Goal: Task Accomplishment & Management: Complete application form

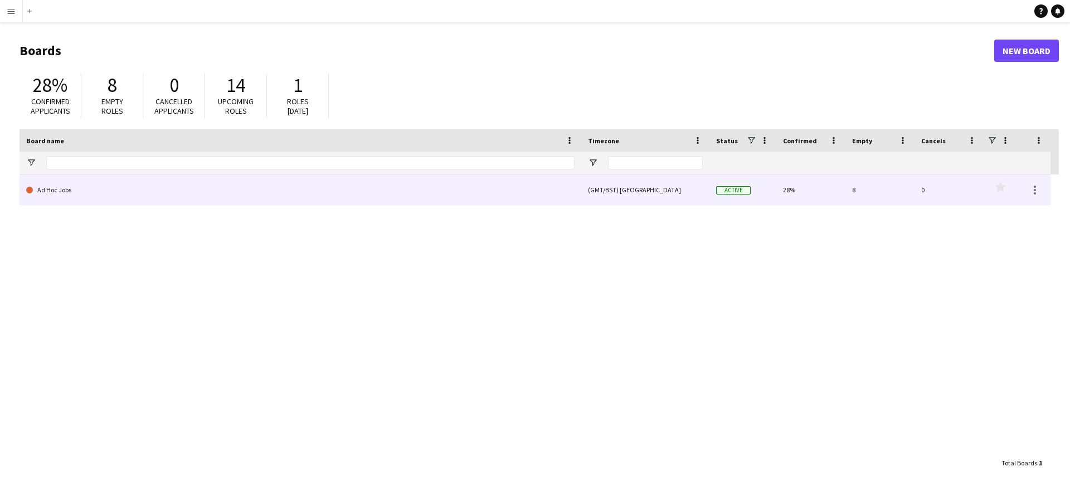
click at [323, 194] on link "Ad Hoc Jobs" at bounding box center [300, 189] width 548 height 31
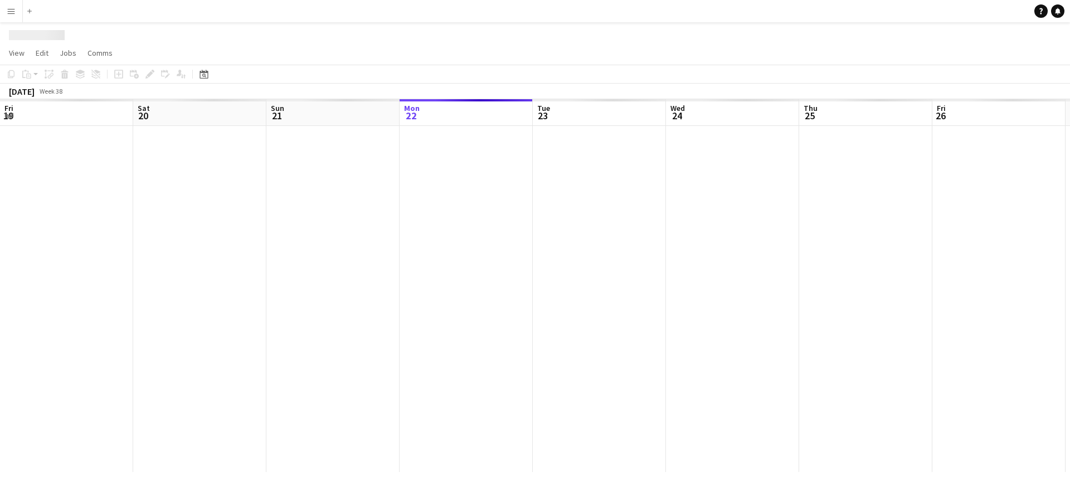
scroll to position [0, 266]
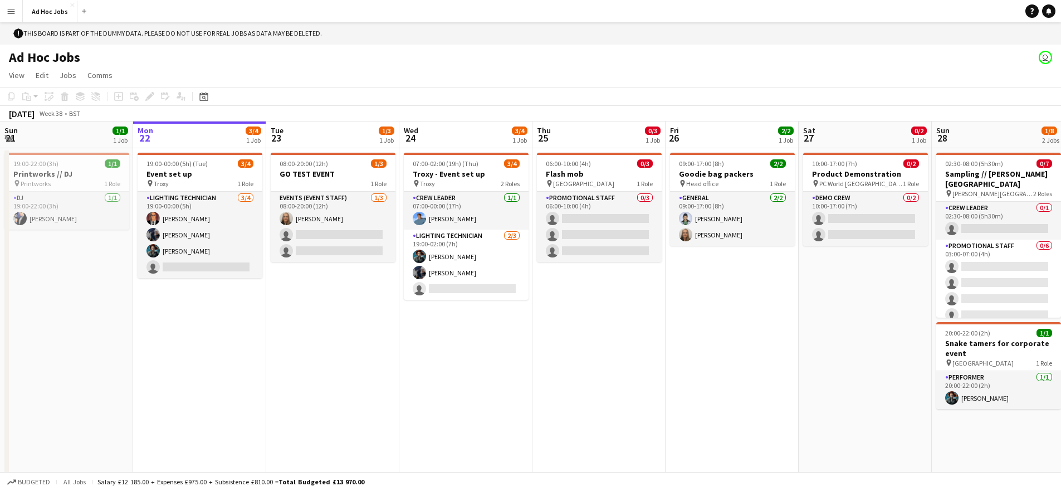
click at [14, 14] on app-icon "Menu" at bounding box center [11, 11] width 9 height 9
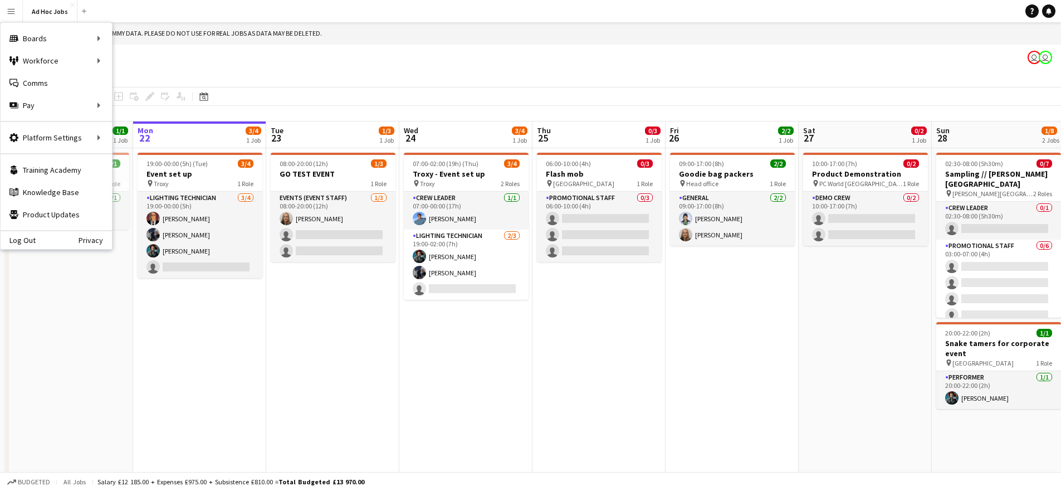
click at [378, 89] on app-toolbar "Copy Paste Paste Command V Paste with crew Command Shift V Paste linked Job Del…" at bounding box center [530, 96] width 1061 height 19
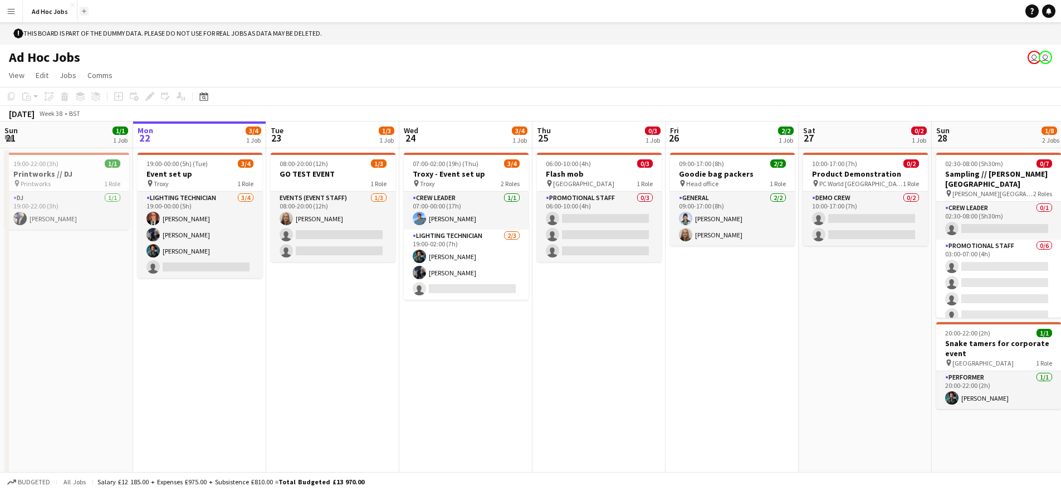
click at [85, 12] on app-icon "Add" at bounding box center [84, 11] width 4 height 4
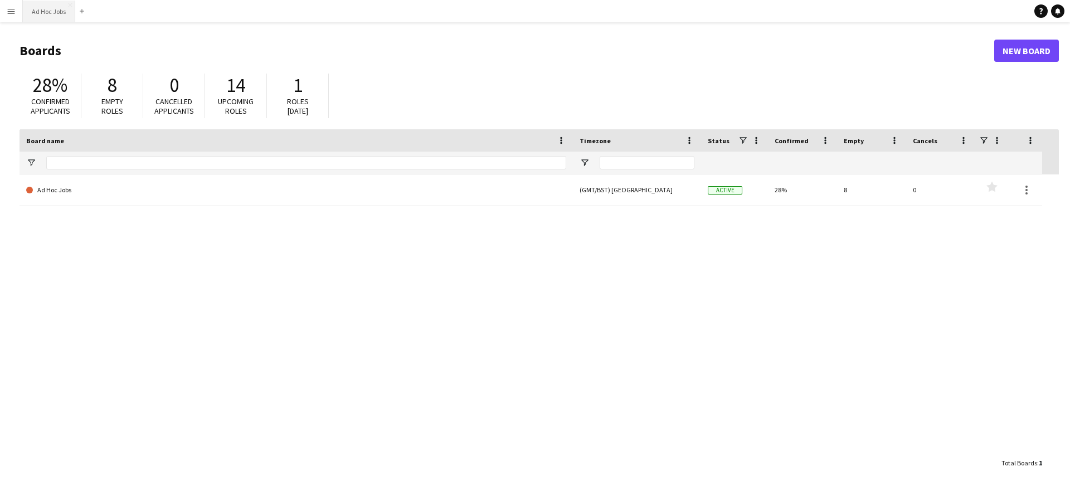
click at [46, 14] on button "Ad Hoc Jobs Close" at bounding box center [49, 12] width 52 height 22
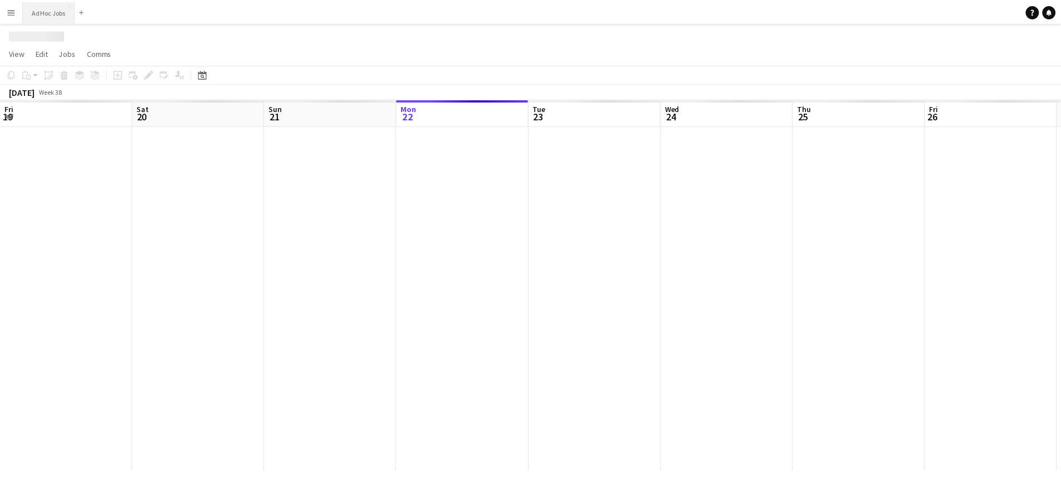
scroll to position [0, 266]
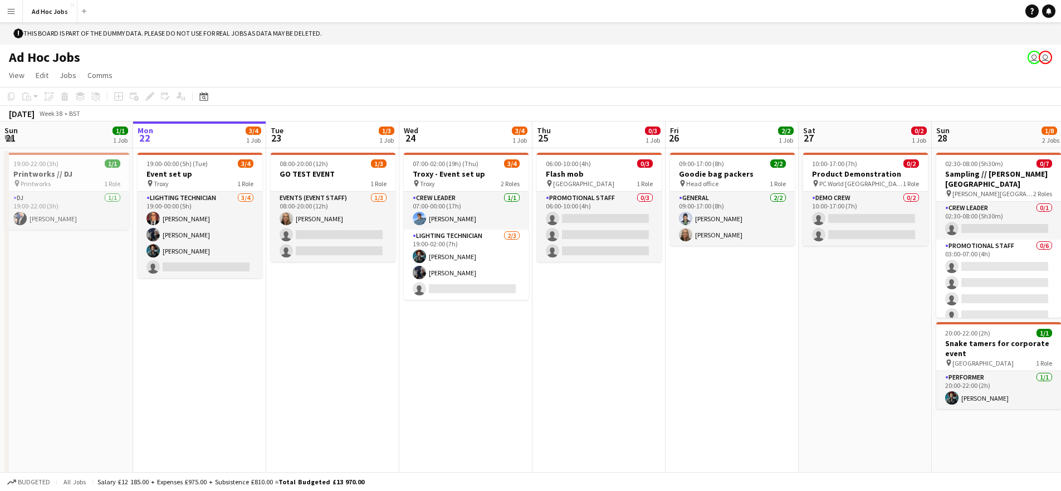
click at [11, 10] on app-icon "Menu" at bounding box center [11, 11] width 9 height 9
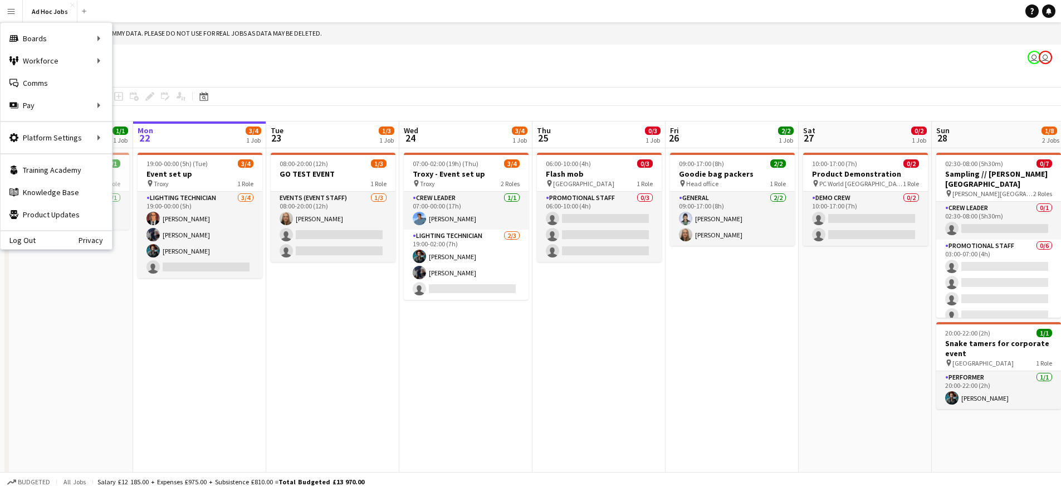
click at [367, 74] on app-page-menu "View Day view expanded Day view collapsed Month view Date picker Jump to today …" at bounding box center [530, 76] width 1061 height 21
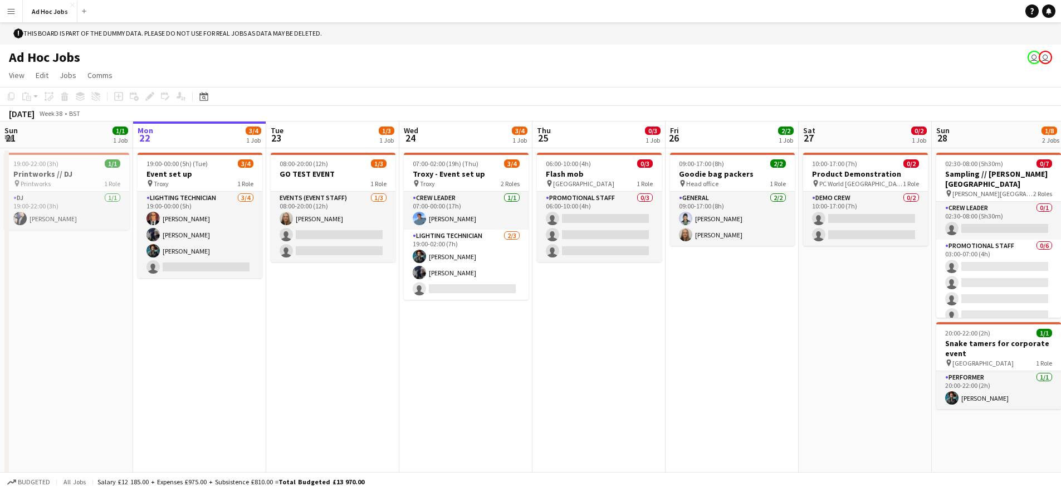
click at [338, 131] on app-board-header-date "Tue 23 1/3 1 Job" at bounding box center [332, 134] width 133 height 27
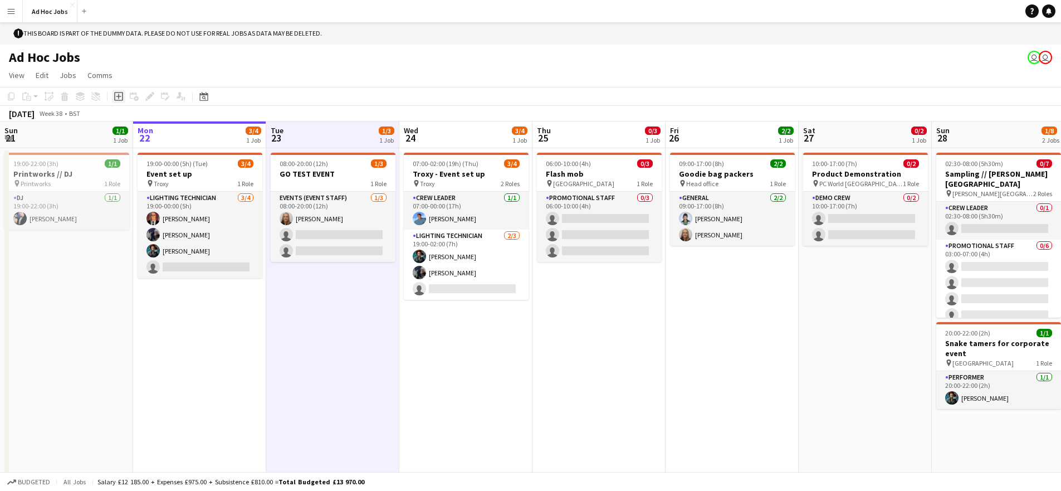
click at [119, 96] on icon at bounding box center [118, 96] width 5 height 5
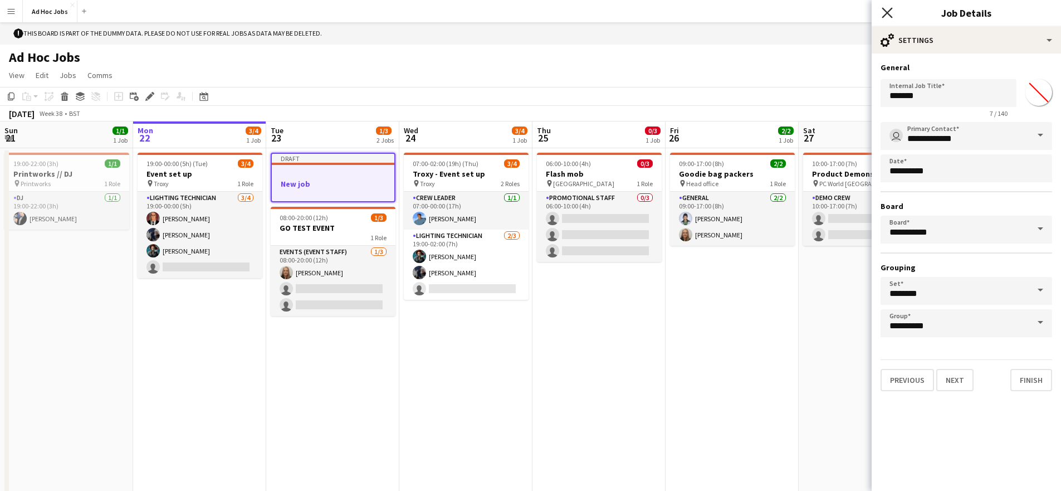
click at [888, 14] on icon "Close pop-in" at bounding box center [887, 12] width 11 height 11
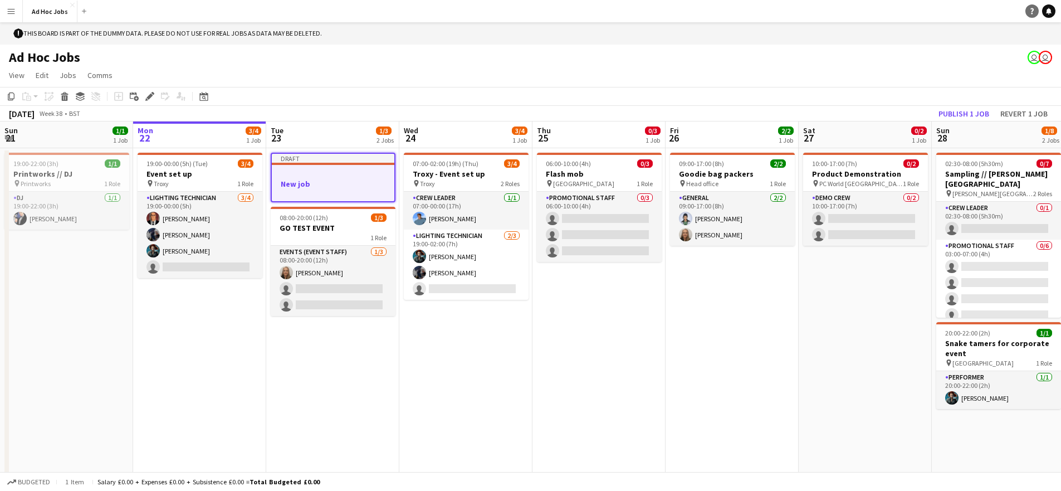
click at [1029, 12] on icon "Help" at bounding box center [1032, 11] width 7 height 7
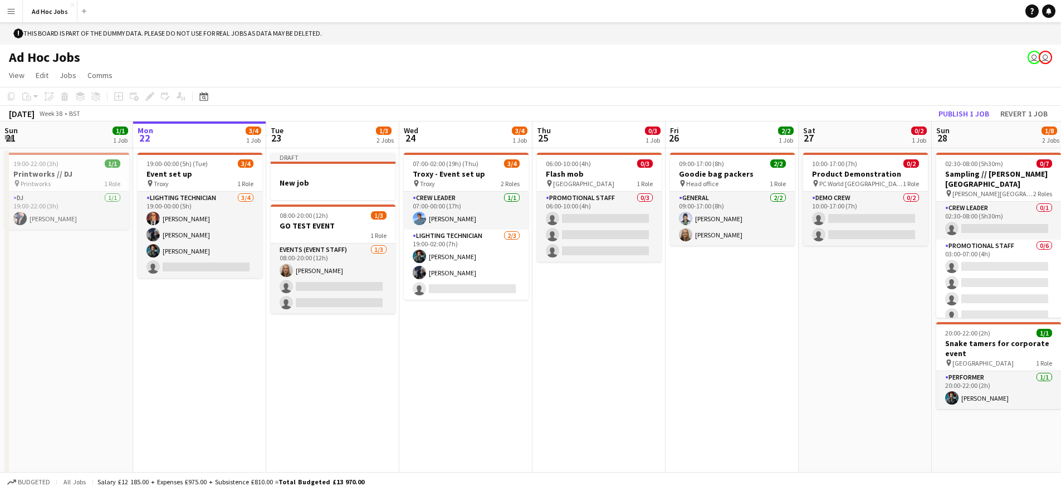
click at [12, 14] on app-icon "Menu" at bounding box center [11, 11] width 9 height 9
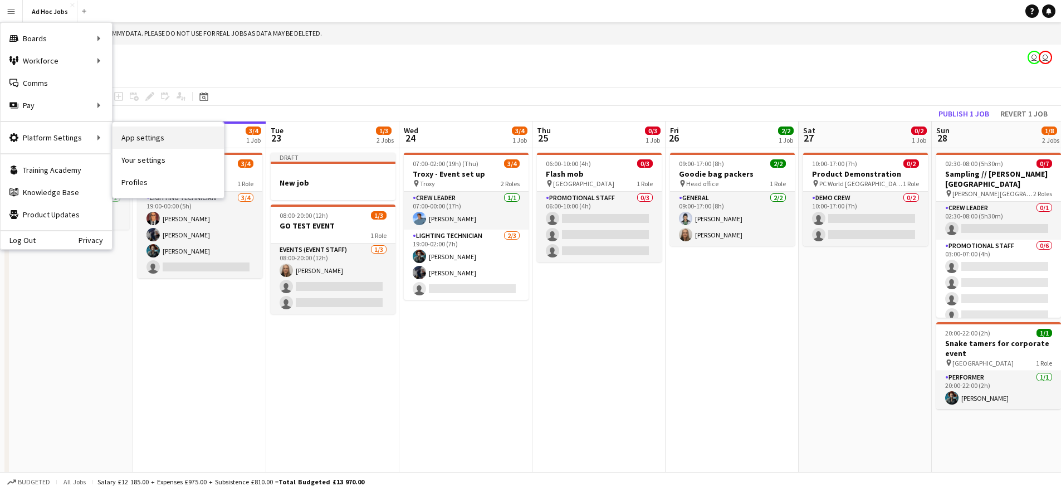
click at [146, 139] on link "App settings" at bounding box center [168, 137] width 111 height 22
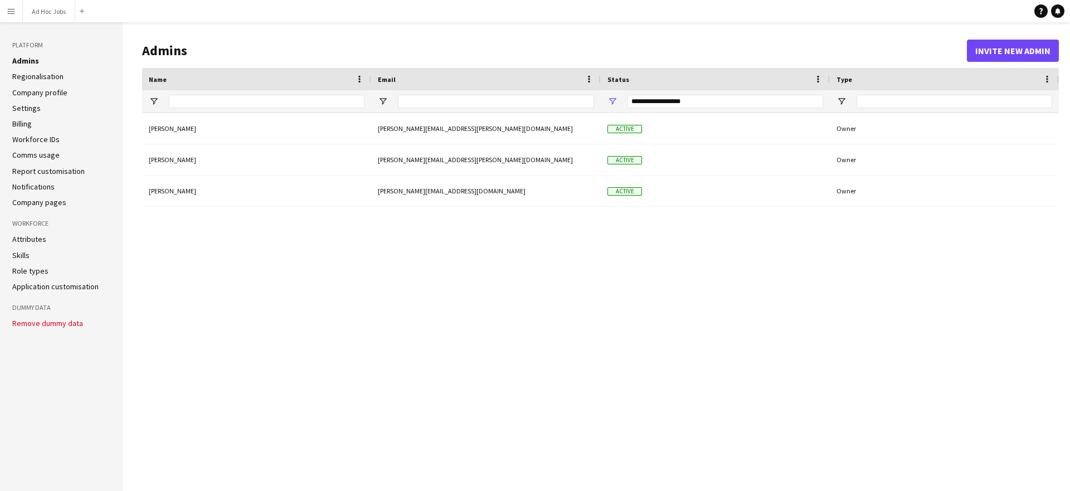
click at [26, 109] on link "Settings" at bounding box center [26, 108] width 28 height 10
click at [59, 170] on link "Report customisation" at bounding box center [48, 171] width 72 height 10
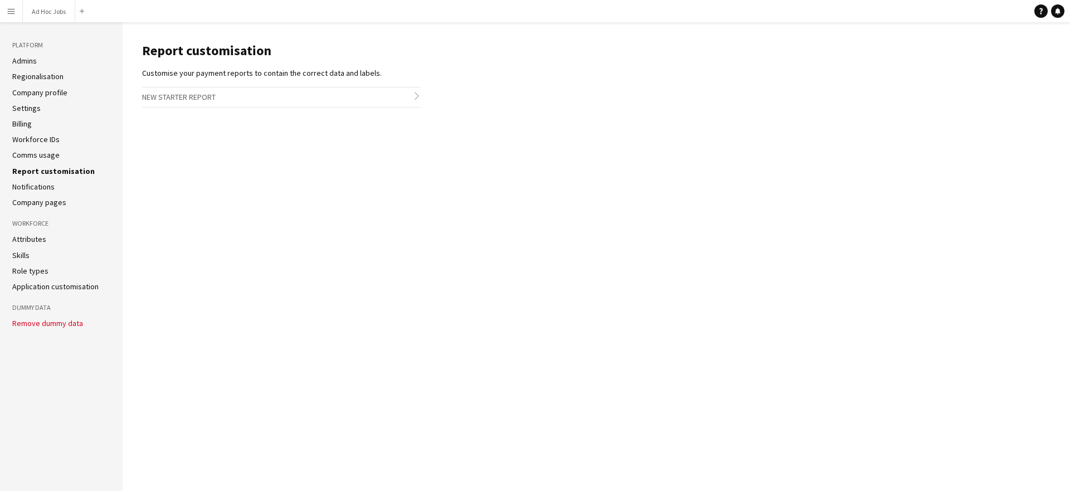
click at [427, 95] on main "Report customisation Customise your payment reports to contain the correct data…" at bounding box center [596, 256] width 947 height 468
click at [418, 96] on icon at bounding box center [416, 95] width 4 height 7
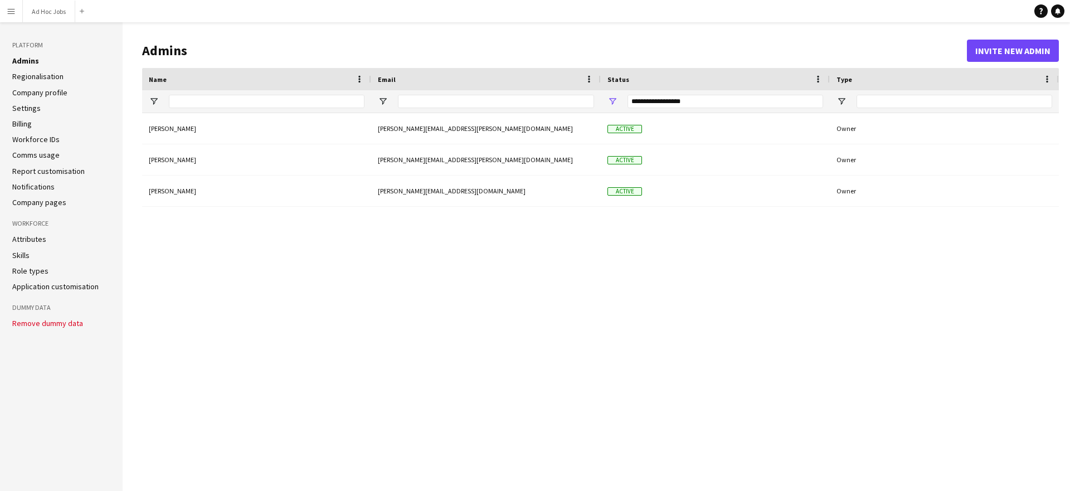
click at [23, 273] on link "Role types" at bounding box center [30, 271] width 36 height 10
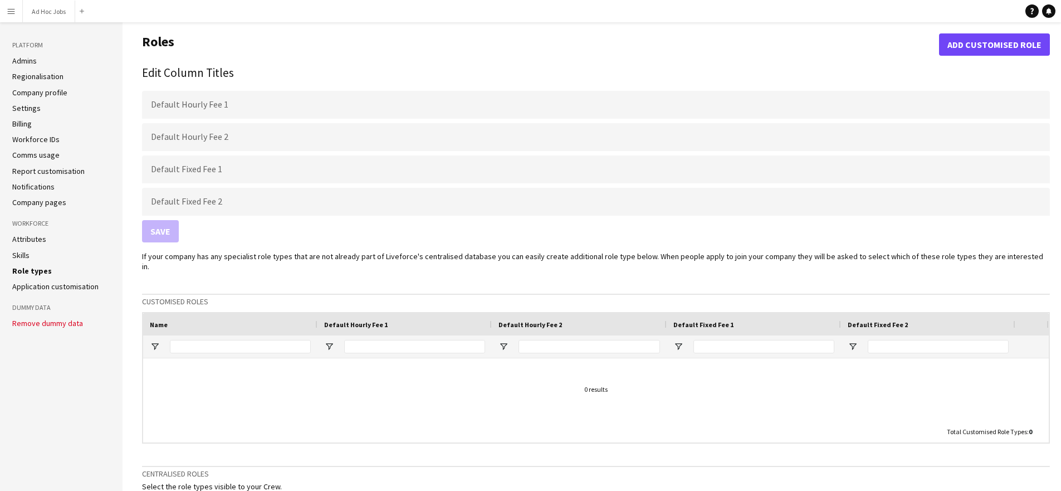
click at [22, 252] on link "Skills" at bounding box center [20, 255] width 17 height 10
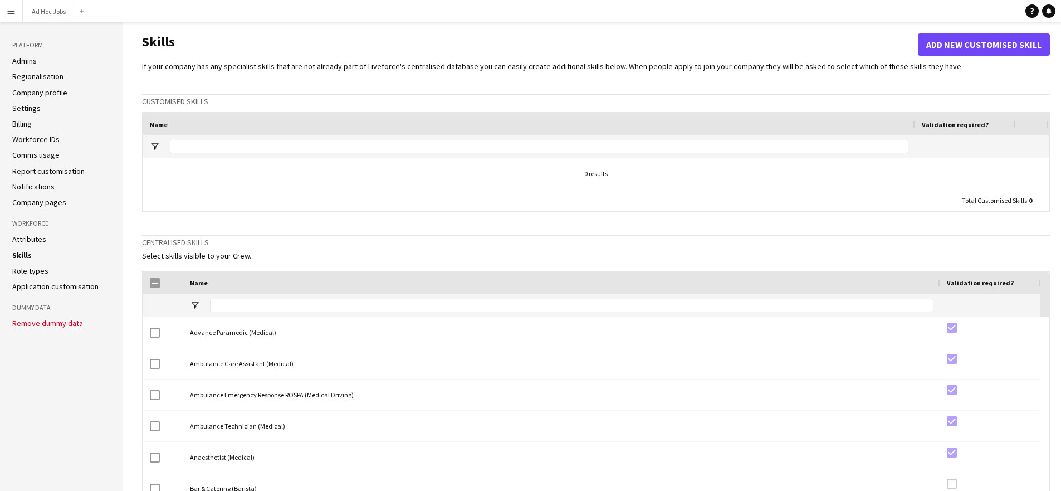
click at [60, 172] on link "Report customisation" at bounding box center [48, 171] width 72 height 10
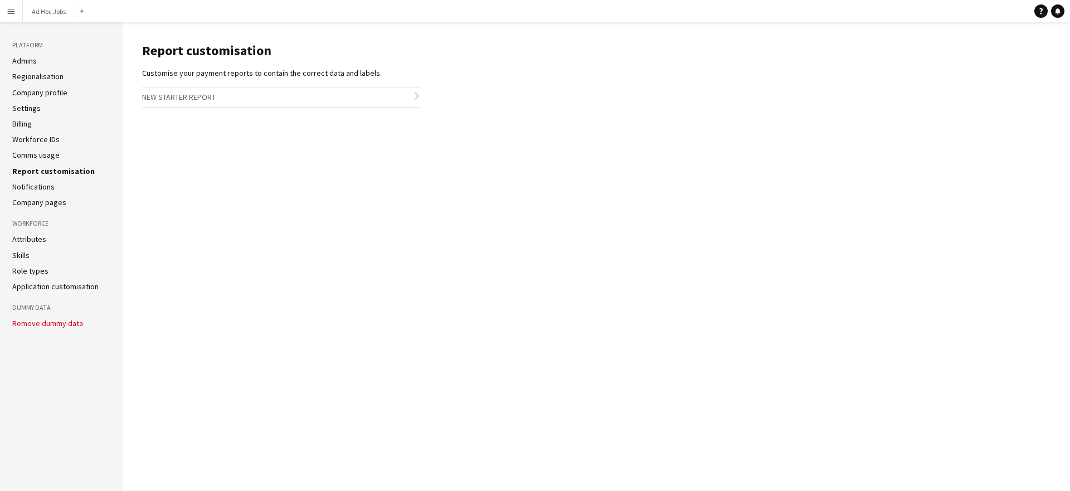
click at [411, 97] on h3 "New starter report chevron-right" at bounding box center [281, 96] width 279 height 19
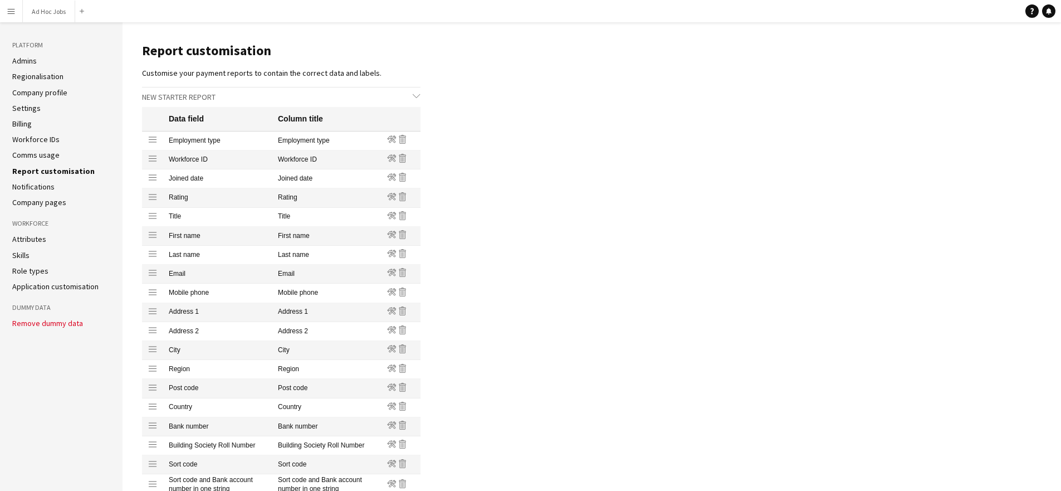
click at [36, 155] on link "Comms usage" at bounding box center [35, 155] width 47 height 10
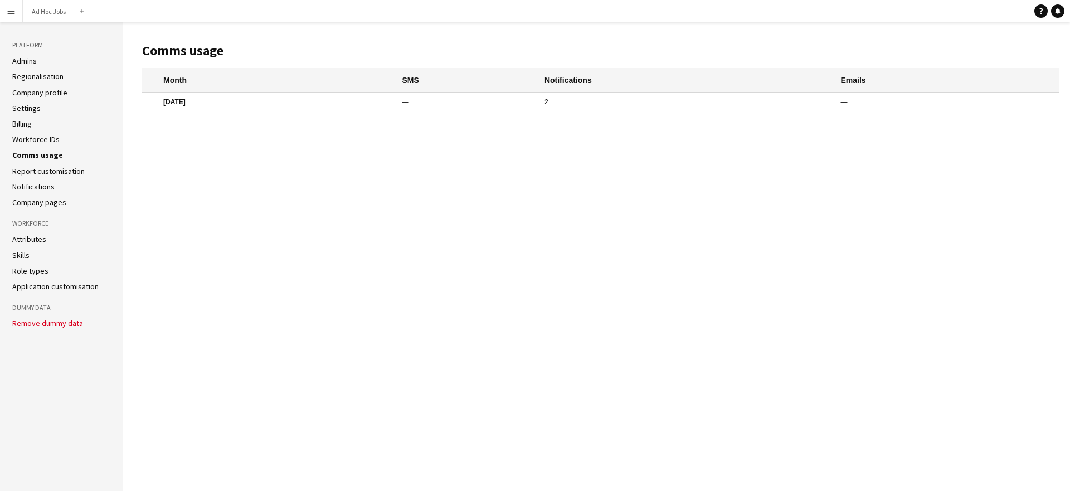
click at [31, 63] on link "Admins" at bounding box center [24, 61] width 25 height 10
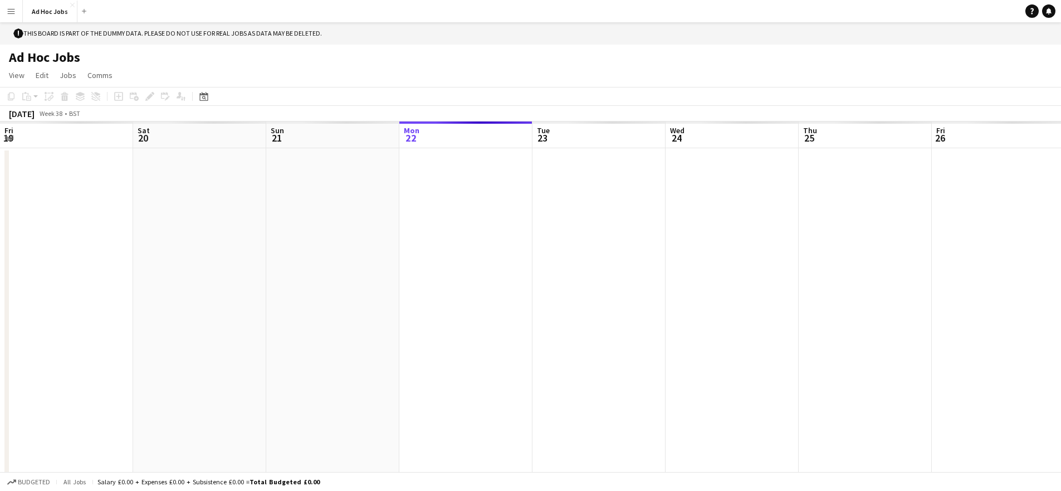
scroll to position [0, 266]
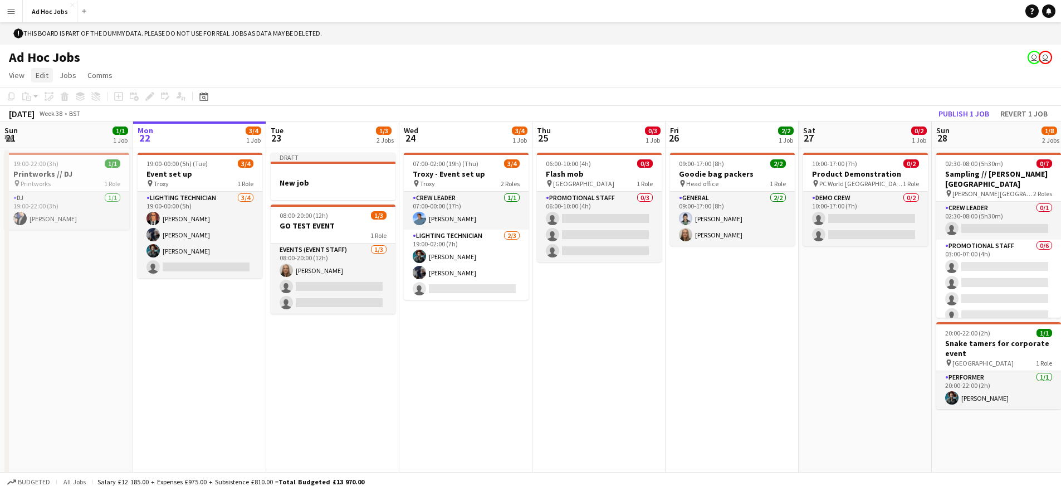
click at [44, 77] on span "Edit" at bounding box center [42, 75] width 13 height 10
click at [15, 77] on span "View" at bounding box center [17, 75] width 16 height 10
click at [71, 76] on span "Jobs" at bounding box center [68, 75] width 17 height 10
click at [93, 75] on span "Comms" at bounding box center [99, 75] width 25 height 10
click at [70, 75] on span "Jobs" at bounding box center [68, 75] width 17 height 10
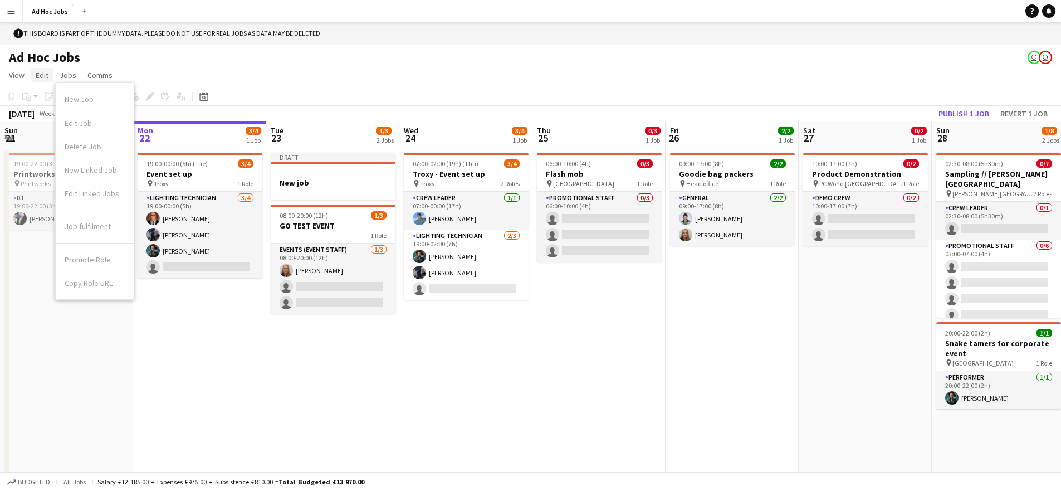
click at [43, 81] on link "Edit" at bounding box center [42, 75] width 22 height 14
click at [18, 76] on span "View" at bounding box center [17, 75] width 16 height 10
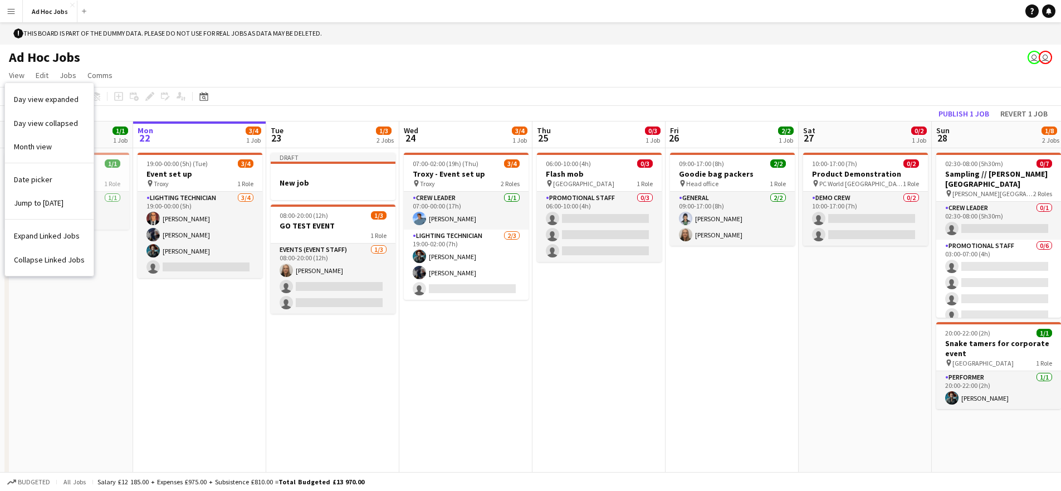
click at [433, 408] on app-date-cell "07:00-02:00 (19h) (Thu) 3/4 Troxy - Event set up pin Troxy 2 Roles Crew Leader …" at bounding box center [465, 321] width 133 height 346
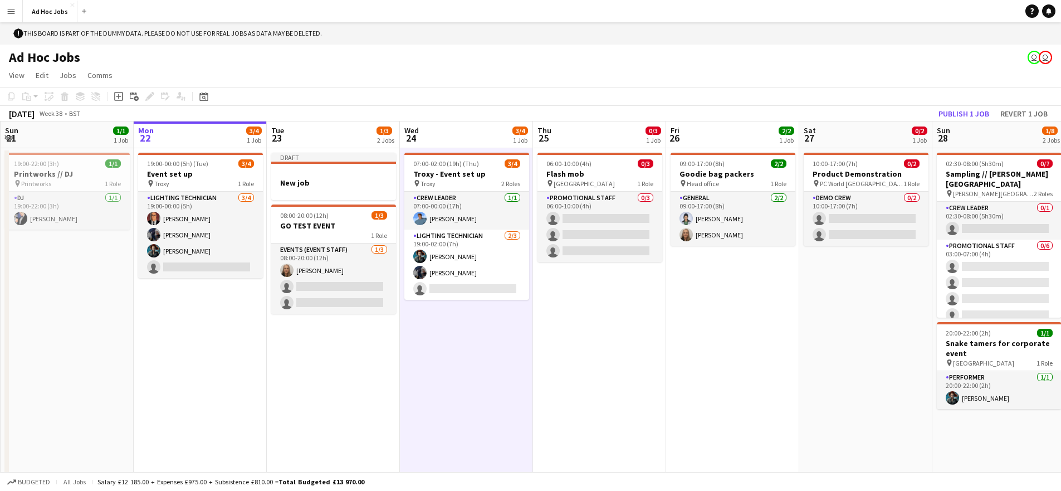
click at [4, 12] on button "Menu" at bounding box center [11, 11] width 22 height 22
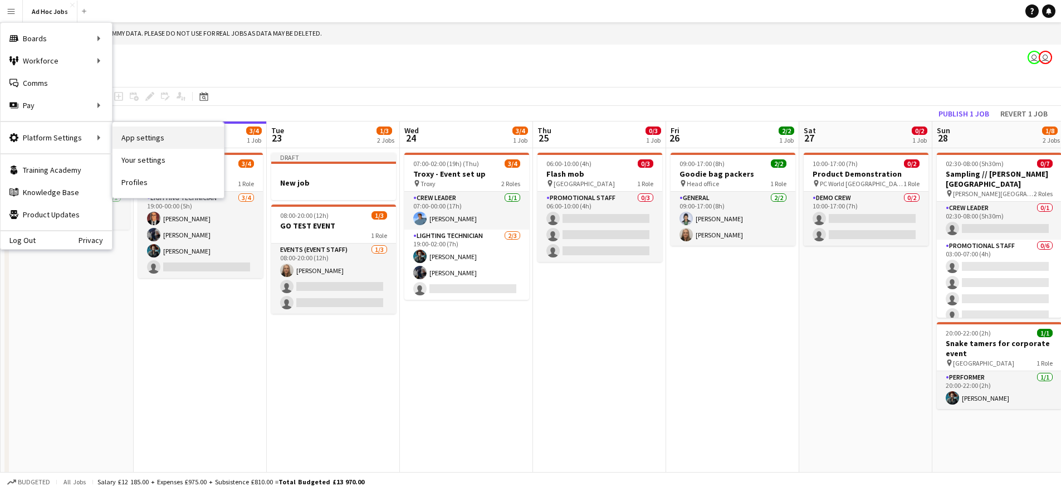
click at [155, 140] on link "App settings" at bounding box center [168, 137] width 111 height 22
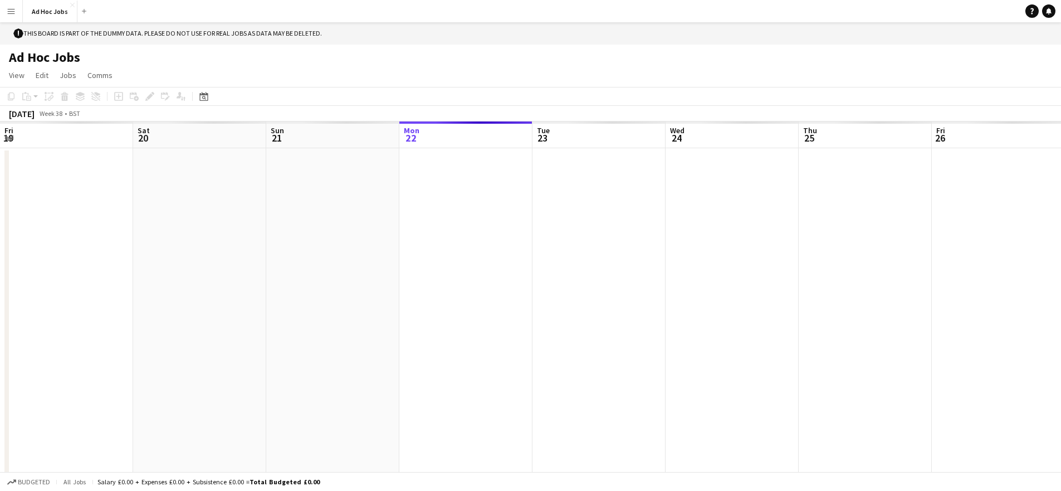
scroll to position [0, 266]
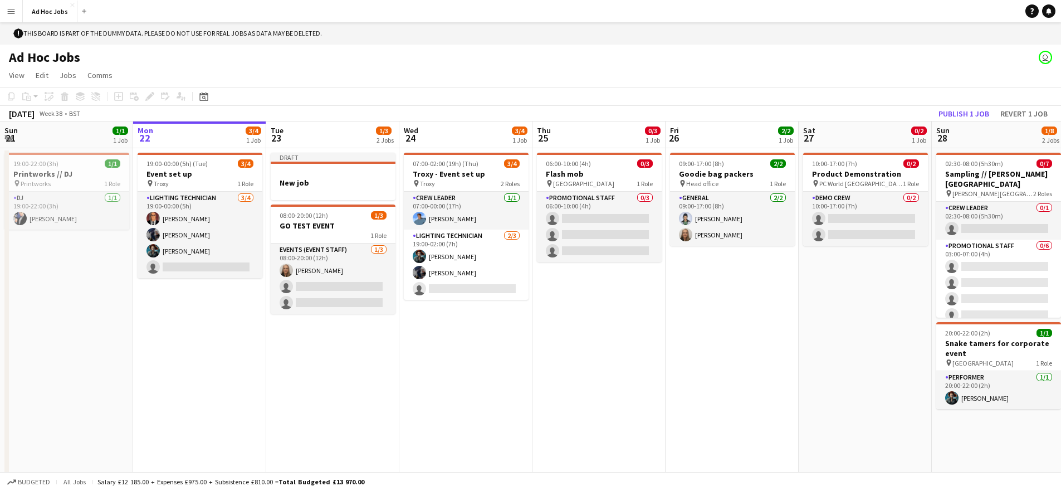
click at [13, 13] on app-icon "Menu" at bounding box center [11, 11] width 9 height 9
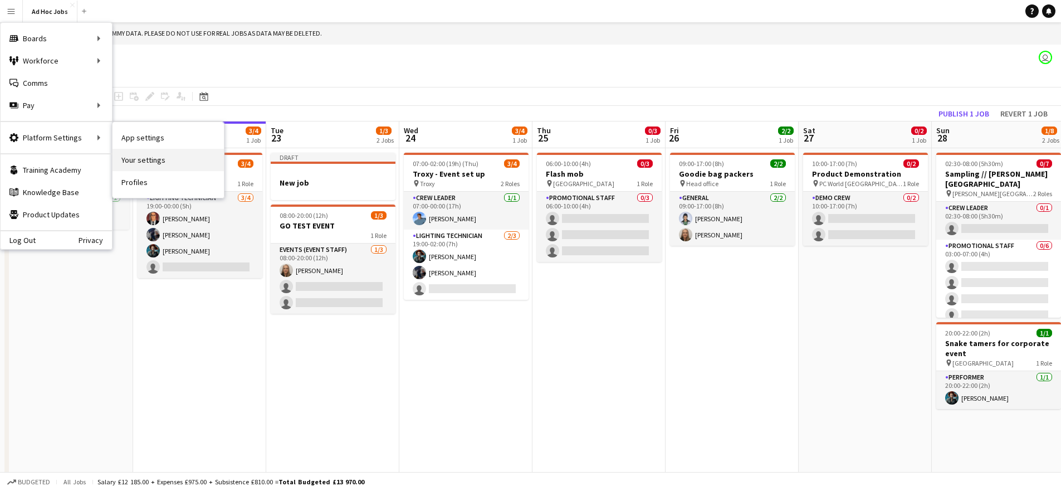
click at [159, 163] on link "Your settings" at bounding box center [168, 160] width 111 height 22
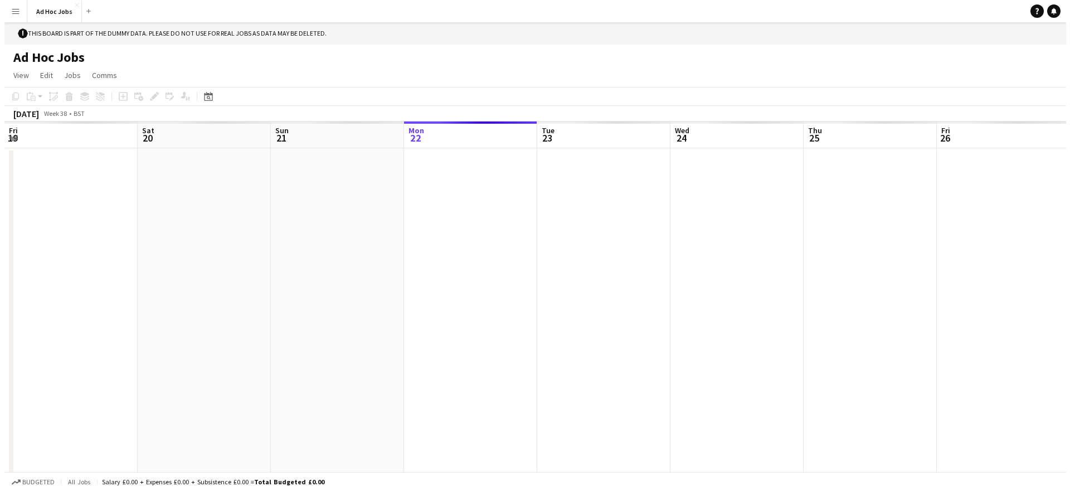
scroll to position [0, 266]
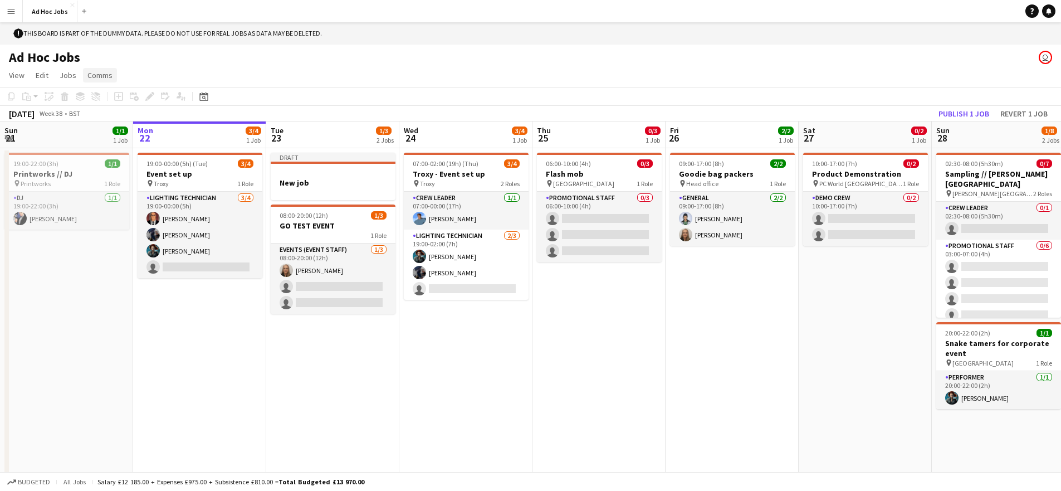
click at [94, 77] on span "Comms" at bounding box center [99, 75] width 25 height 10
click at [228, 66] on app-page-menu "View Day view expanded Day view collapsed Month view Date picker Jump to today …" at bounding box center [530, 76] width 1061 height 21
click at [18, 12] on button "Menu" at bounding box center [11, 11] width 22 height 22
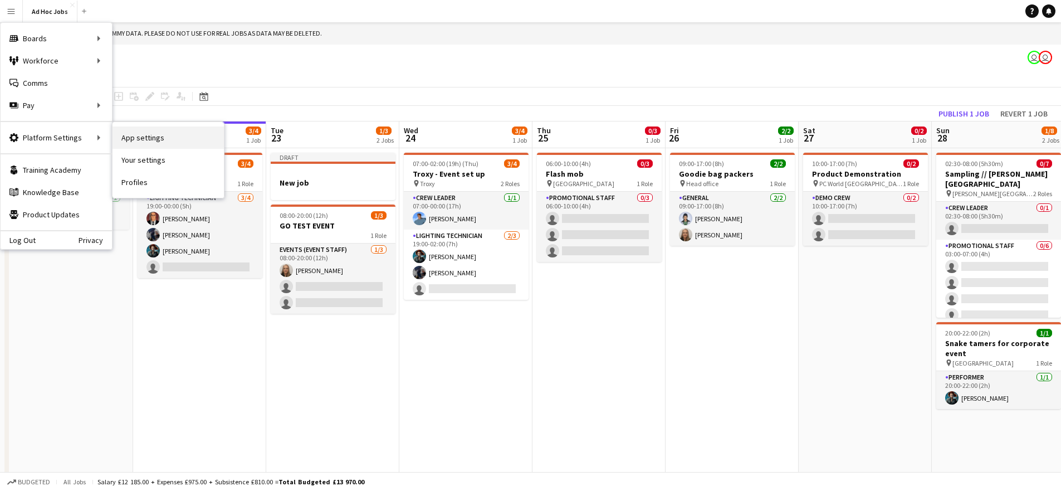
click at [145, 139] on link "App settings" at bounding box center [168, 137] width 111 height 22
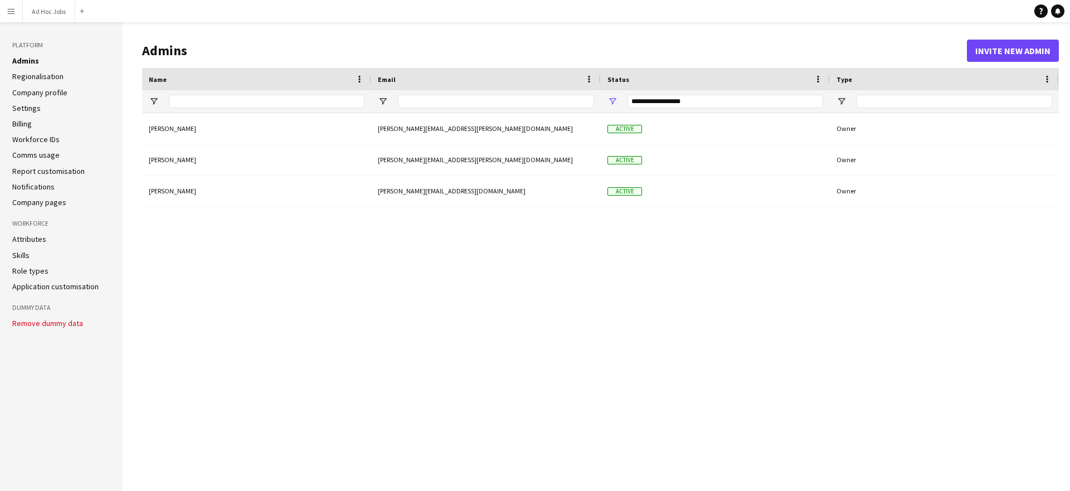
click at [41, 74] on link "Regionalisation" at bounding box center [37, 76] width 51 height 10
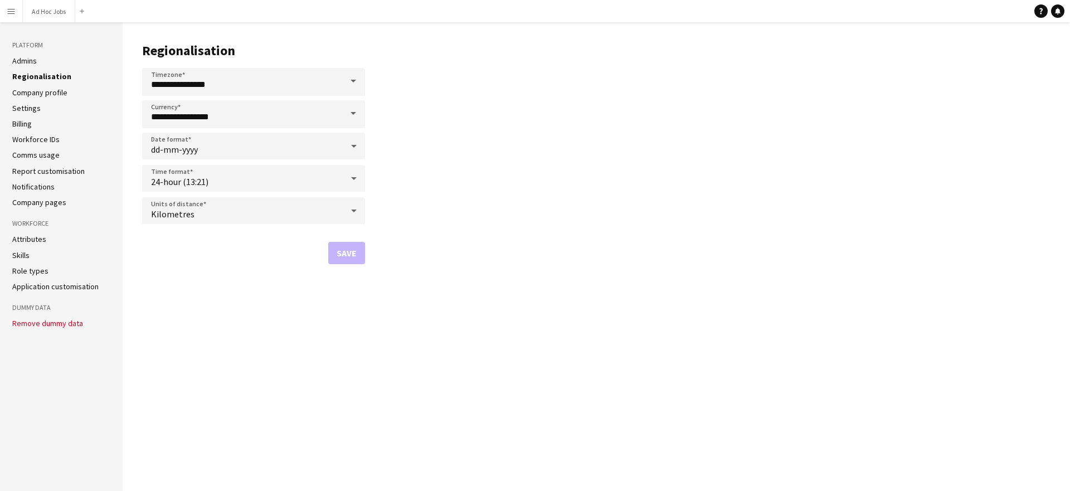
click at [31, 60] on link "Admins" at bounding box center [24, 61] width 25 height 10
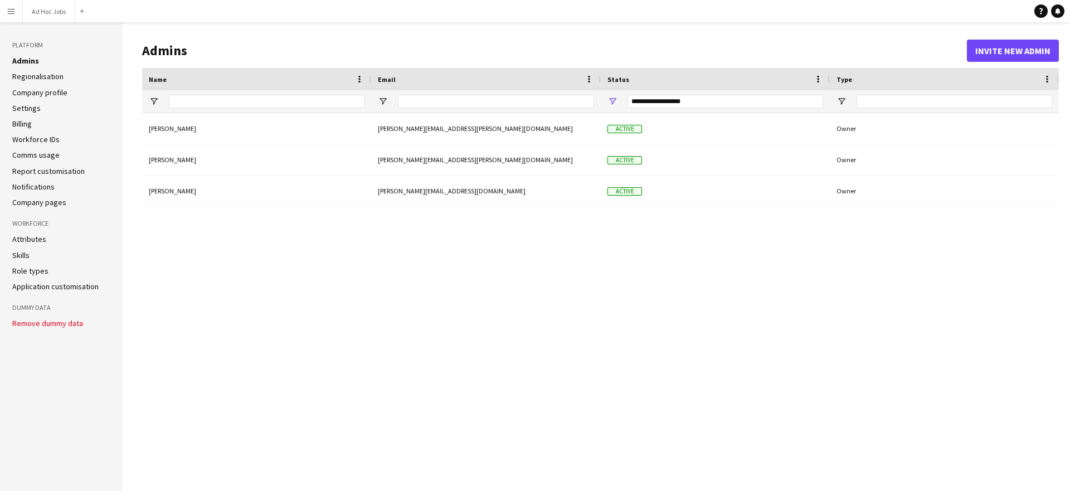
click at [8, 12] on app-icon "Menu" at bounding box center [11, 11] width 9 height 9
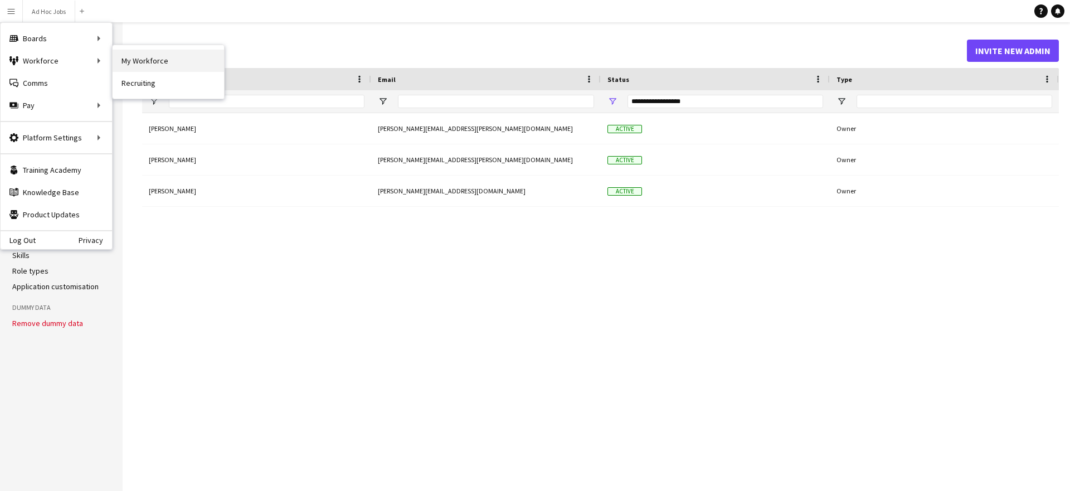
click at [157, 63] on link "My Workforce" at bounding box center [168, 61] width 111 height 22
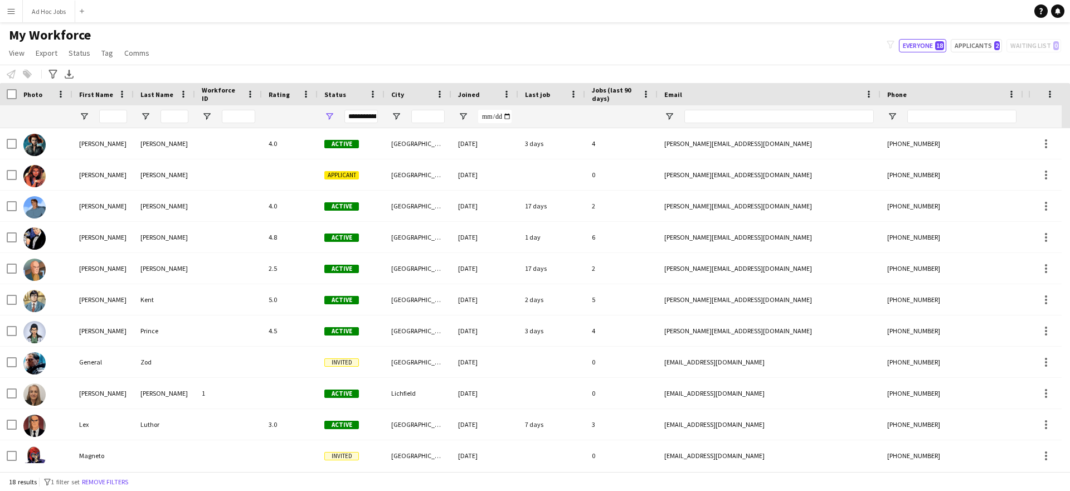
click at [15, 11] on app-icon "Menu" at bounding box center [11, 11] width 9 height 9
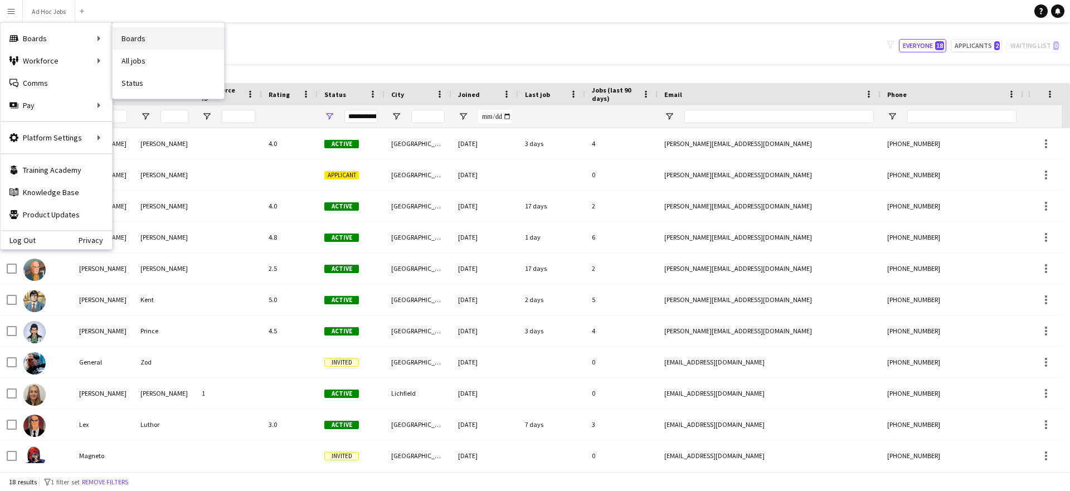
click at [158, 38] on link "Boards" at bounding box center [168, 38] width 111 height 22
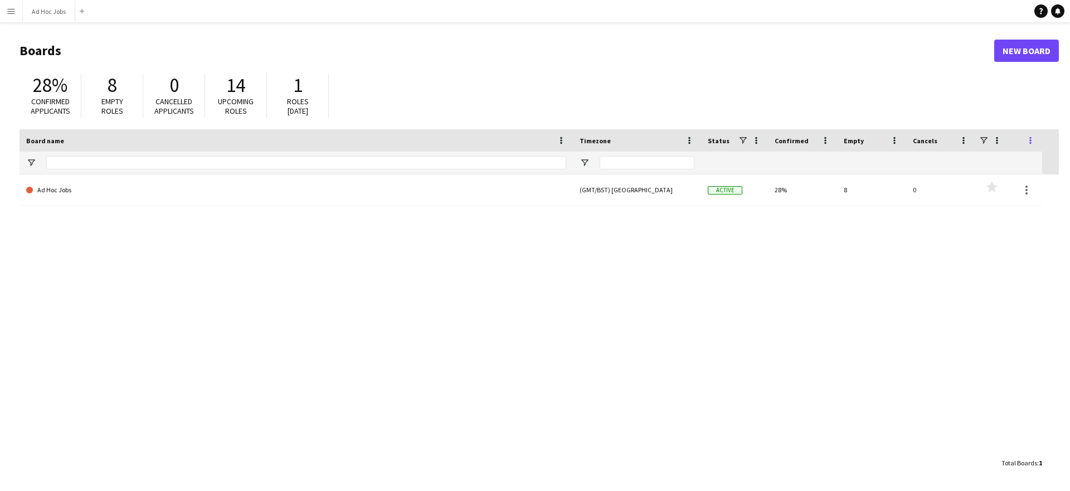
click at [1032, 139] on span at bounding box center [1030, 140] width 10 height 10
click at [1021, 81] on div "28% Confirmed applicants 8 Empty roles 0 Cancelled applicants 14 Upcoming roles…" at bounding box center [538, 98] width 1039 height 61
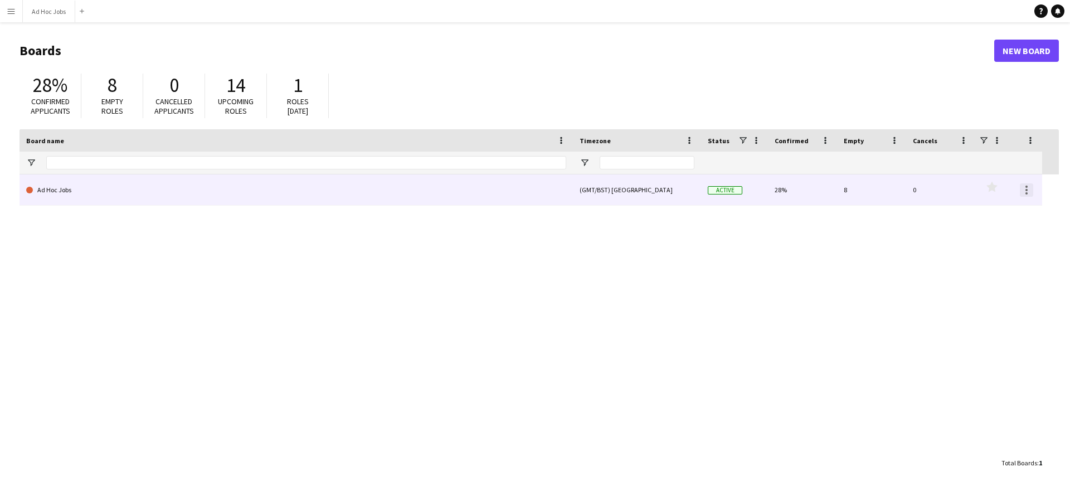
click at [1026, 191] on div at bounding box center [1025, 189] width 13 height 13
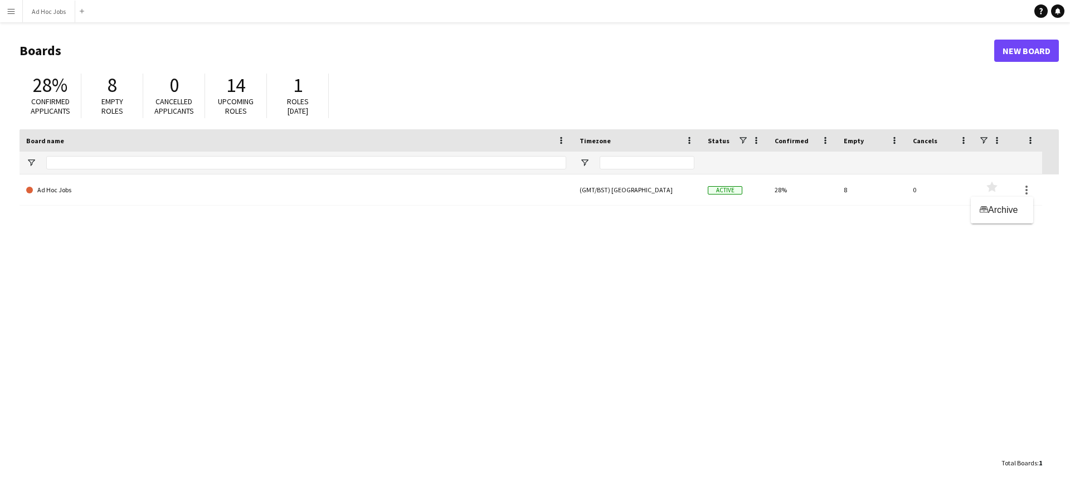
click at [1036, 101] on div at bounding box center [535, 245] width 1070 height 491
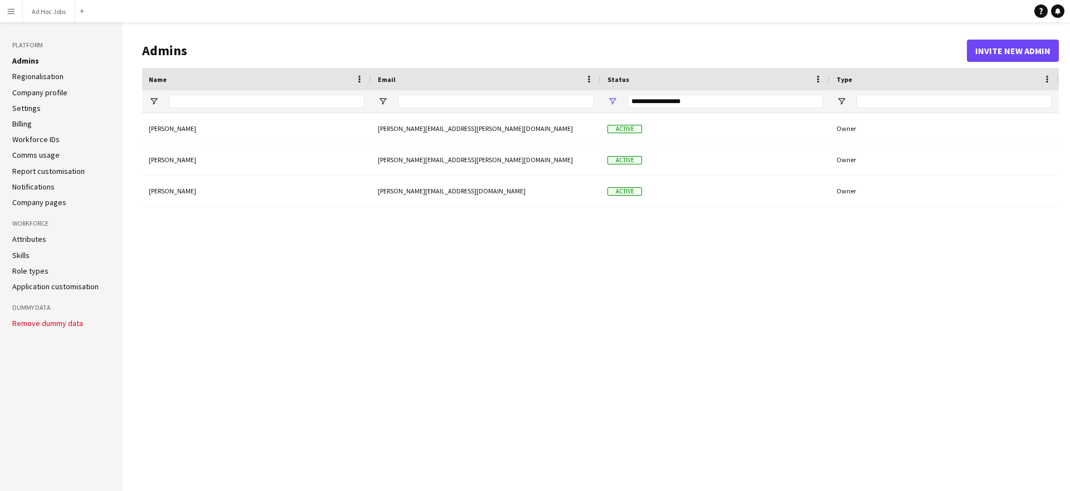
click at [13, 11] on app-icon "Menu" at bounding box center [11, 11] width 9 height 9
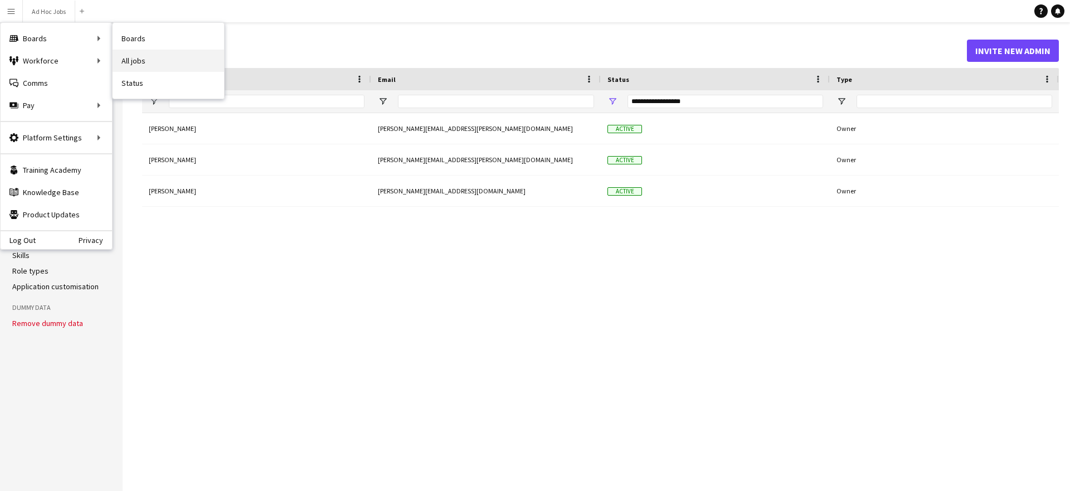
click at [145, 60] on link "All jobs" at bounding box center [168, 61] width 111 height 22
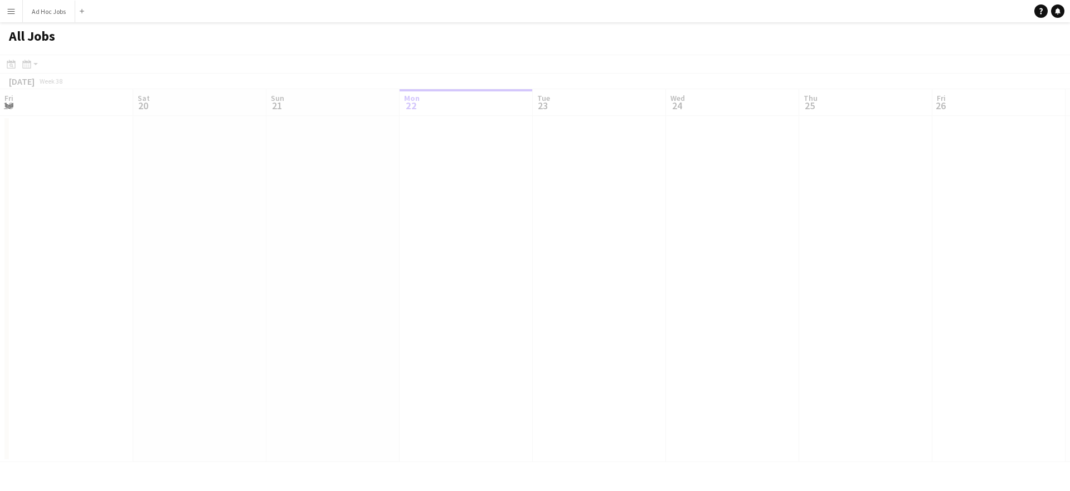
scroll to position [0, 266]
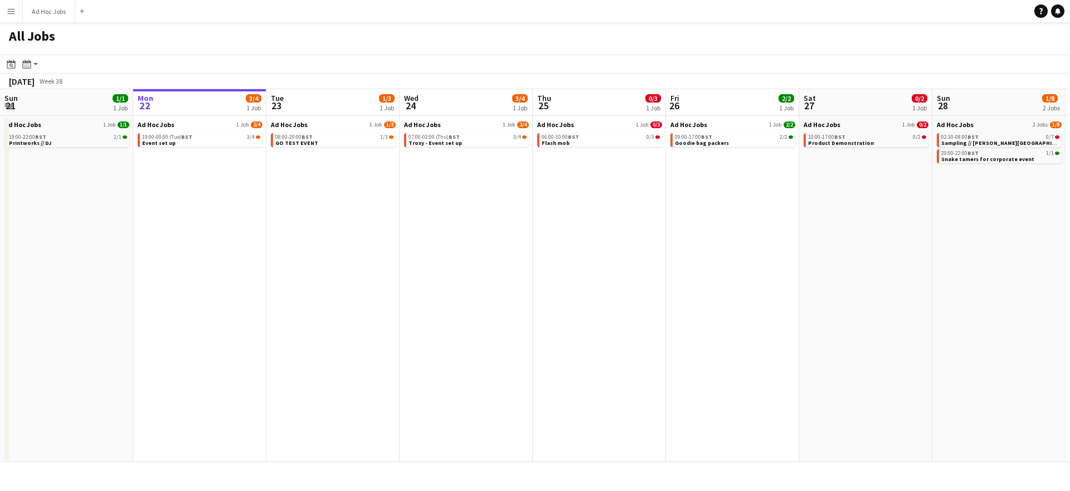
click at [13, 11] on app-icon "Menu" at bounding box center [11, 11] width 9 height 9
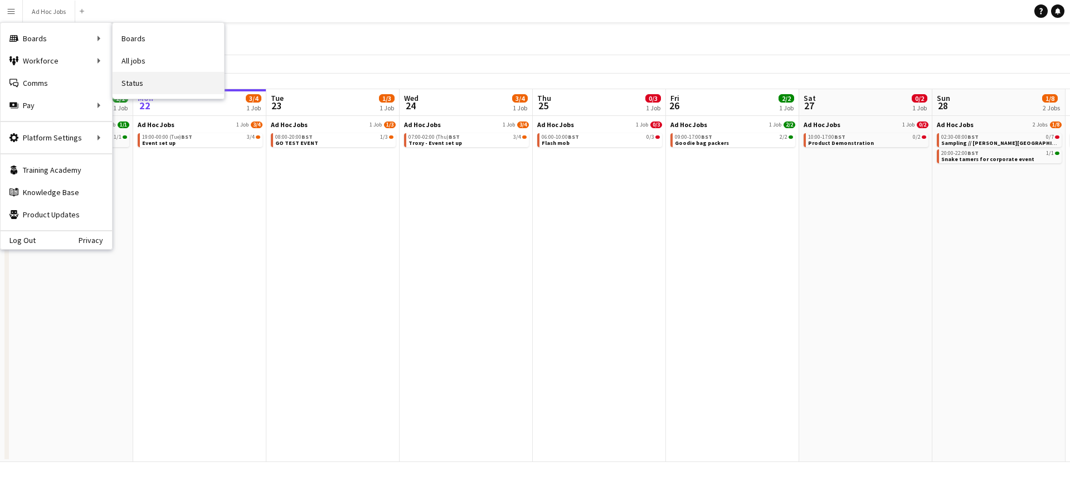
click at [132, 85] on link "Status" at bounding box center [168, 83] width 111 height 22
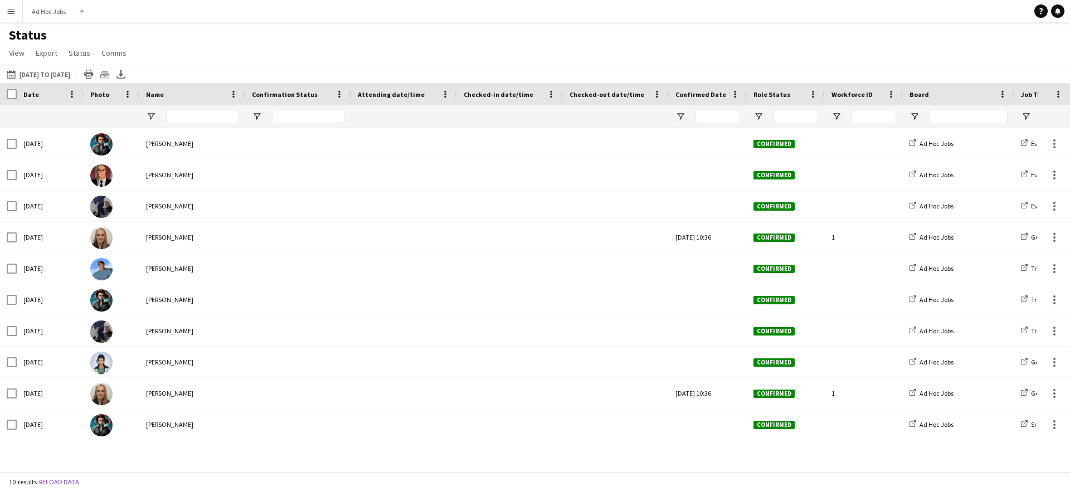
click at [13, 10] on app-icon "Menu" at bounding box center [11, 11] width 9 height 9
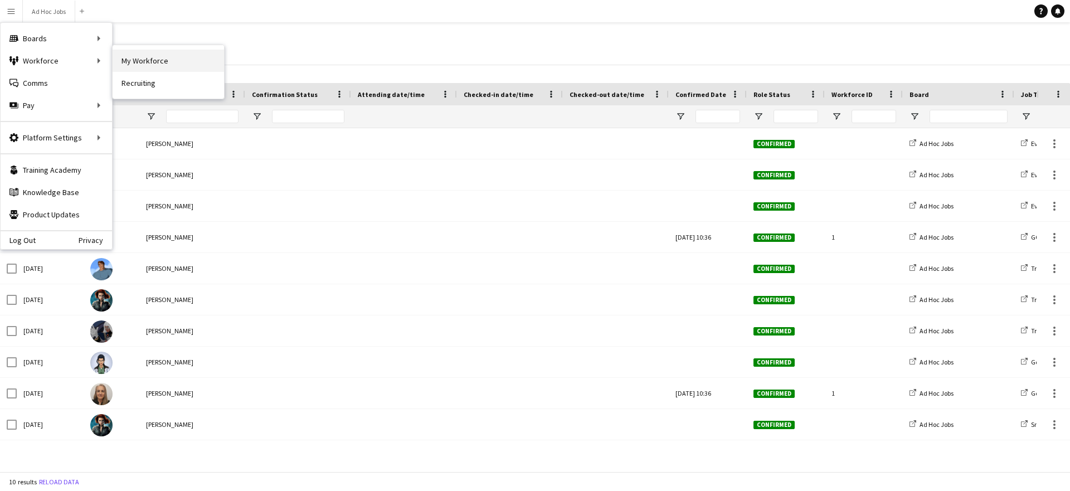
click at [145, 64] on link "My Workforce" at bounding box center [168, 61] width 111 height 22
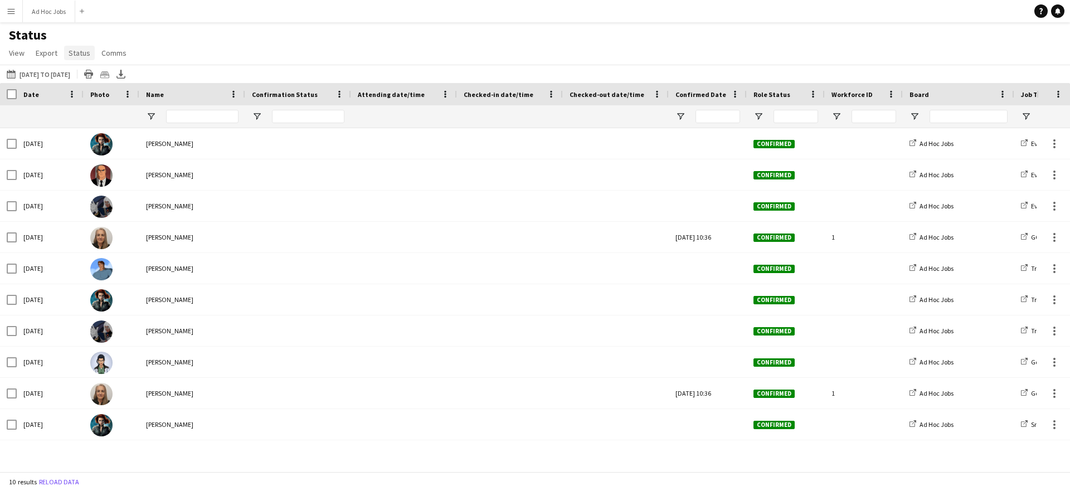
click at [81, 54] on span "Status" at bounding box center [80, 53] width 22 height 10
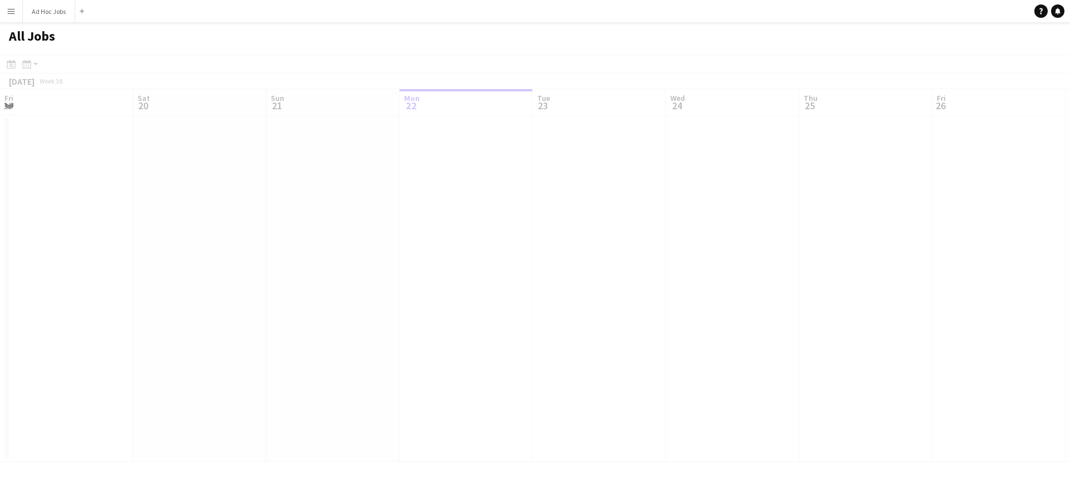
scroll to position [0, 266]
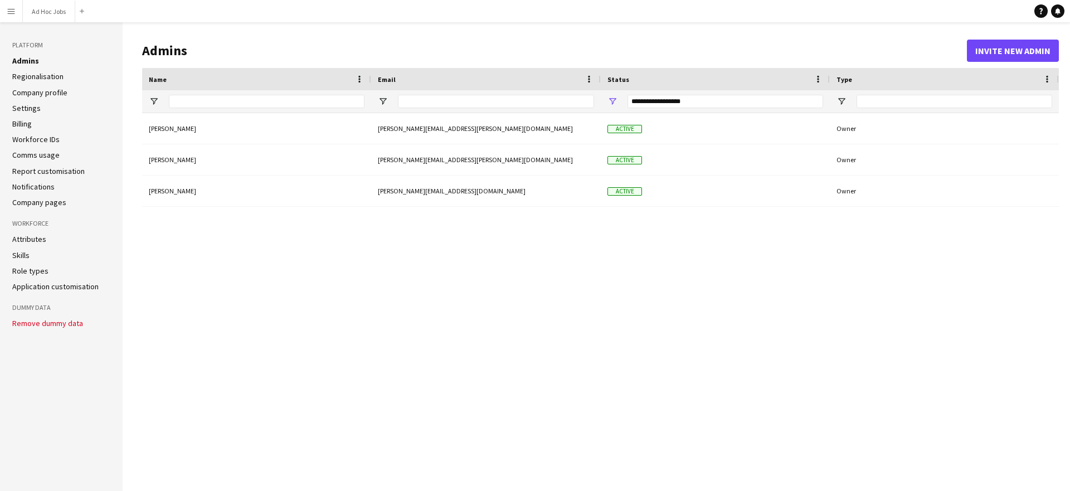
click at [9, 12] on app-icon "Menu" at bounding box center [11, 11] width 9 height 9
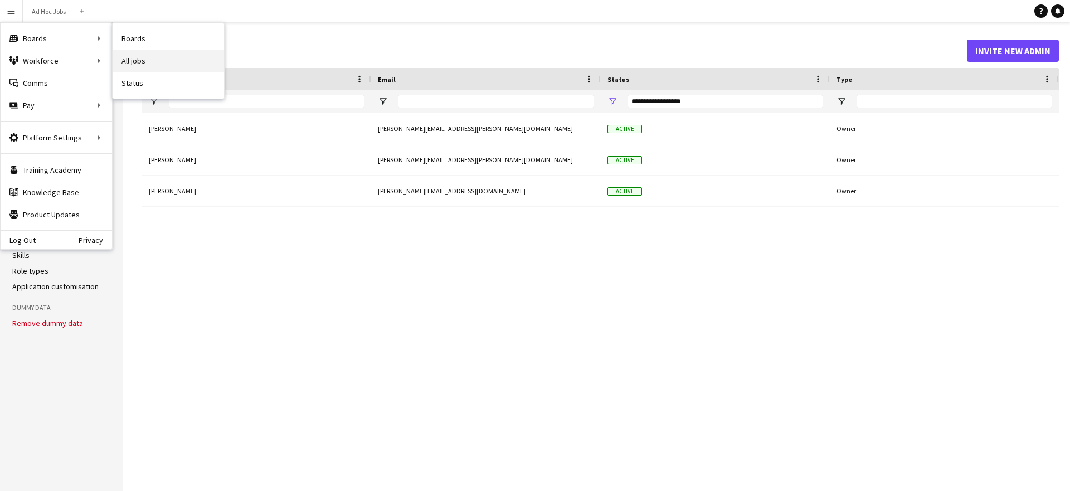
click at [151, 63] on link "All jobs" at bounding box center [168, 61] width 111 height 22
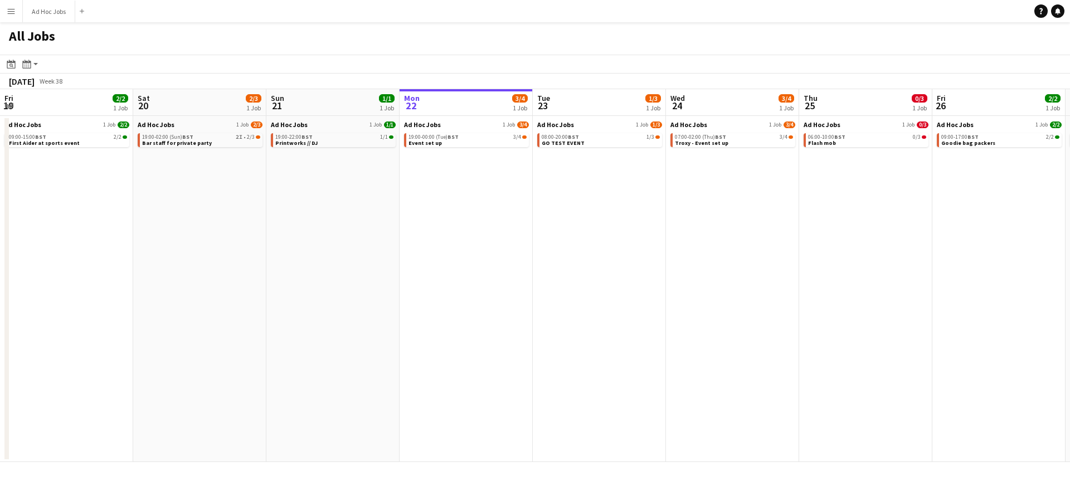
scroll to position [0, 266]
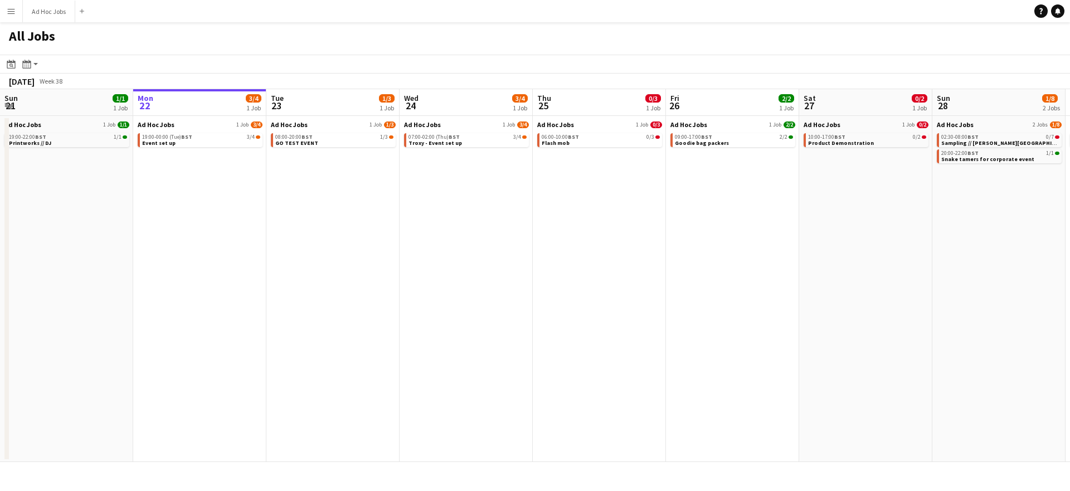
click at [14, 11] on app-icon "Menu" at bounding box center [11, 11] width 9 height 9
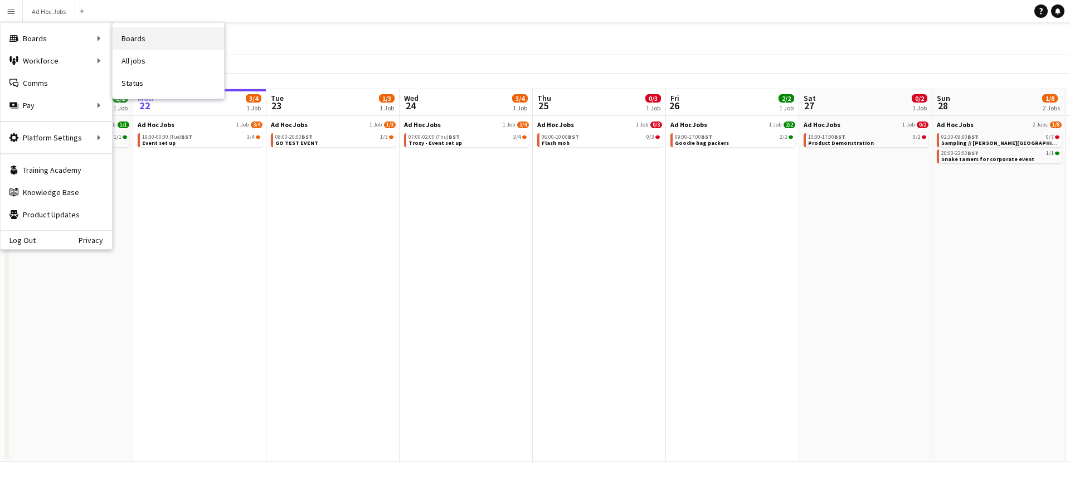
click at [137, 38] on link "Boards" at bounding box center [168, 38] width 111 height 22
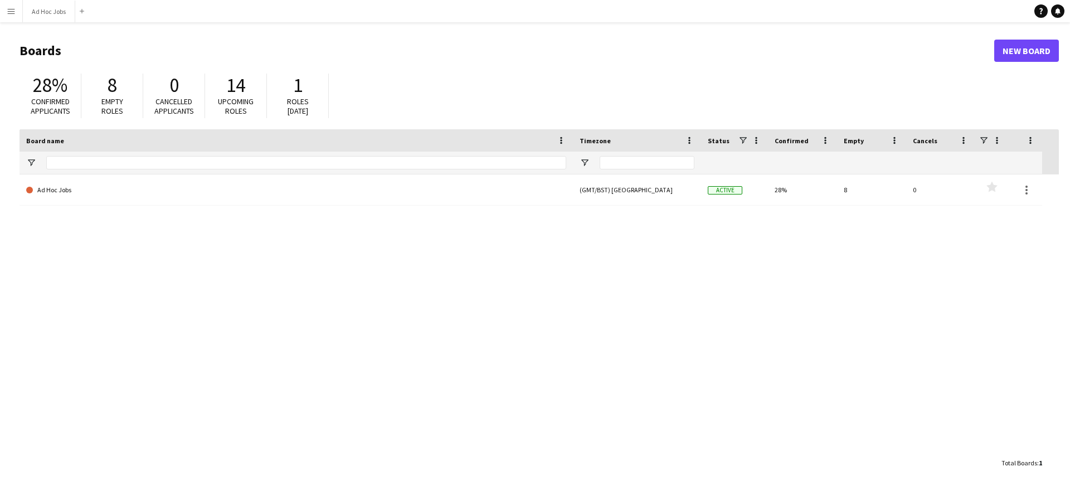
click at [11, 16] on button "Menu" at bounding box center [11, 11] width 22 height 22
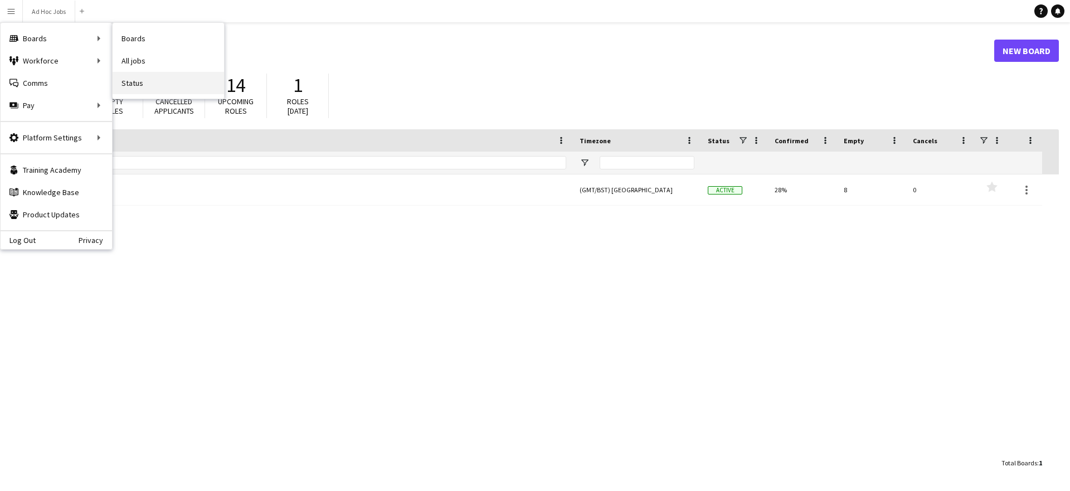
click at [128, 81] on link "Status" at bounding box center [168, 83] width 111 height 22
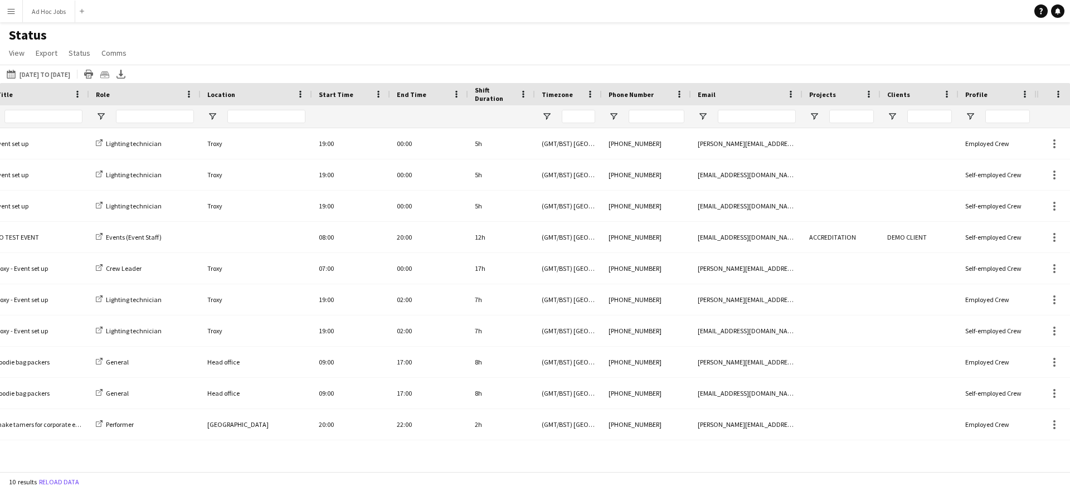
scroll to position [0, 399]
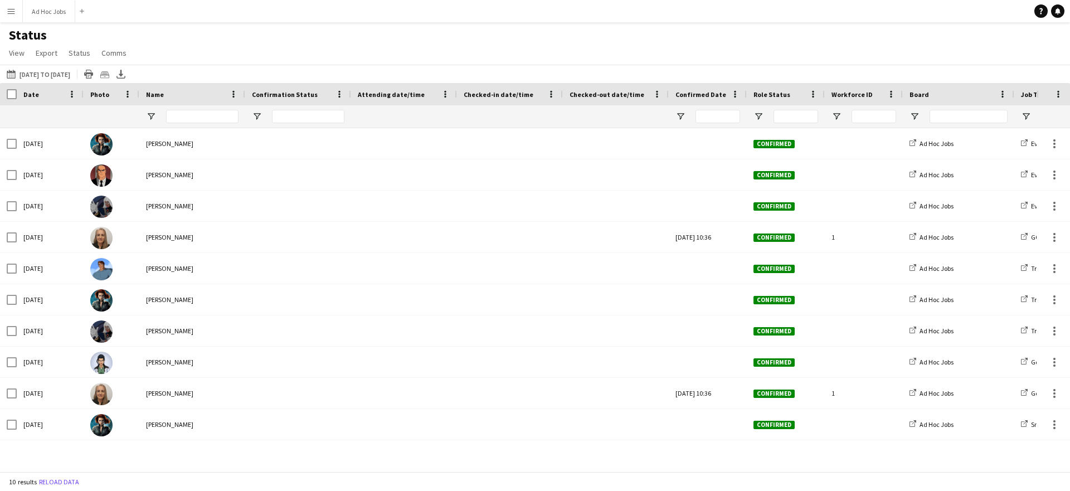
click at [7, 12] on app-icon "Menu" at bounding box center [11, 11] width 9 height 9
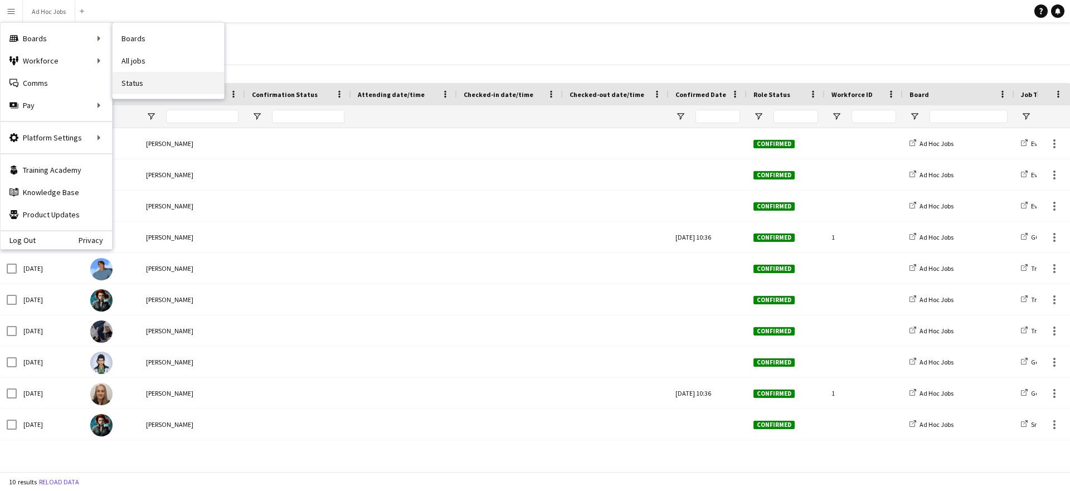
click at [136, 82] on link "Status" at bounding box center [168, 83] width 111 height 22
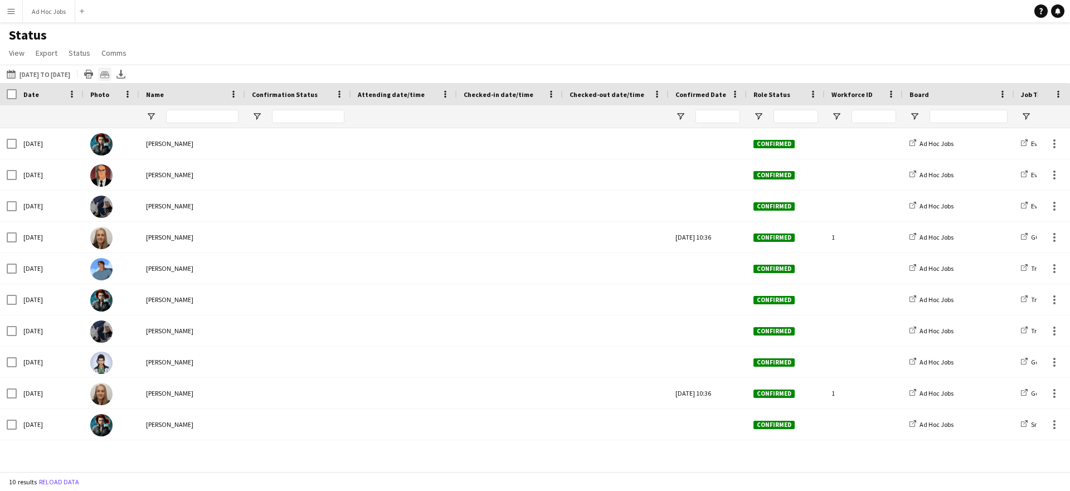
click at [109, 77] on icon "Crew files as ZIP" at bounding box center [104, 74] width 9 height 9
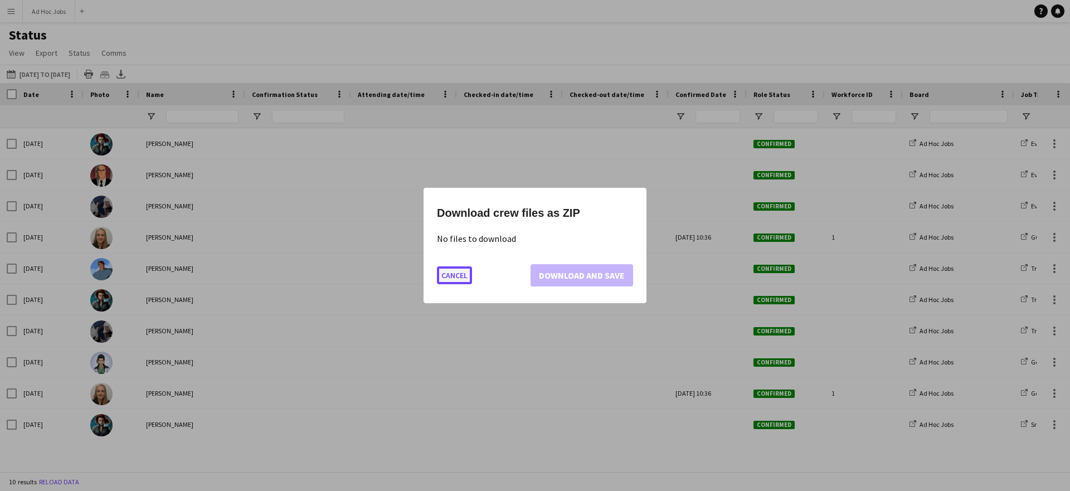
click at [452, 278] on button "Cancel" at bounding box center [454, 275] width 35 height 18
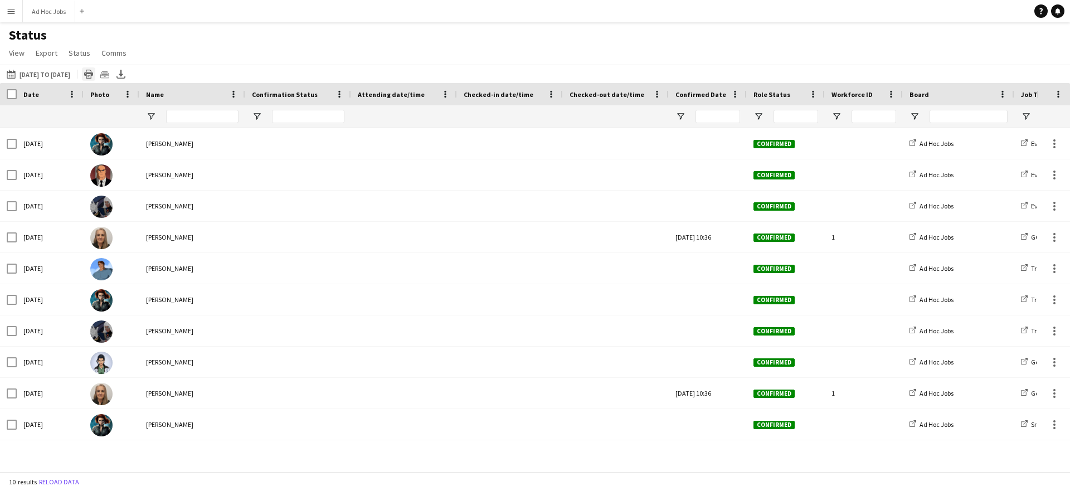
click at [93, 75] on icon at bounding box center [88, 75] width 9 height 6
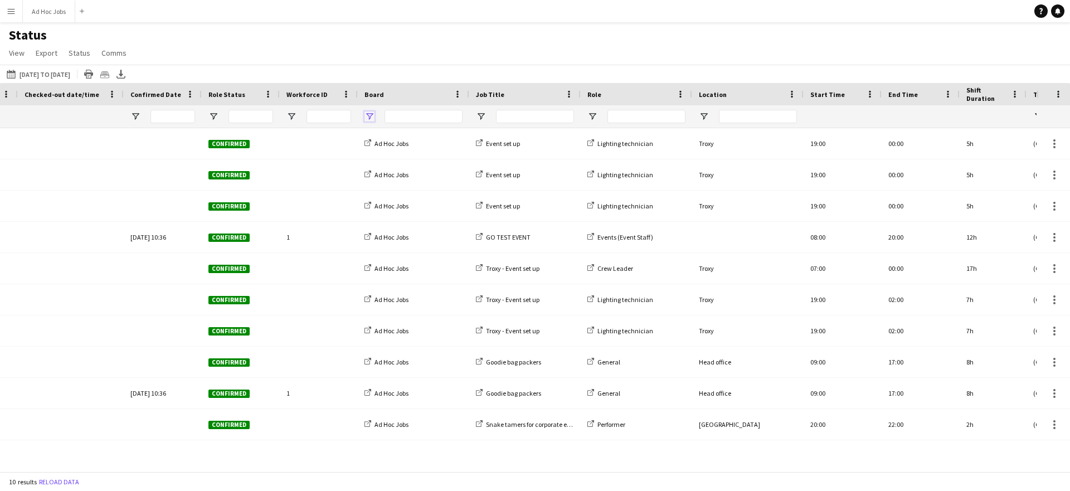
click at [371, 116] on span "Open Filter Menu" at bounding box center [369, 116] width 10 height 10
click at [409, 54] on div "Status View Views Default view New view Update view Delete view Edit name Custo…" at bounding box center [535, 46] width 1070 height 38
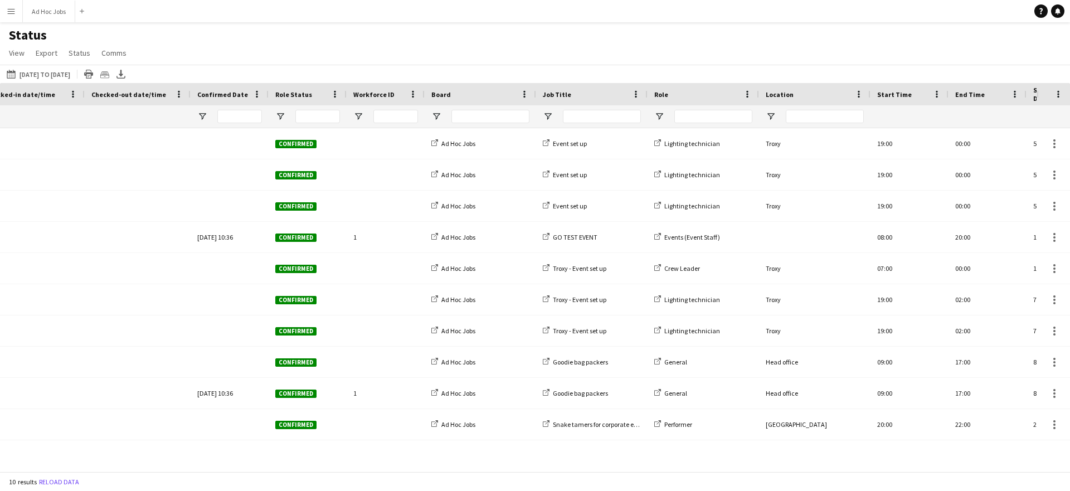
scroll to position [0, 406]
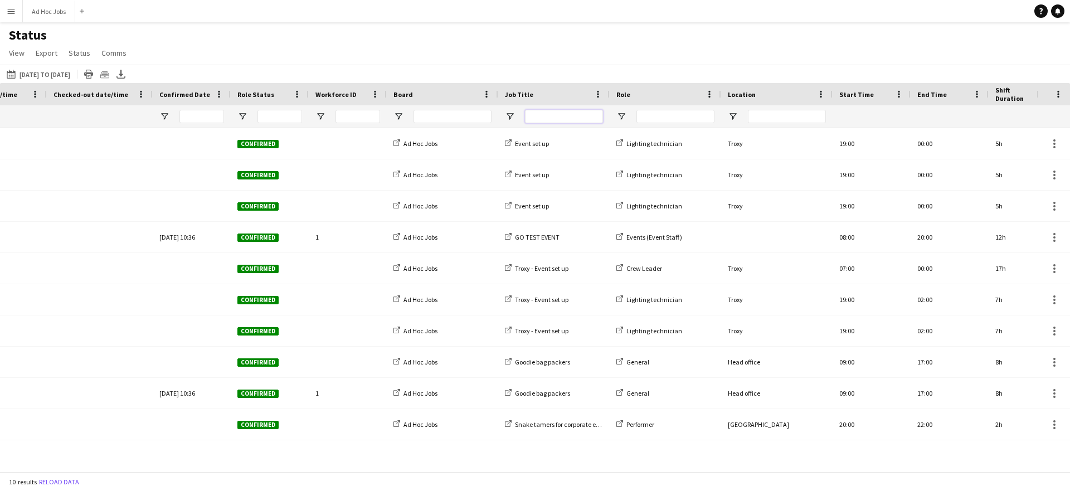
click at [558, 117] on input "Job Title Filter Input" at bounding box center [564, 116] width 78 height 13
click at [506, 120] on span "Open Filter Menu" at bounding box center [510, 116] width 10 height 10
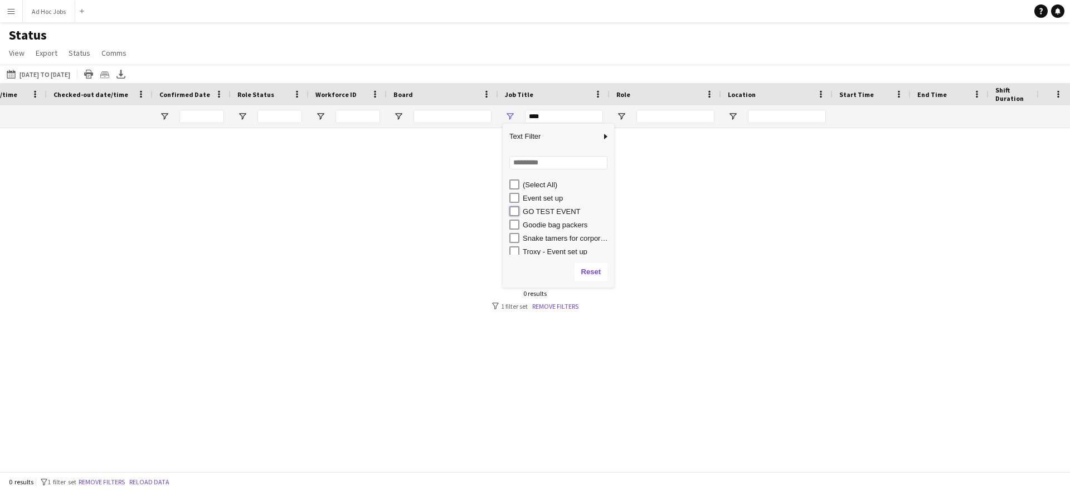
type input "**********"
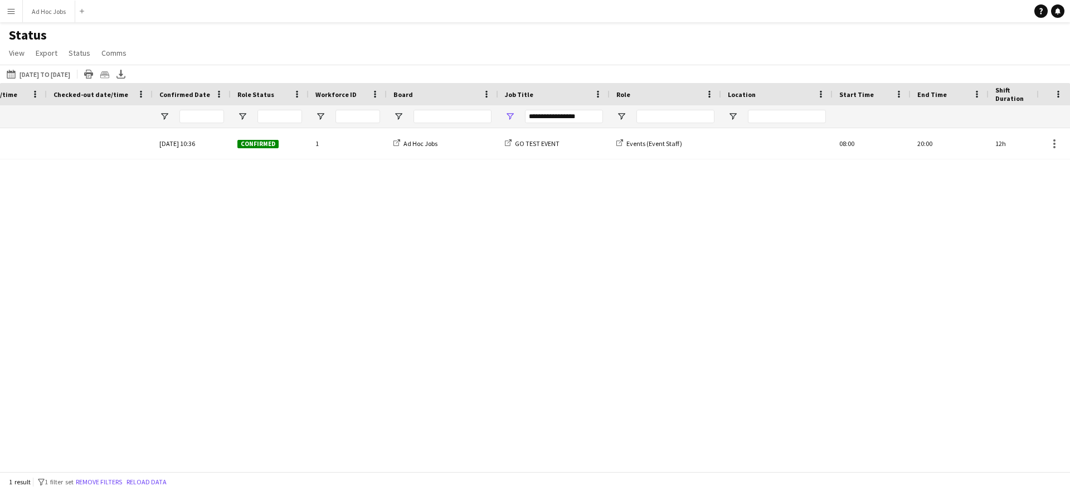
click at [688, 255] on div "Mon, 22 Sep 2025 10:36 Confirmed 1 Ad Hoc Jobs GO TEST EVENT Events (Event Staf…" at bounding box center [518, 295] width 1036 height 335
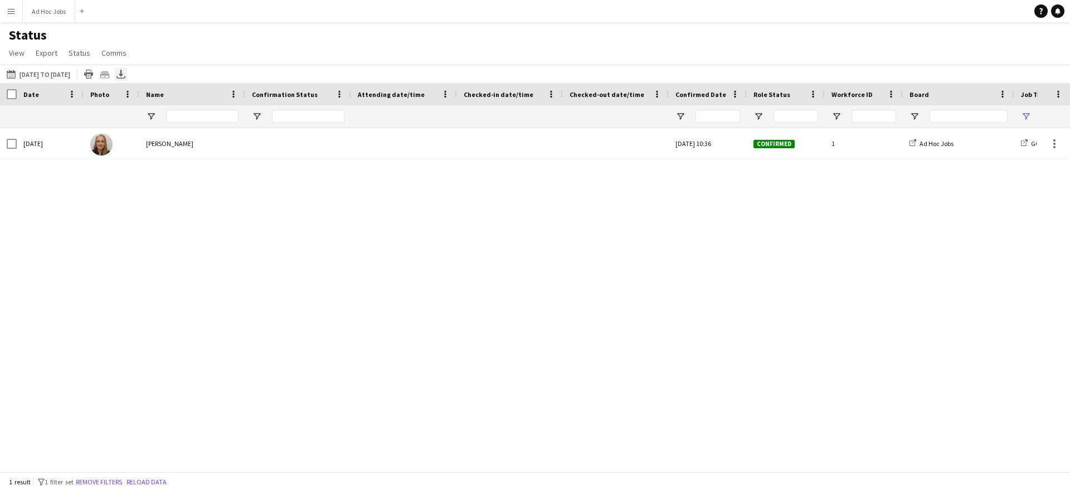
click at [125, 77] on icon "Export XLSX" at bounding box center [120, 74] width 9 height 9
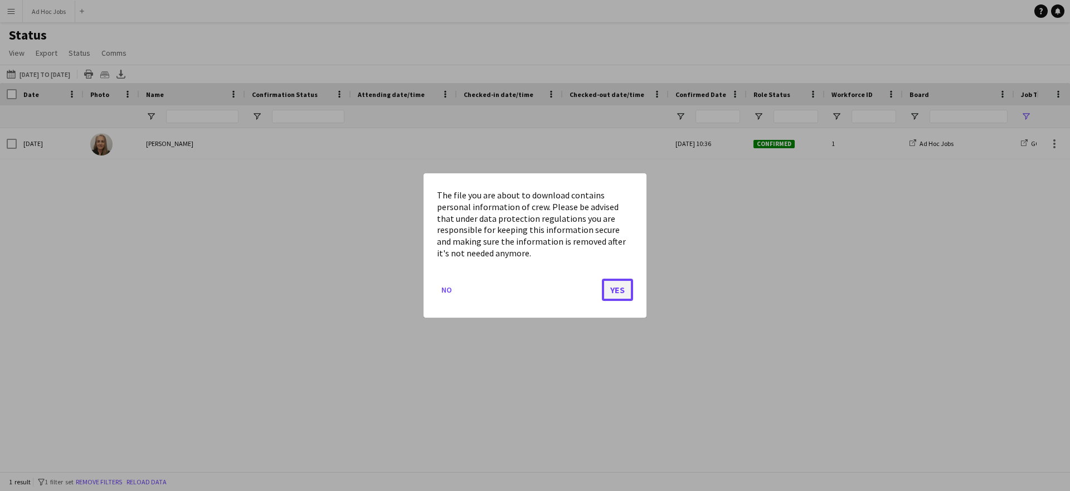
click at [617, 292] on button "Yes" at bounding box center [617, 290] width 31 height 22
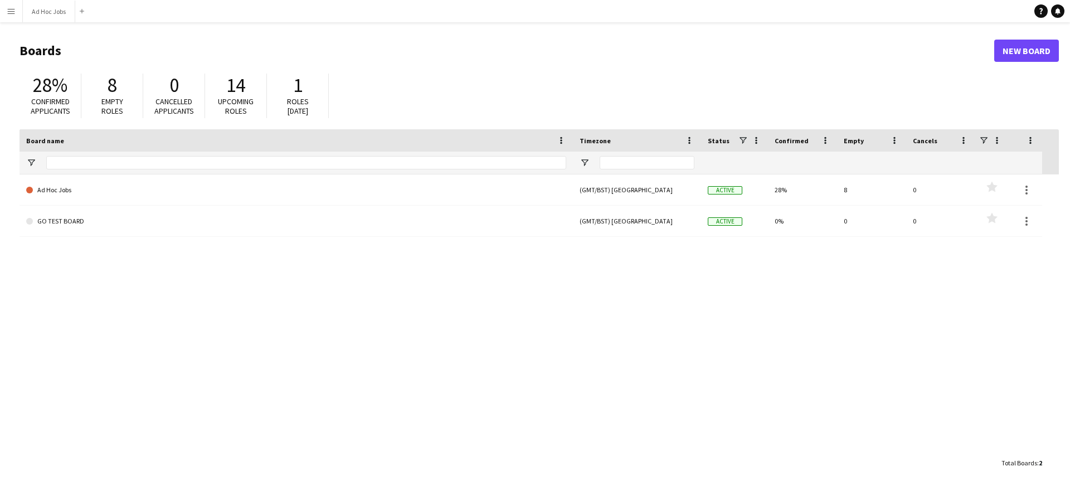
click at [16, 12] on button "Menu" at bounding box center [11, 11] width 22 height 22
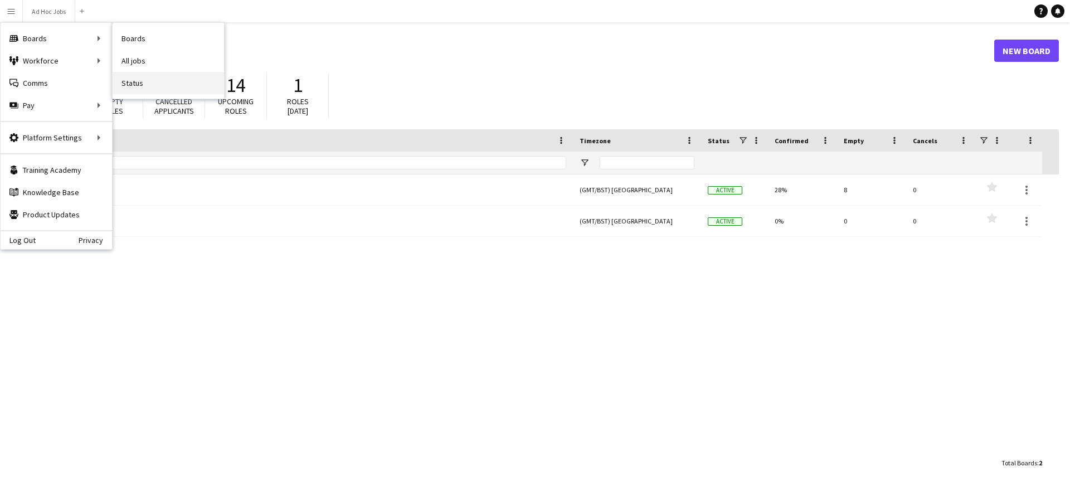
click at [158, 86] on link "Status" at bounding box center [168, 83] width 111 height 22
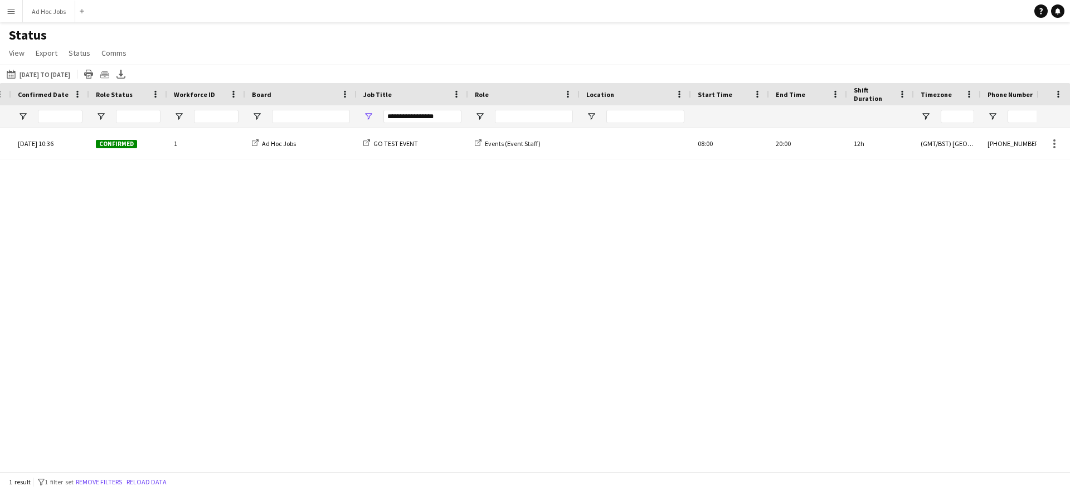
click at [432, 115] on div "**********" at bounding box center [422, 116] width 78 height 13
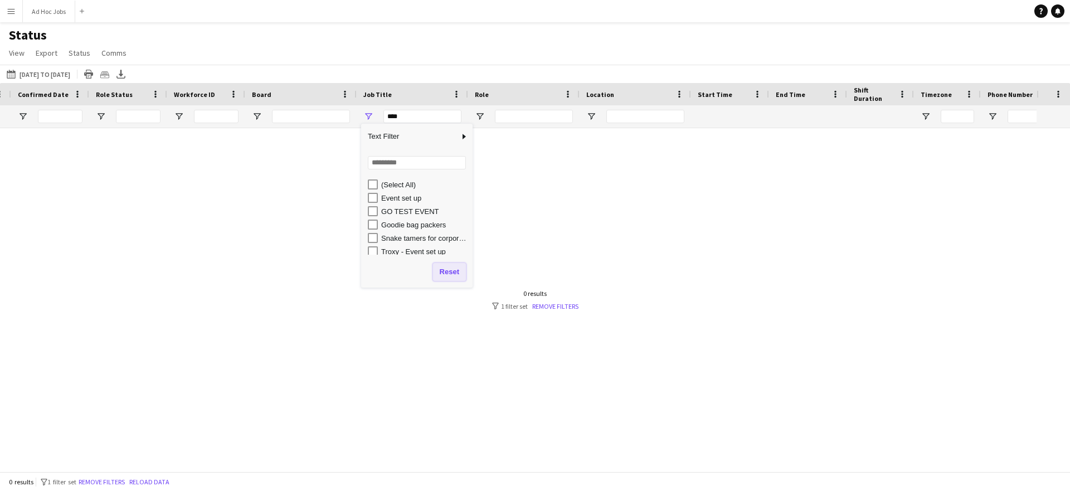
click at [448, 270] on button "Reset" at bounding box center [449, 272] width 33 height 18
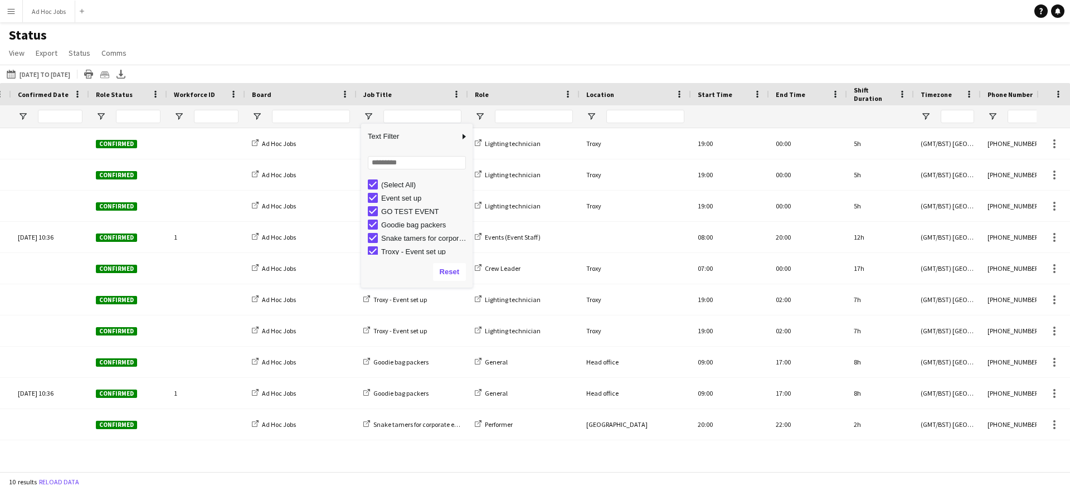
click at [431, 90] on div "Job Title" at bounding box center [405, 94] width 85 height 17
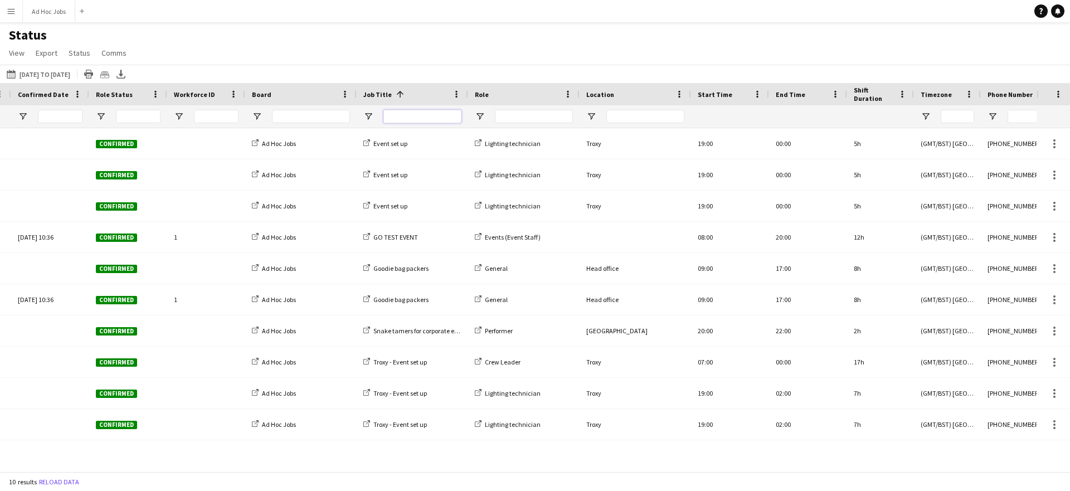
click at [421, 118] on input "Job Title Filter Input" at bounding box center [422, 116] width 78 height 13
click at [367, 116] on span "Open Filter Menu" at bounding box center [368, 116] width 10 height 10
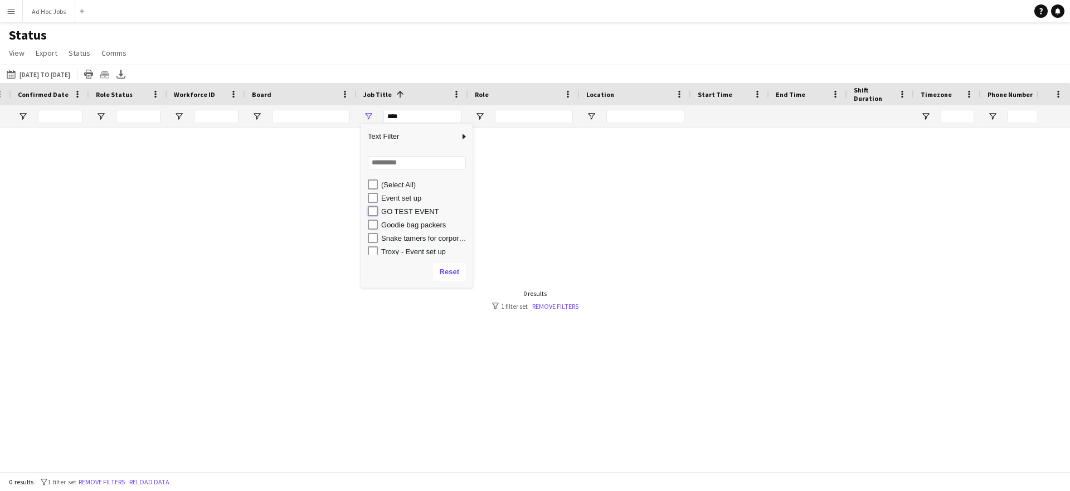
type input "**********"
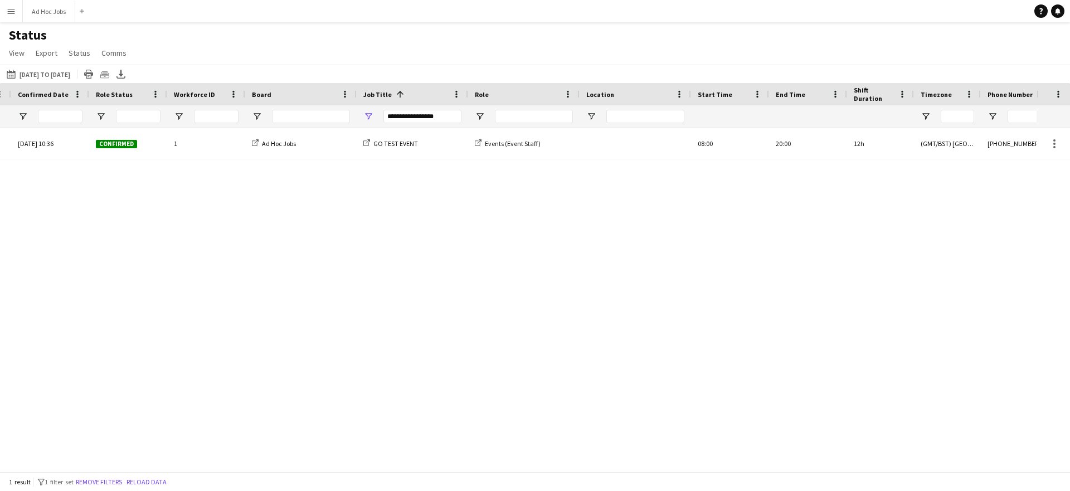
click at [519, 287] on div "Mon, 22 Sep 2025 10:36 Confirmed 1 Ad Hoc Jobs GO TEST EVENT Events (Event Staf…" at bounding box center [518, 295] width 1036 height 335
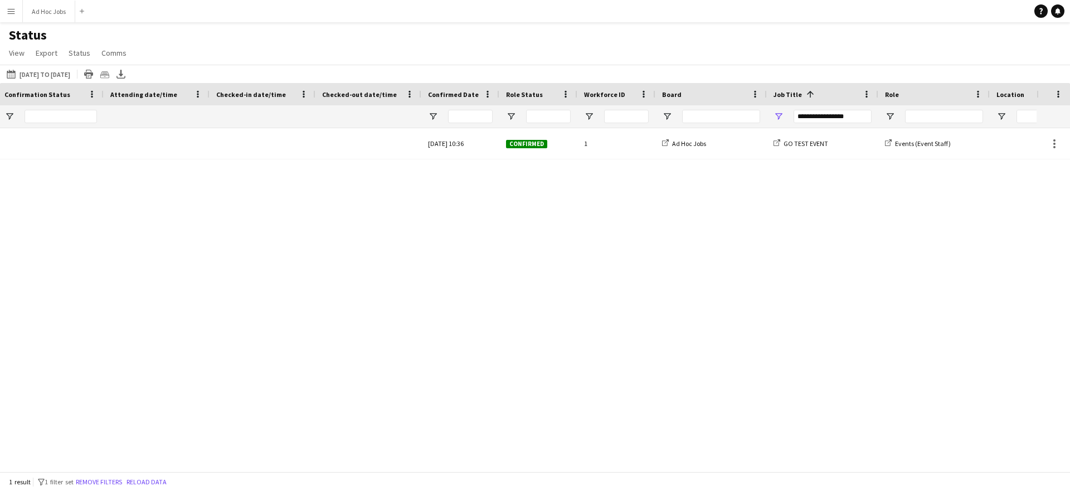
scroll to position [0, 46]
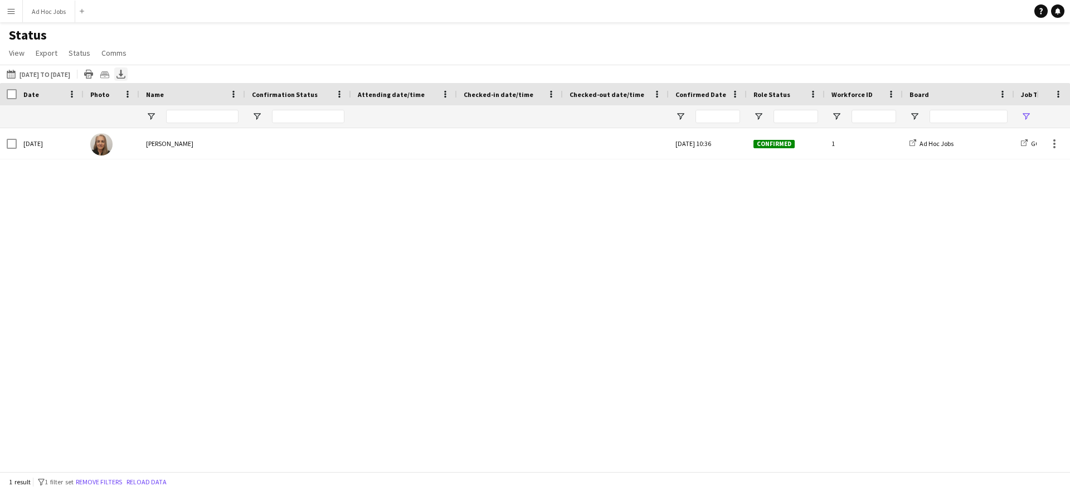
click at [123, 74] on icon at bounding box center [121, 73] width 4 height 7
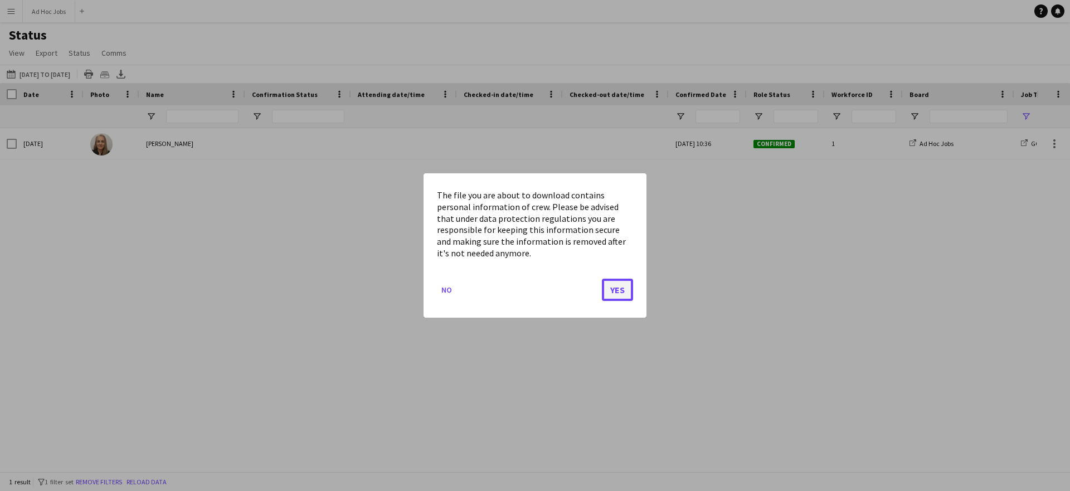
click at [618, 290] on button "Yes" at bounding box center [617, 290] width 31 height 22
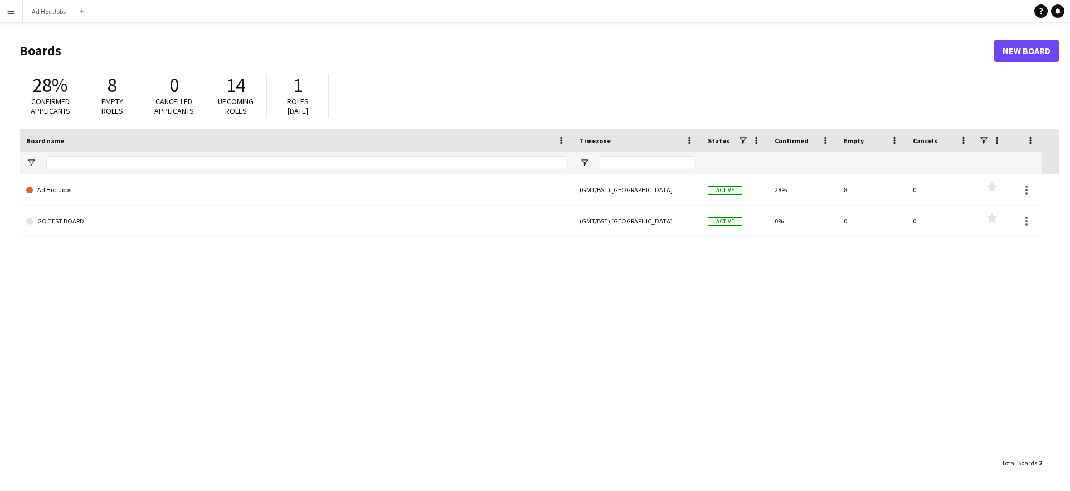
click at [12, 13] on app-icon "Menu" at bounding box center [11, 11] width 9 height 9
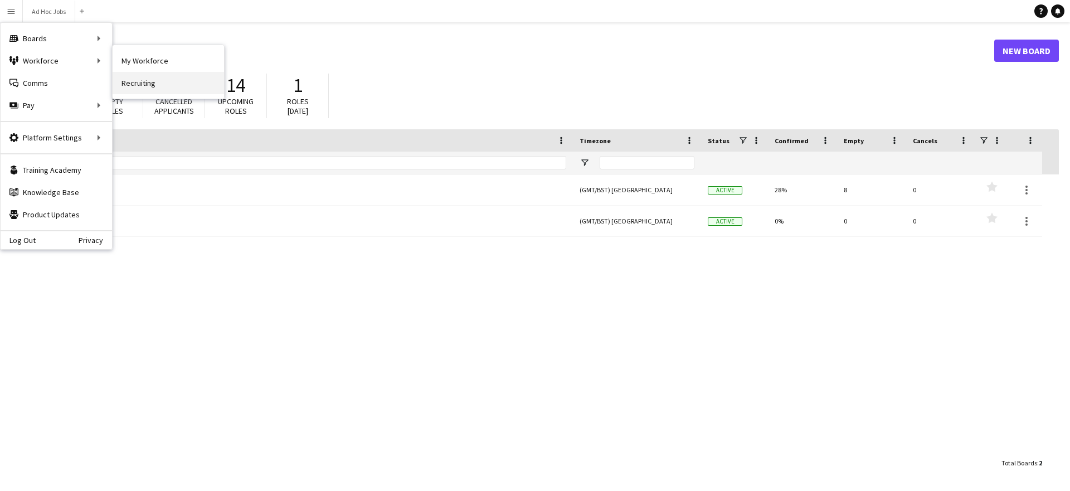
click at [127, 87] on link "Recruiting" at bounding box center [168, 83] width 111 height 22
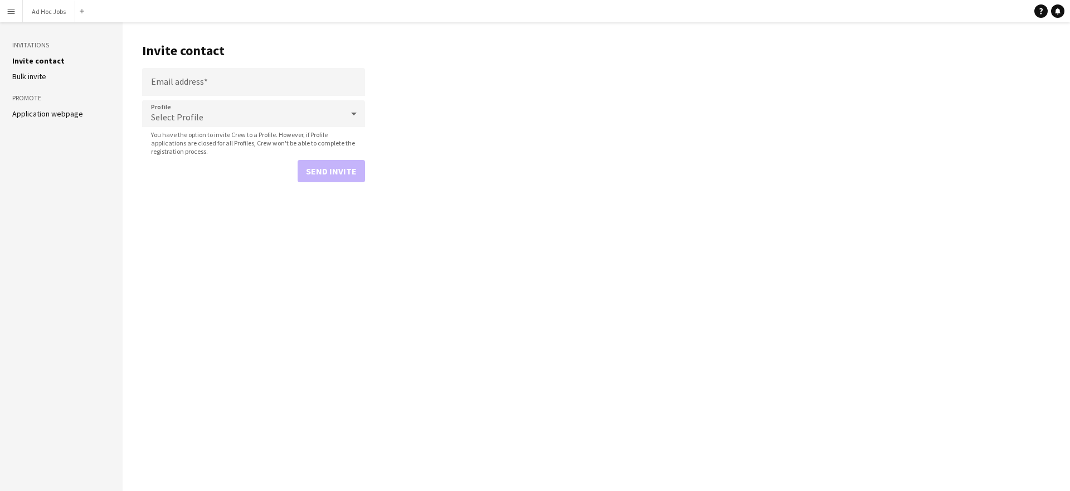
click at [88, 12] on app-navbar "Menu Boards Boards Boards All jobs Status Workforce Workforce My Workforce Recr…" at bounding box center [535, 11] width 1070 height 22
click at [84, 11] on app-icon "Add" at bounding box center [82, 11] width 4 height 4
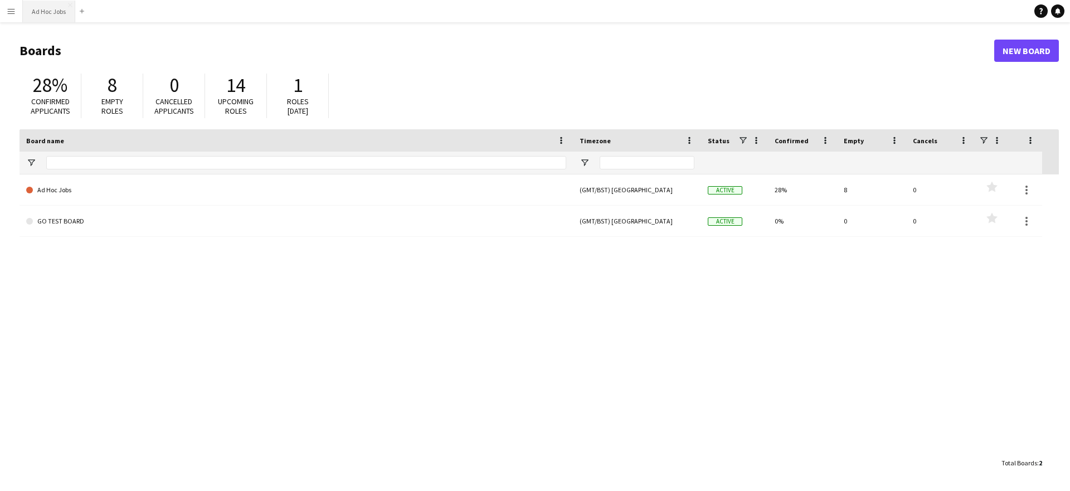
click at [40, 9] on button "Ad Hoc Jobs Close" at bounding box center [49, 12] width 52 height 22
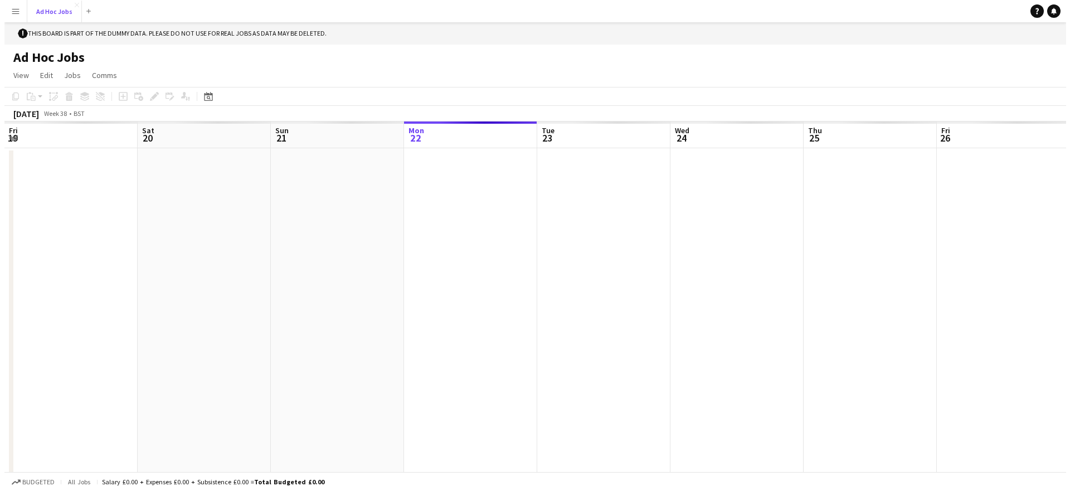
scroll to position [0, 266]
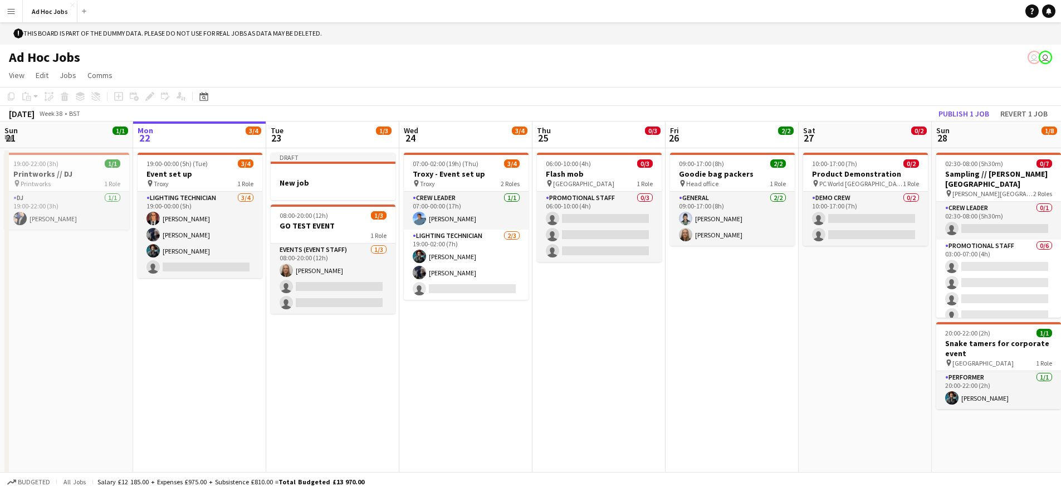
click at [11, 11] on app-icon "Menu" at bounding box center [11, 11] width 9 height 9
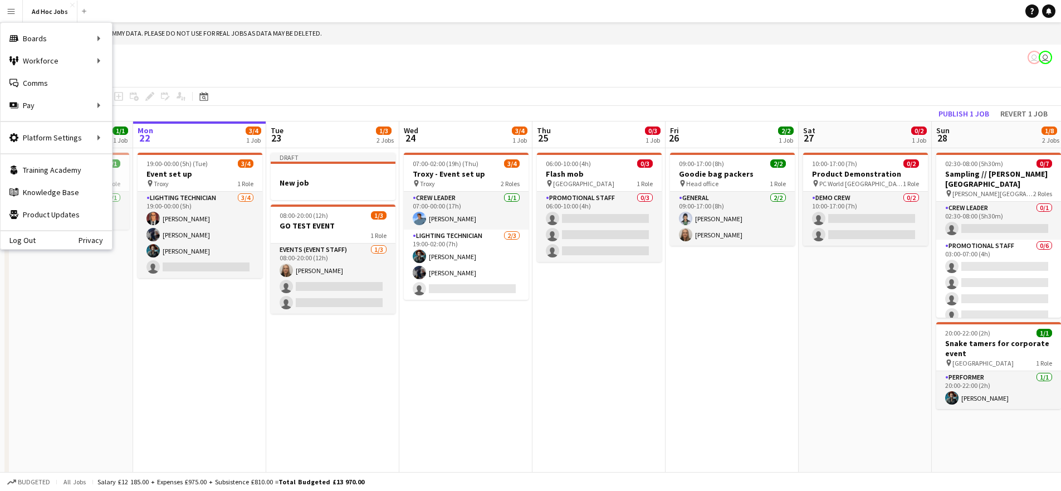
click at [33, 338] on app-date-cell "19:00-22:00 (3h) 1/1 Printworks // DJ pin Printworks 1 Role DJ 1/1 19:00-22:00 …" at bounding box center [66, 321] width 133 height 346
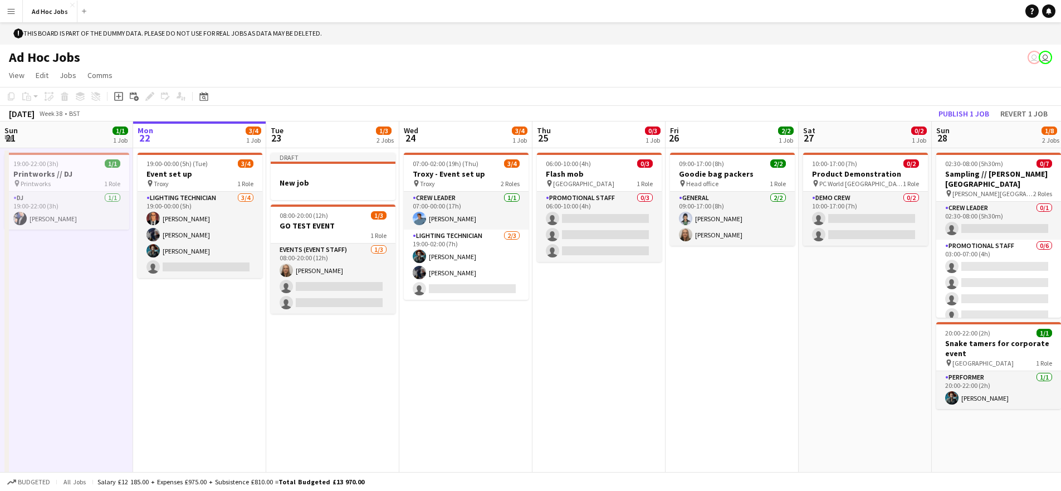
click at [9, 11] on app-icon "Menu" at bounding box center [11, 11] width 9 height 9
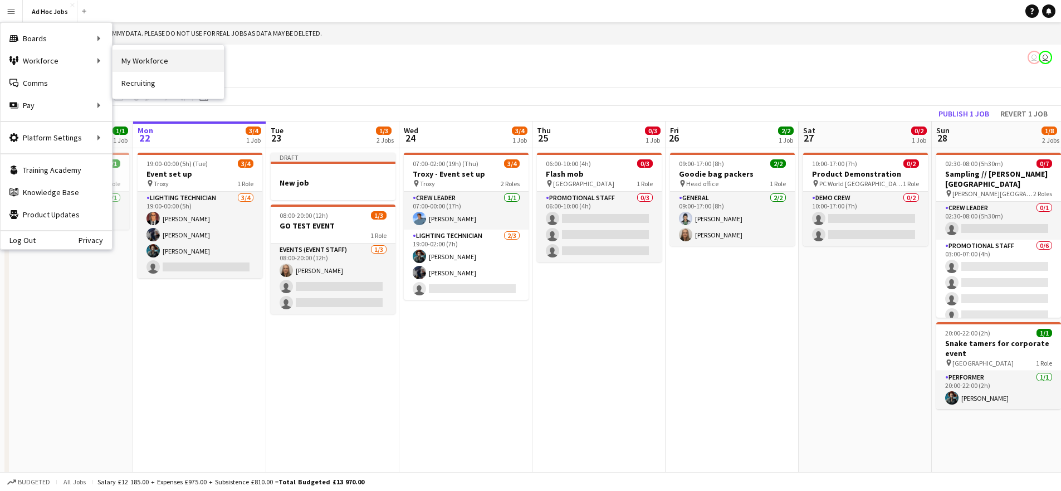
click at [148, 60] on link "My Workforce" at bounding box center [168, 61] width 111 height 22
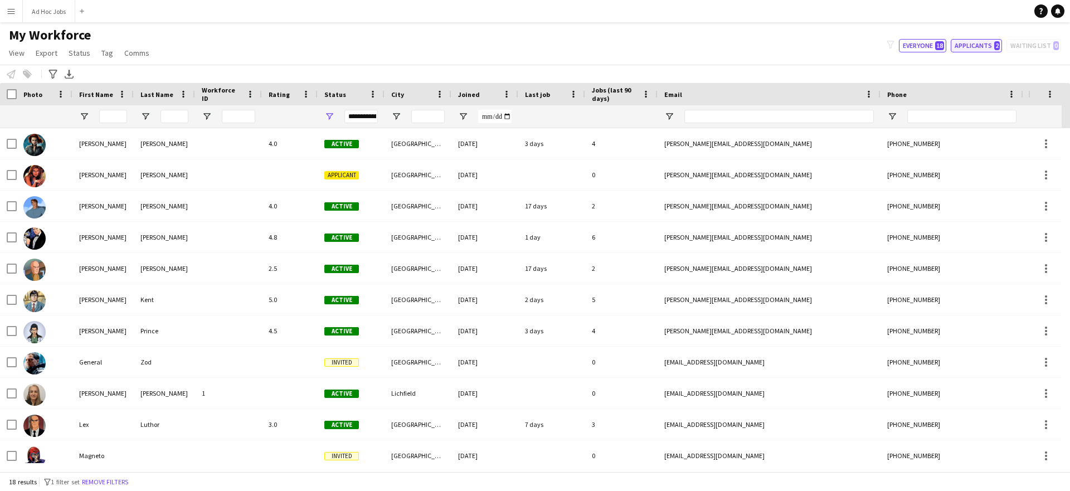
click at [979, 47] on button "Applicants 2" at bounding box center [975, 45] width 51 height 13
type input "**********"
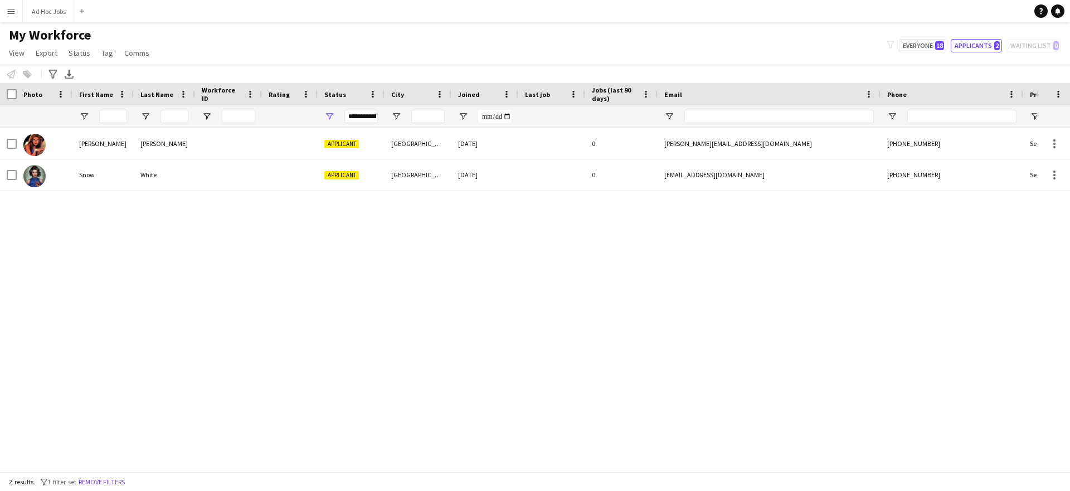
click at [10, 14] on app-icon "Menu" at bounding box center [11, 11] width 9 height 9
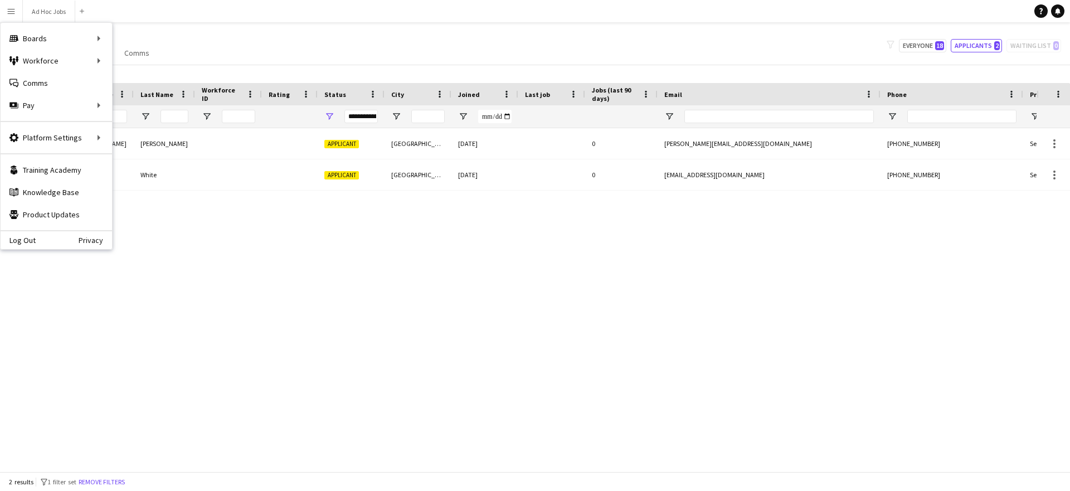
click at [617, 48] on div "My Workforce View Views Default view New view Update view Delete view Edit name…" at bounding box center [535, 46] width 1070 height 38
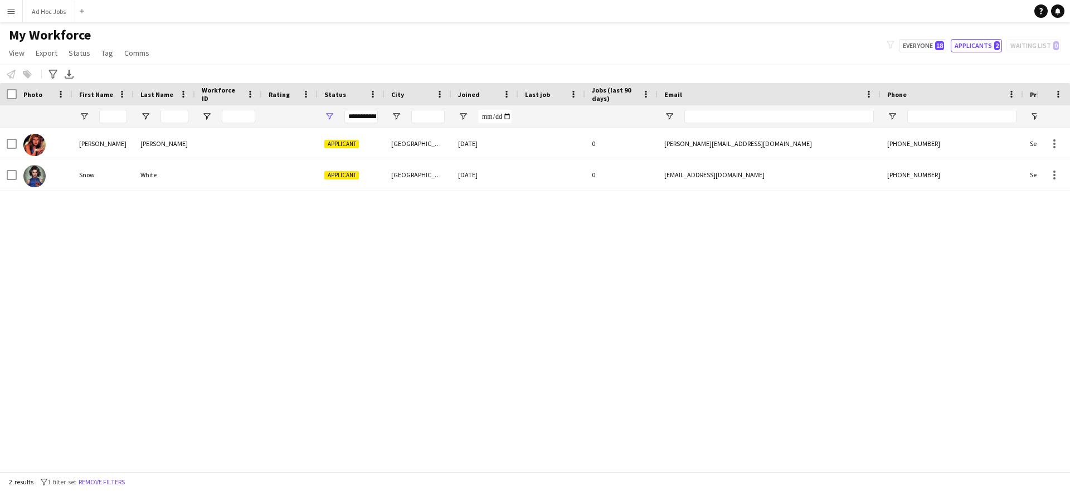
click at [13, 13] on app-icon "Menu" at bounding box center [11, 11] width 9 height 9
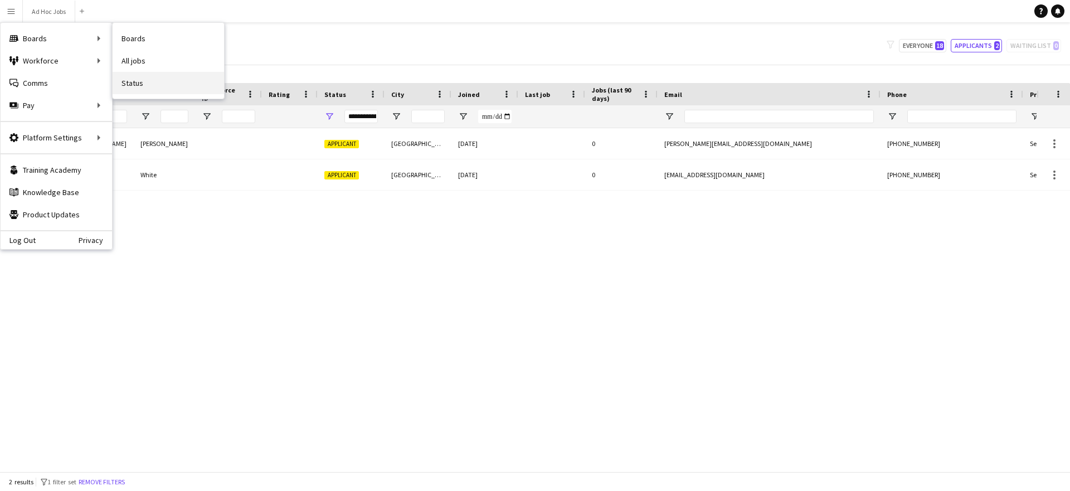
click at [138, 88] on link "Status" at bounding box center [168, 83] width 111 height 22
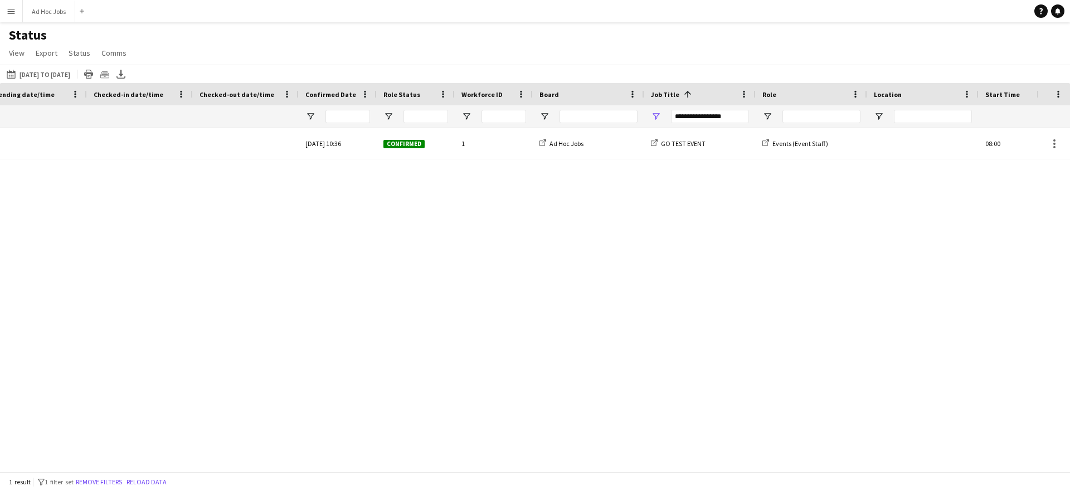
scroll to position [0, 372]
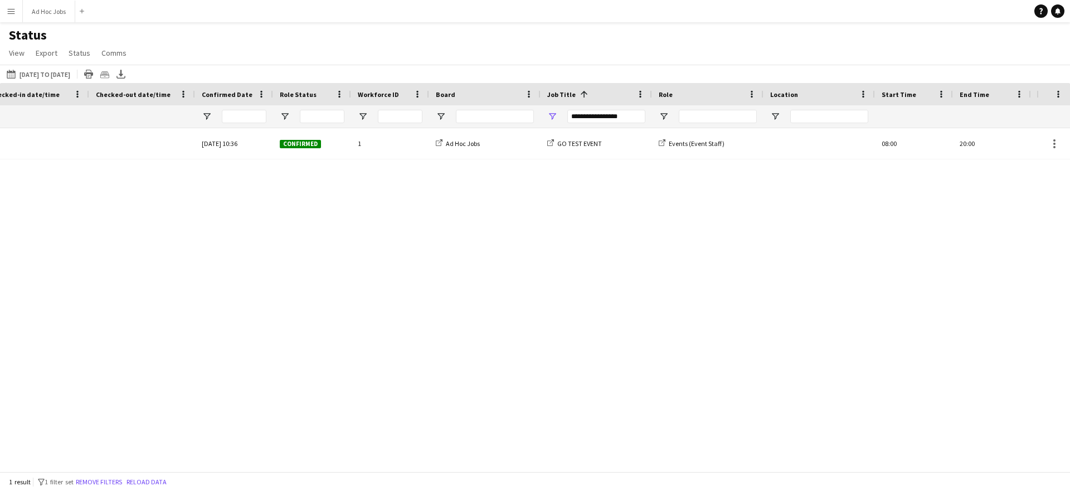
click at [580, 93] on span at bounding box center [584, 94] width 10 height 10
click at [616, 114] on div "**********" at bounding box center [606, 116] width 78 height 13
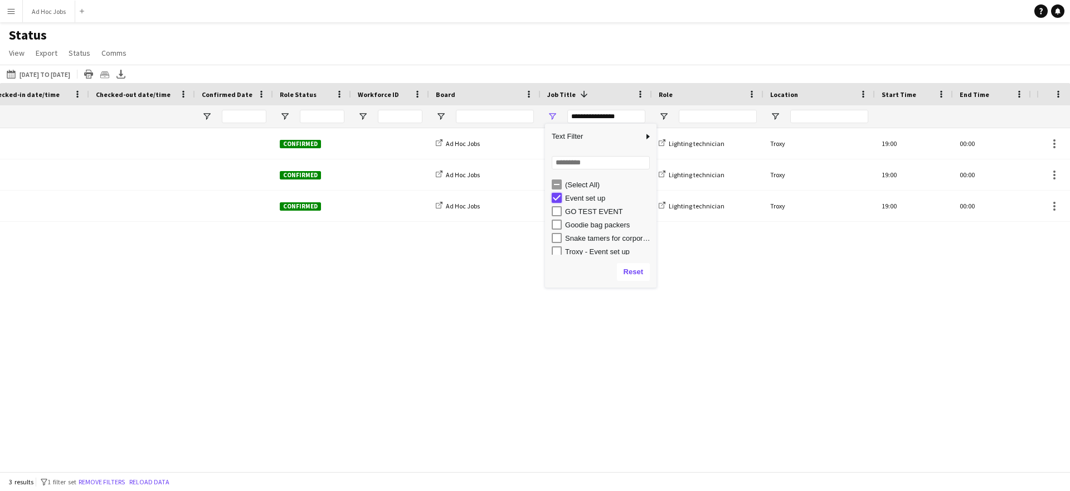
type input "***"
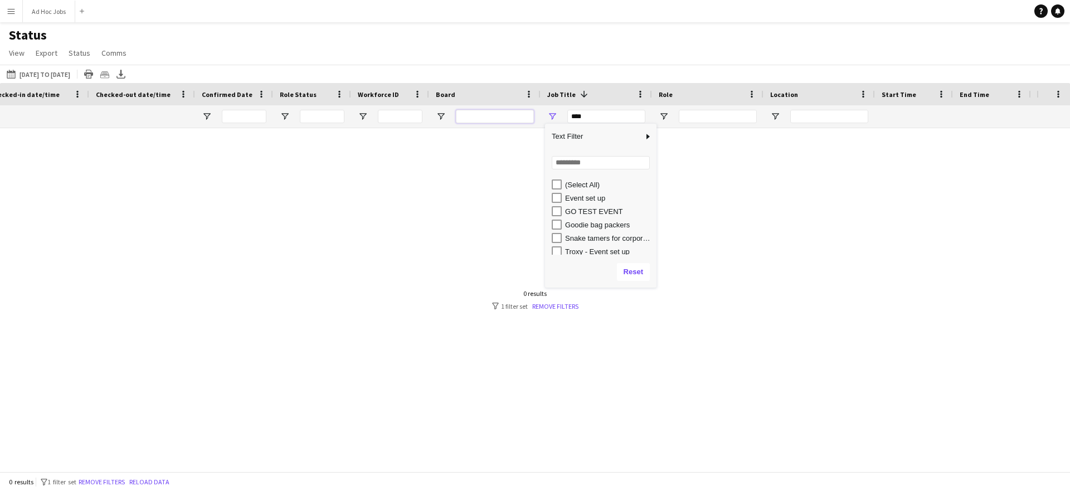
click at [489, 114] on input "Board Filter Input" at bounding box center [495, 116] width 78 height 13
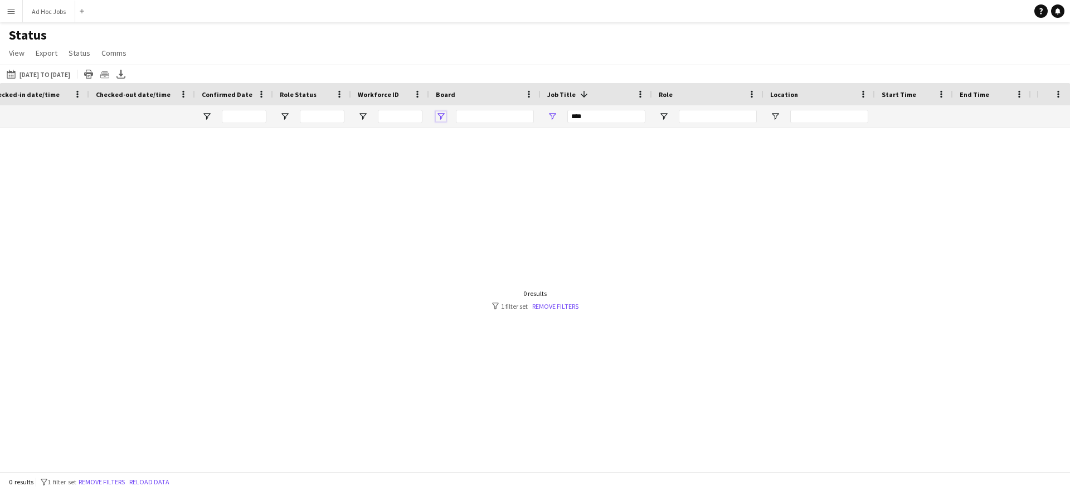
click at [437, 115] on span "Open Filter Menu" at bounding box center [441, 116] width 10 height 10
click at [596, 119] on div "***" at bounding box center [606, 116] width 78 height 13
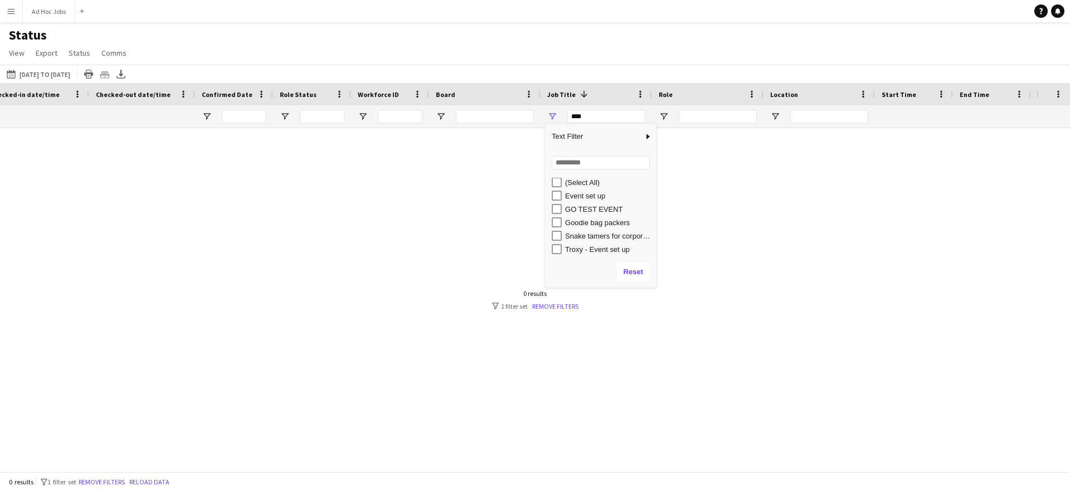
scroll to position [3, 0]
click at [469, 113] on input "Board Filter Input" at bounding box center [495, 116] width 78 height 13
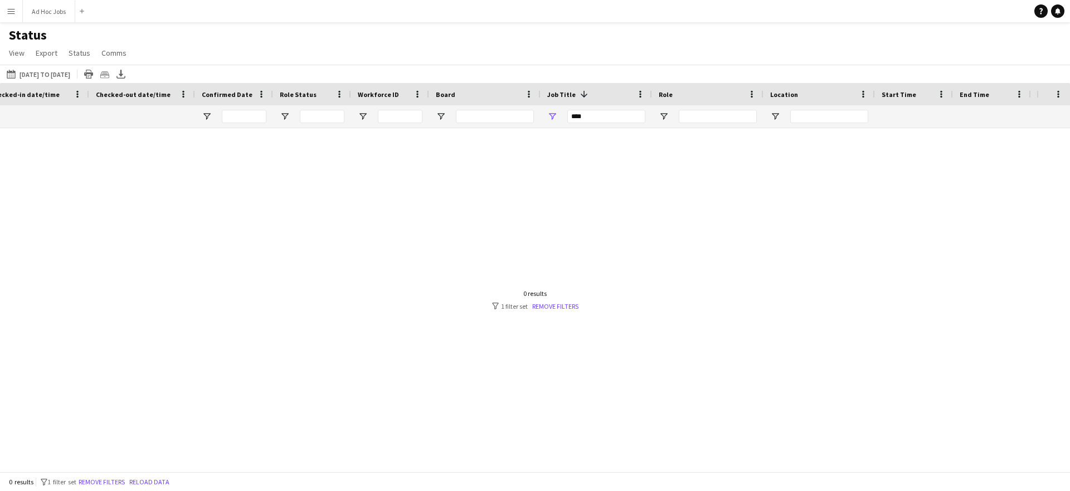
click at [596, 117] on div "***" at bounding box center [606, 116] width 78 height 13
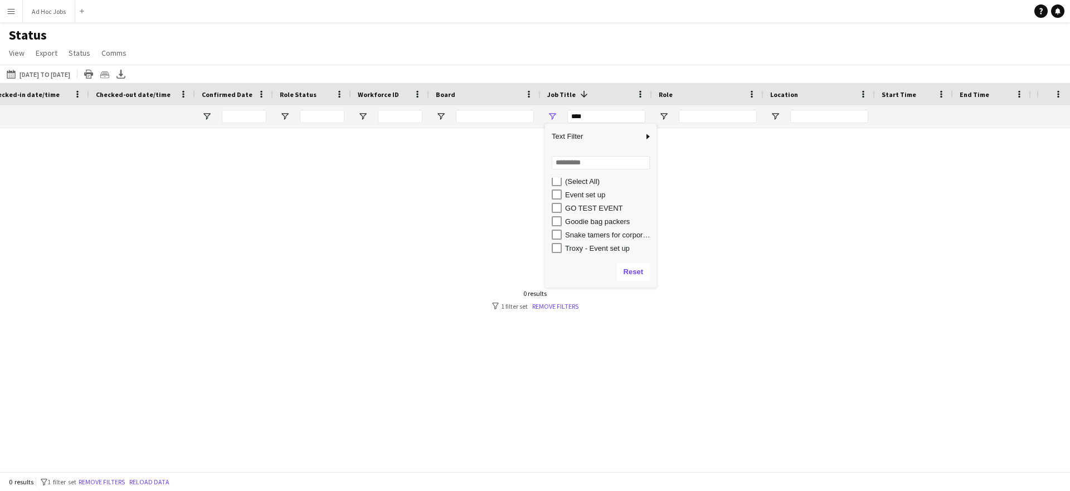
click at [100, 272] on div at bounding box center [518, 295] width 1036 height 335
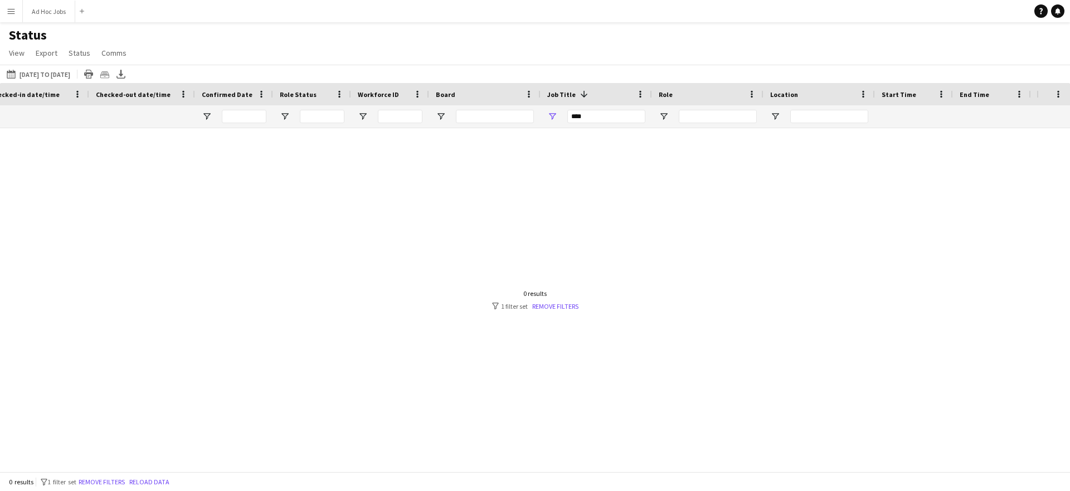
click at [11, 11] on app-icon "Menu" at bounding box center [11, 11] width 9 height 9
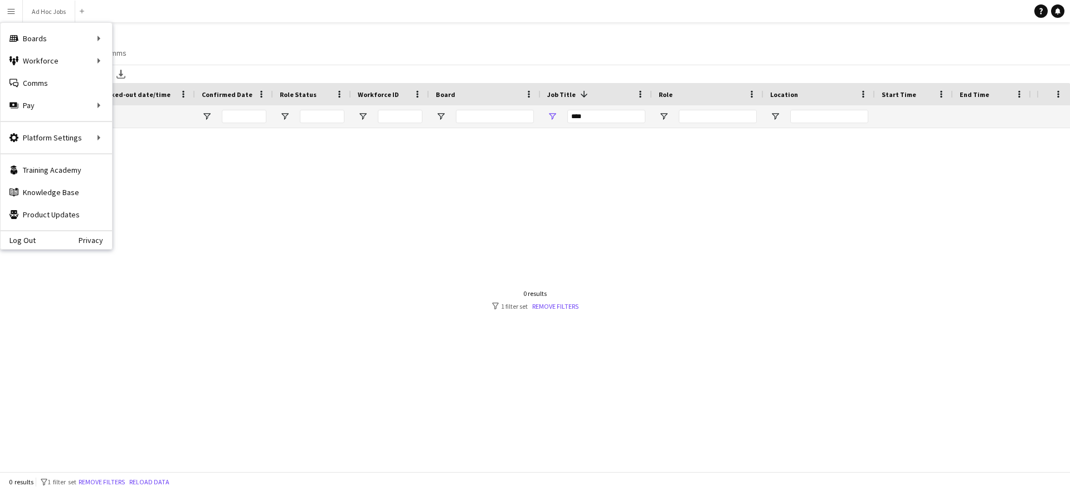
click at [406, 37] on div "Status View Views Default view New view Update view Delete view Edit name Custo…" at bounding box center [535, 46] width 1070 height 38
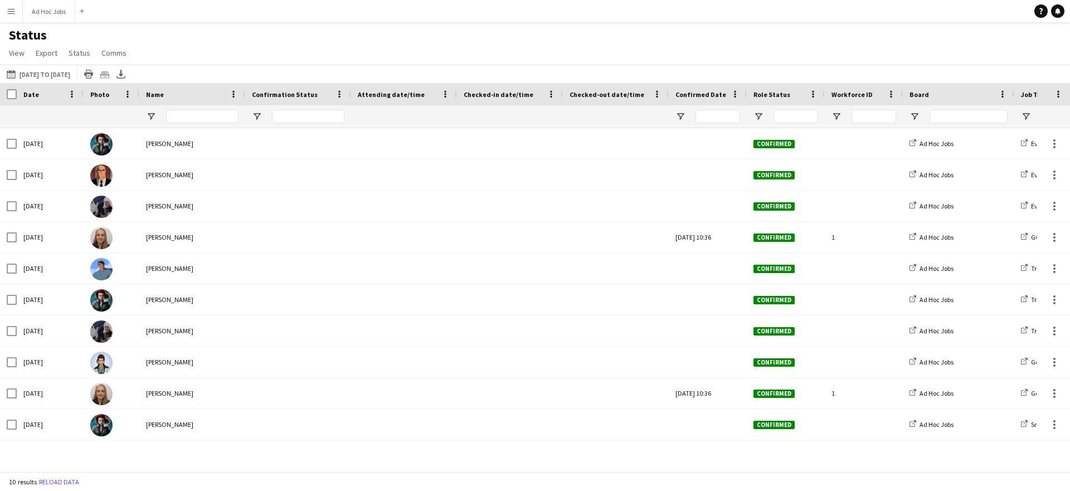
click at [6, 11] on button "Menu" at bounding box center [11, 11] width 22 height 22
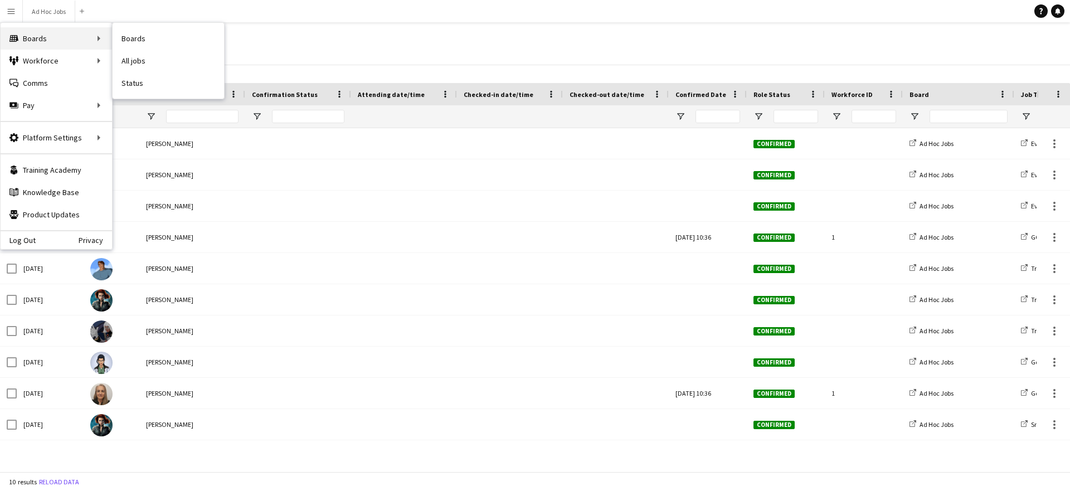
click at [50, 40] on div "Boards Boards" at bounding box center [56, 38] width 111 height 22
click at [219, 33] on div "Status View Views Default view New view Update view Delete view Edit name Custo…" at bounding box center [535, 46] width 1070 height 38
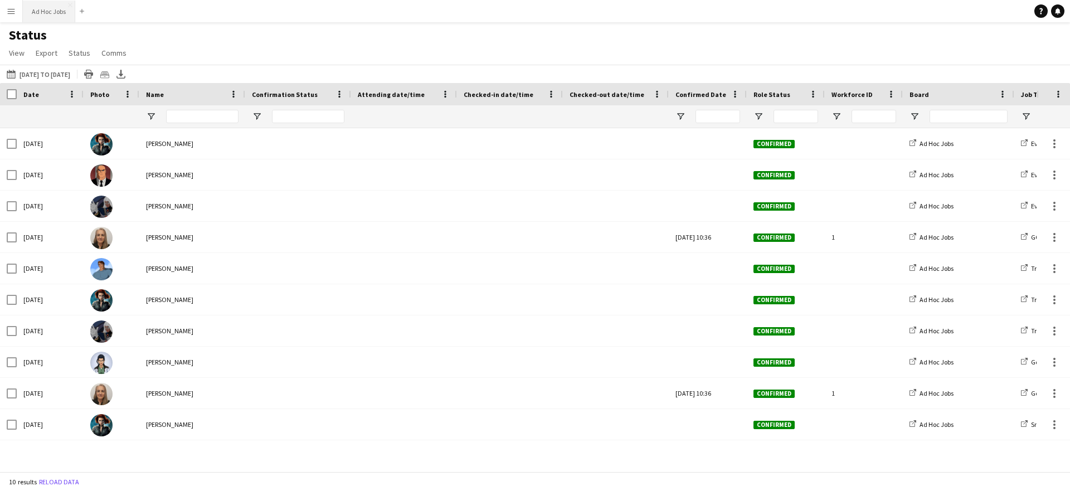
click at [53, 15] on button "Ad Hoc Jobs Close" at bounding box center [49, 12] width 52 height 22
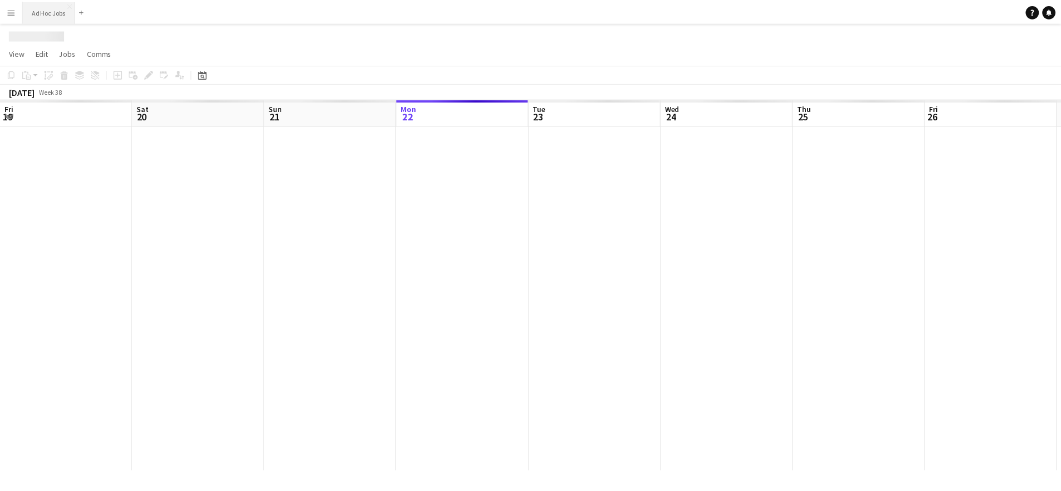
scroll to position [0, 266]
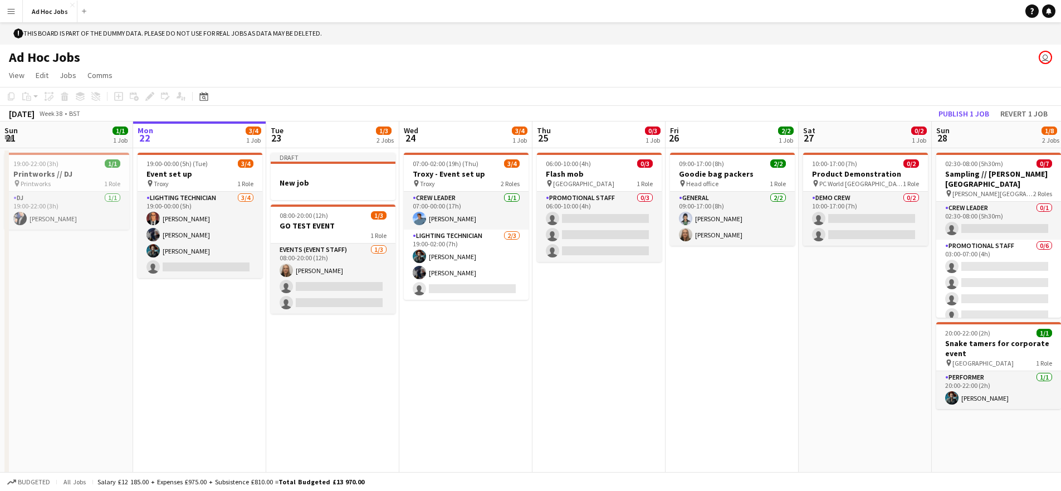
click at [315, 128] on app-board-header-date "Tue 23 1/3 2 Jobs" at bounding box center [332, 134] width 133 height 27
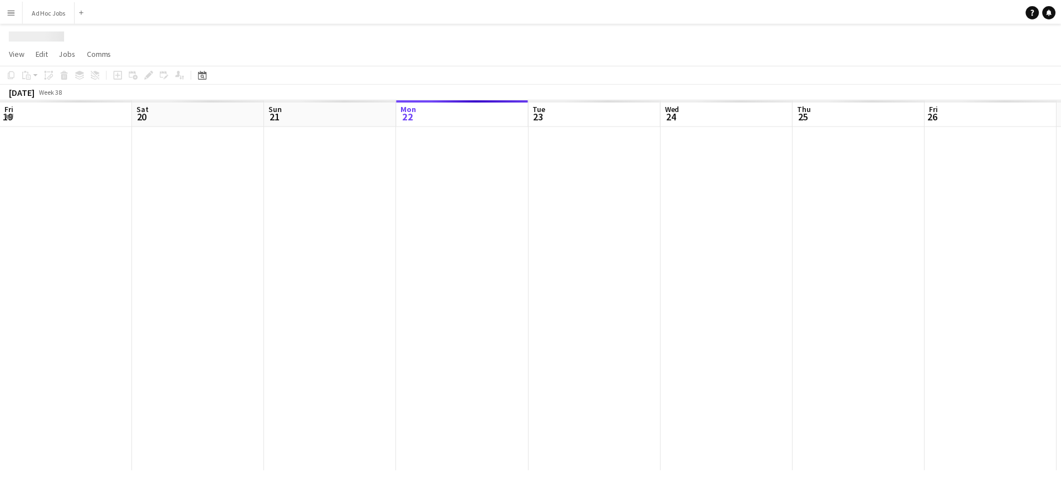
scroll to position [0, 266]
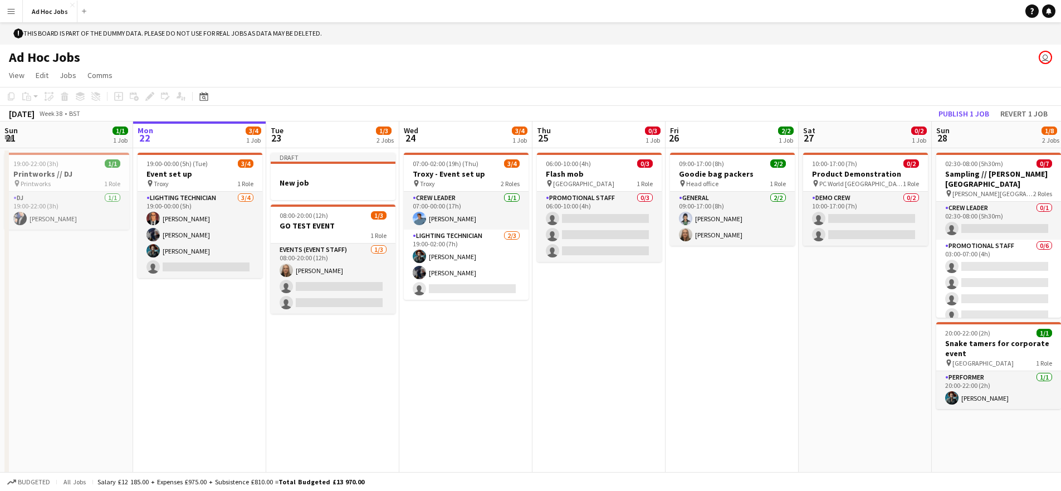
click at [338, 133] on app-board-header-date "Tue 23 1/3 2 Jobs" at bounding box center [332, 134] width 133 height 27
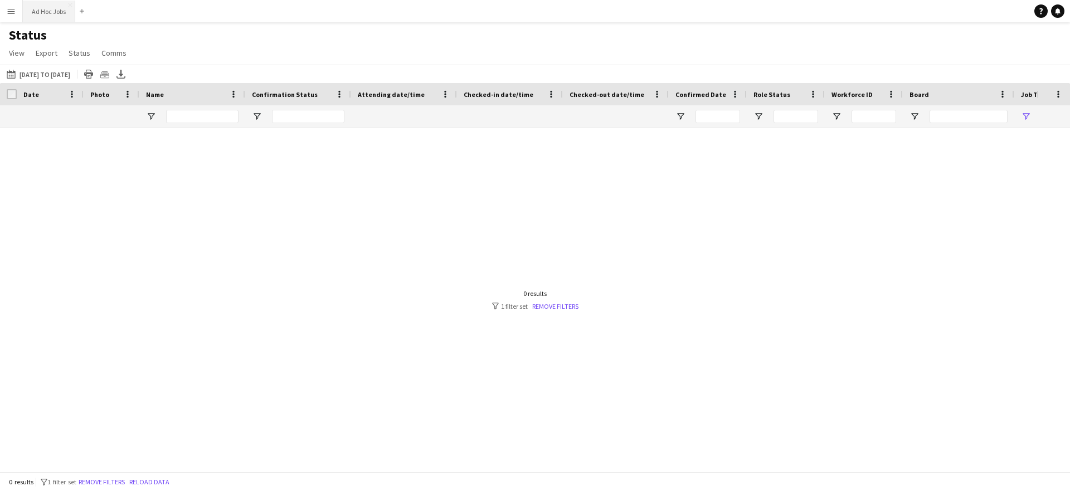
click at [54, 13] on button "Ad Hoc Jobs Close" at bounding box center [49, 12] width 52 height 22
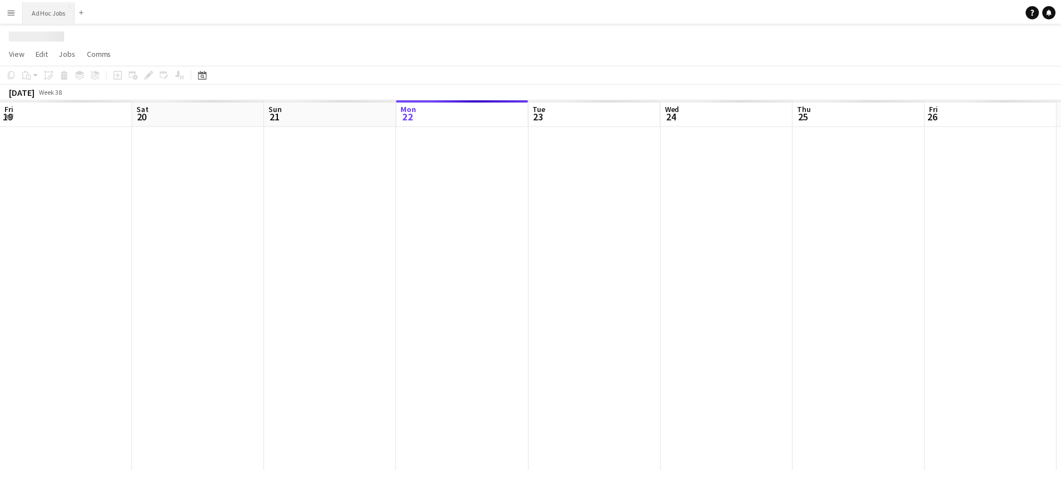
scroll to position [0, 266]
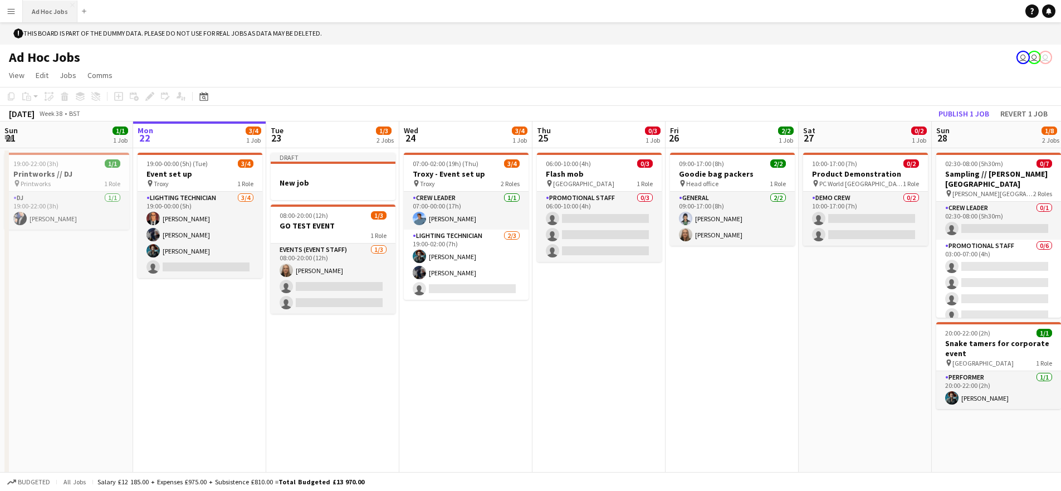
click at [42, 12] on button "Ad Hoc Jobs Close" at bounding box center [50, 12] width 55 height 22
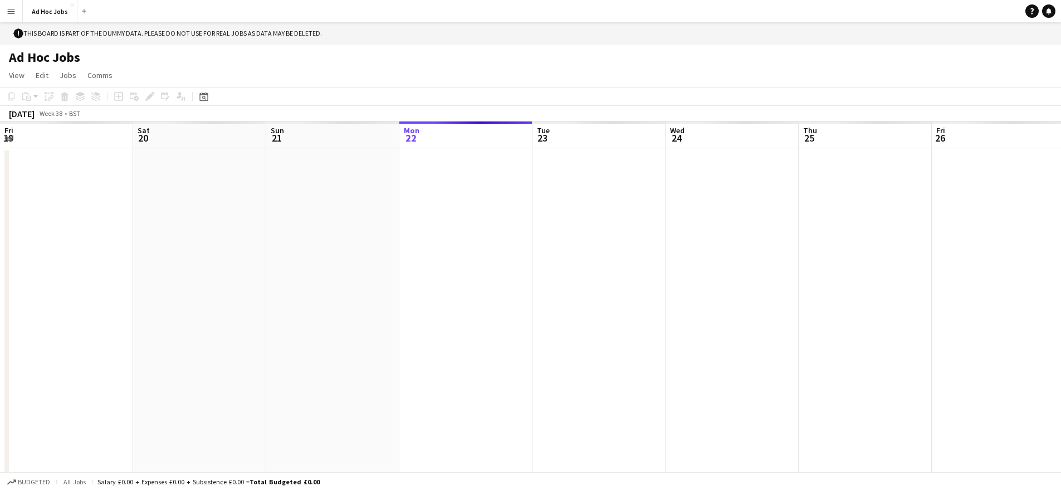
scroll to position [0, 266]
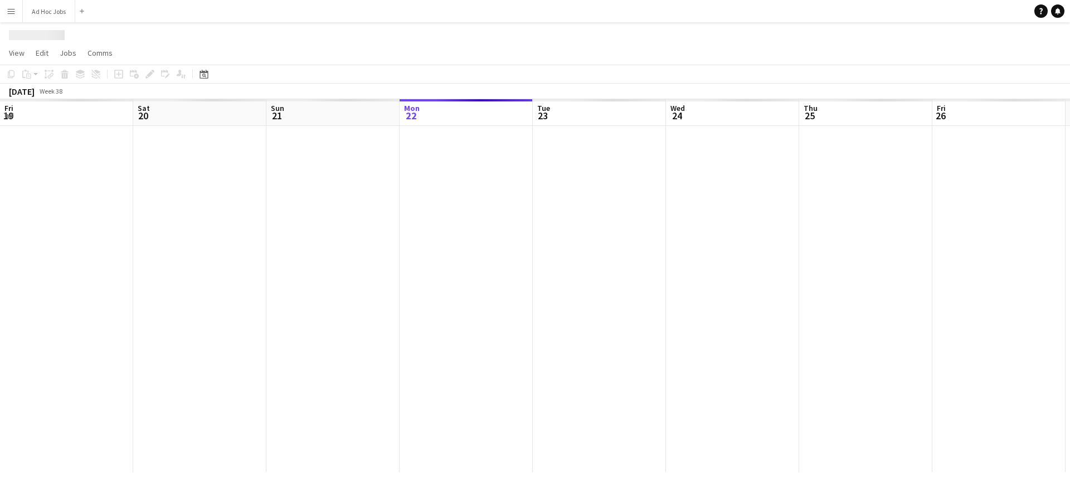
scroll to position [0, 266]
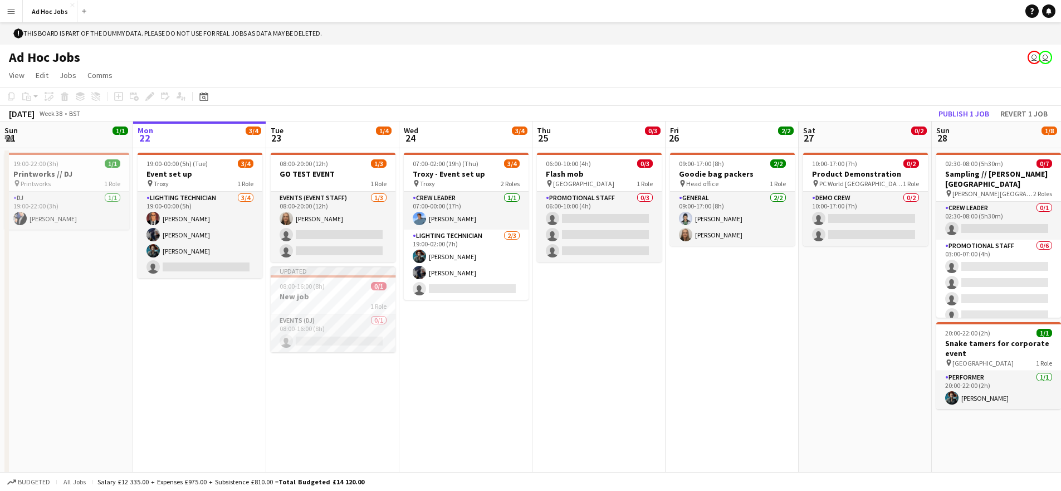
click at [804, 377] on app-date-cell "10:00-17:00 (7h) 0/2 Product Demonstration pin PC World Southampton 1 Role Demo…" at bounding box center [865, 321] width 133 height 346
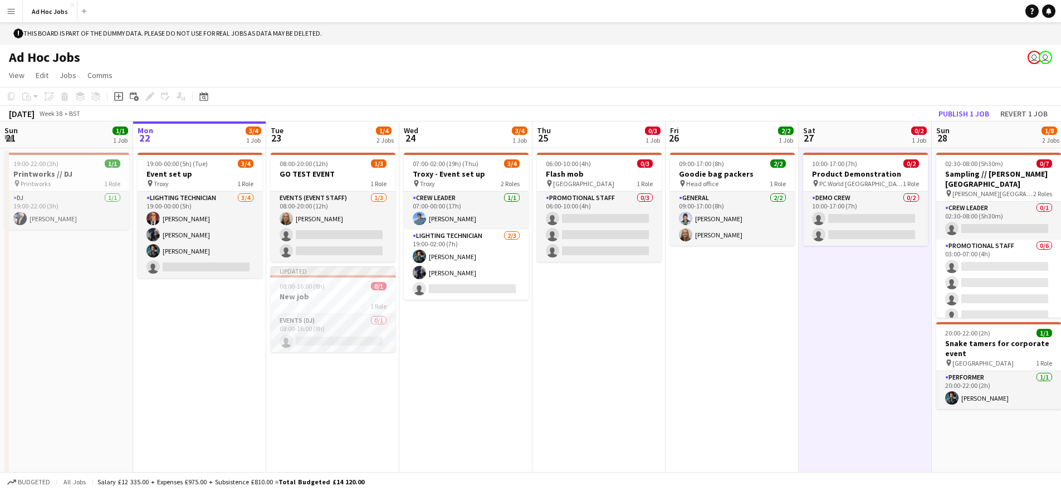
click at [706, 378] on app-date-cell "09:00-17:00 (8h) 2/2 Goodie bag packers pin Head office 1 Role General 2/2 09:0…" at bounding box center [732, 321] width 133 height 346
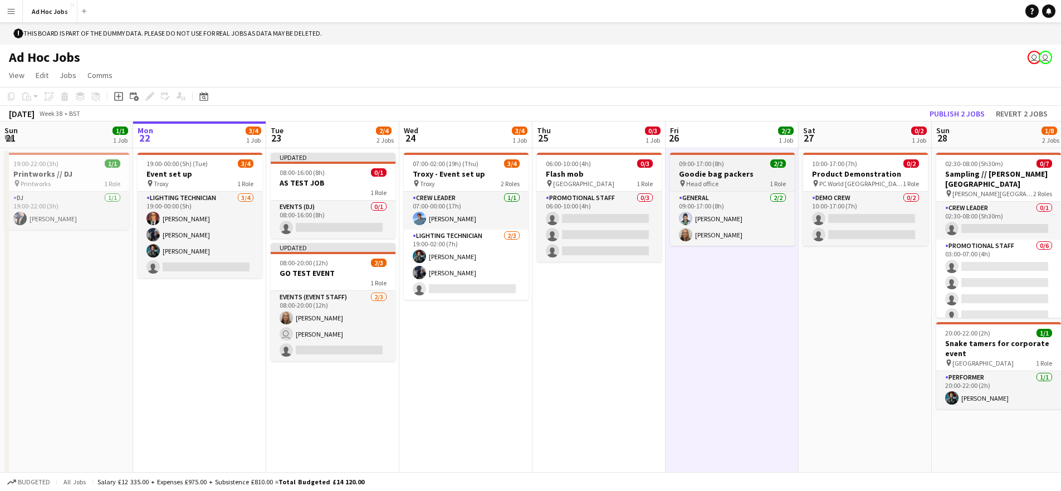
click at [738, 169] on h3 "Goodie bag packers" at bounding box center [732, 174] width 125 height 10
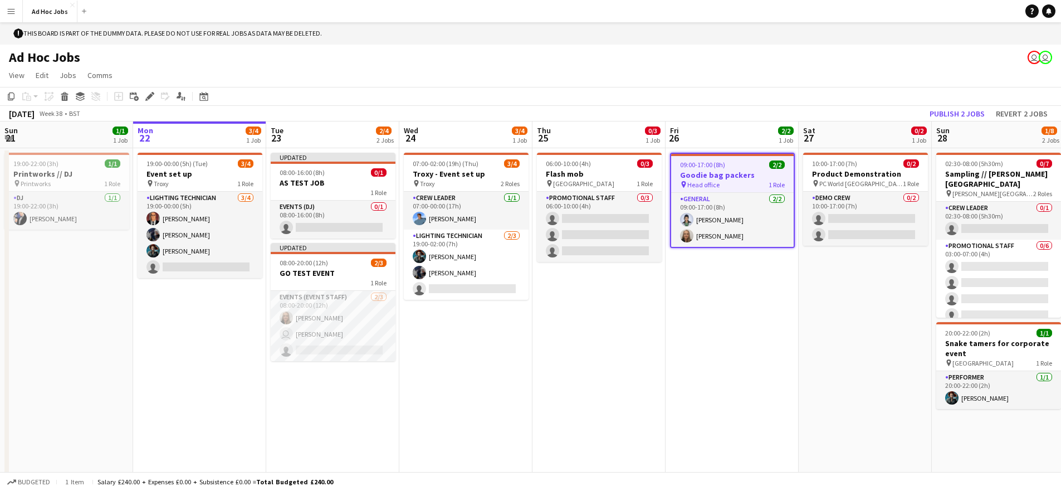
click at [374, 427] on app-date-cell "Updated 08:00-16:00 (8h) 0/1 AS TEST JOB 1 Role Events (DJ) 0/1 08:00-16:00 (8h…" at bounding box center [332, 321] width 133 height 346
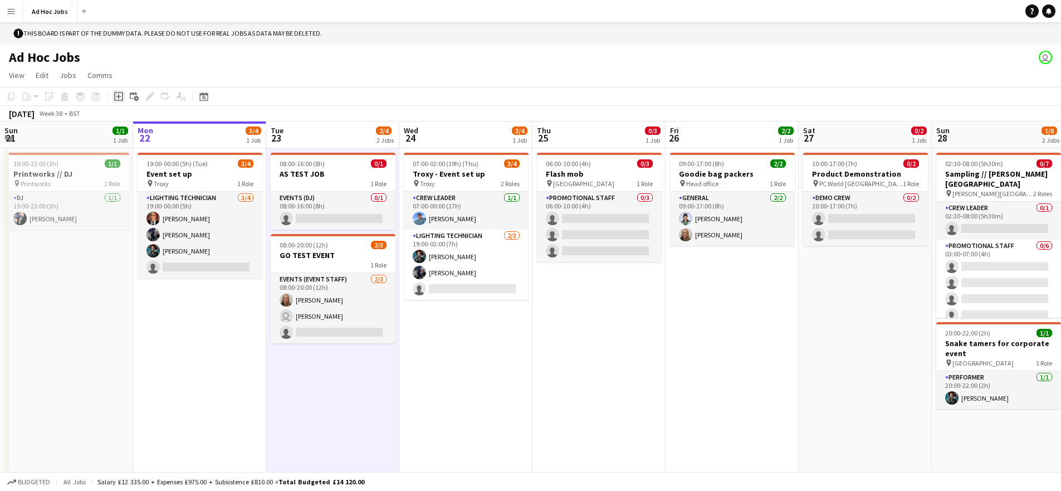
click at [118, 97] on icon at bounding box center [118, 96] width 5 height 5
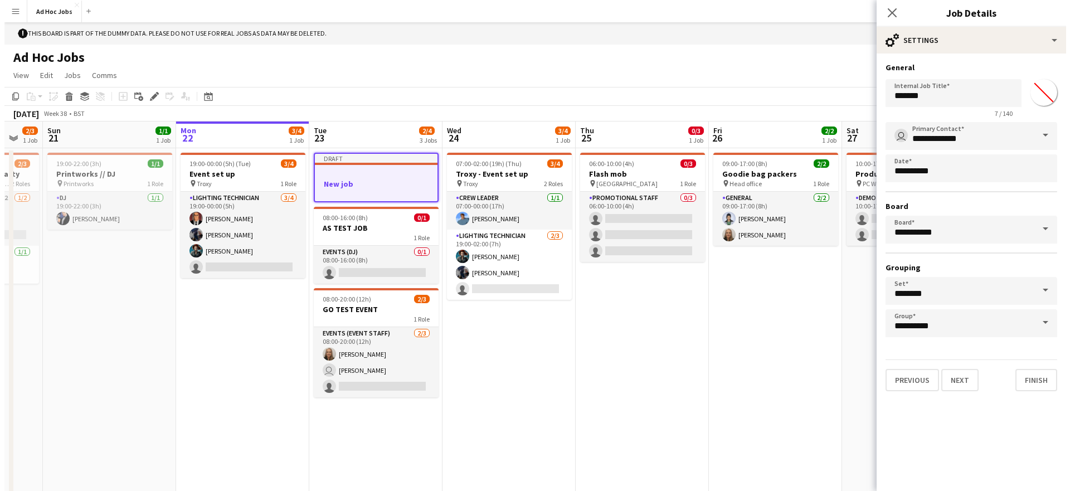
scroll to position [0, 365]
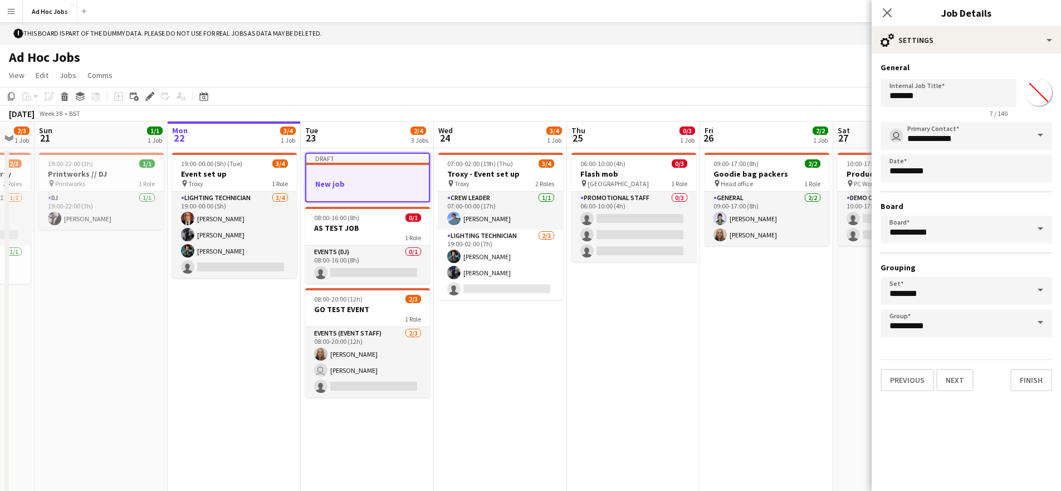
drag, startPoint x: 354, startPoint y: 158, endPoint x: 389, endPoint y: 158, distance: 34.5
click at [389, 158] on app-calendar-viewport "Thu 18 Fri 19 2/2 1 Job Sat 20 2/3 1 Job Sun 21 1/1 1 Job Mon 22 3/4 1 Job Tue …" at bounding box center [530, 307] width 1061 height 373
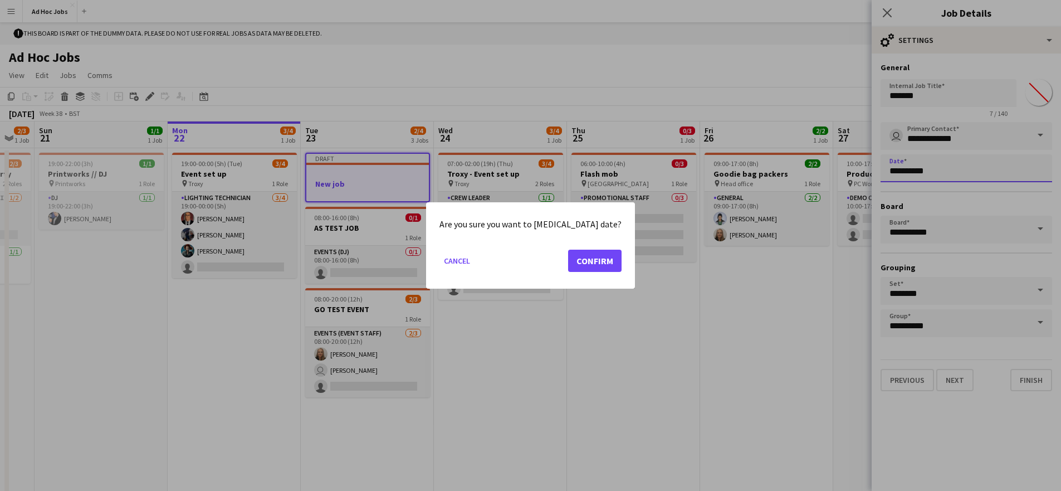
click at [989, 173] on body "Menu Boards Boards Boards All jobs Status Workforce Workforce My Workforce Recr…" at bounding box center [530, 256] width 1061 height 513
click at [570, 261] on button "Confirm" at bounding box center [594, 261] width 53 height 22
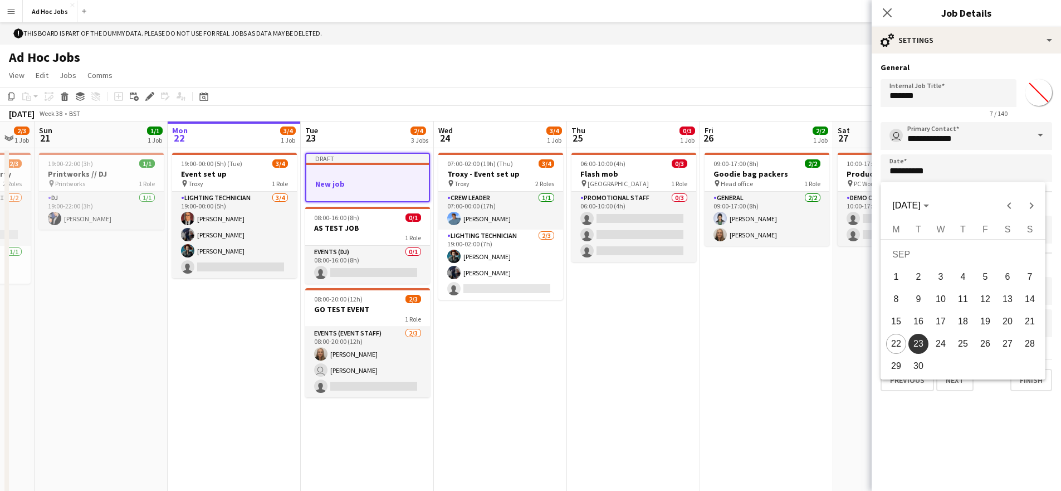
click at [943, 346] on span "24" at bounding box center [941, 344] width 20 height 20
type input "**********"
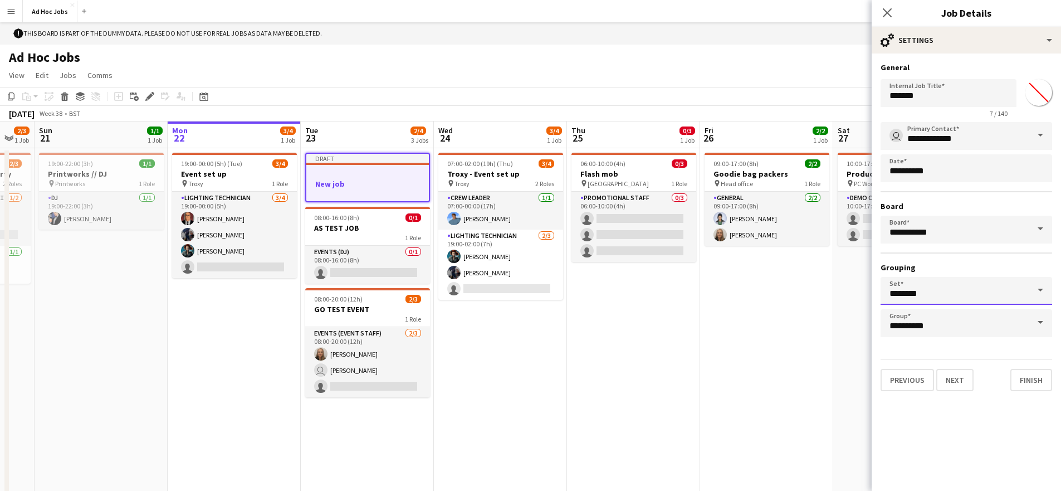
click at [945, 296] on input "********" at bounding box center [967, 291] width 172 height 28
click at [1000, 294] on input "********" at bounding box center [967, 291] width 172 height 28
click at [971, 256] on div "**********" at bounding box center [967, 229] width 172 height 215
click at [1002, 230] on input "**********" at bounding box center [967, 230] width 172 height 28
click at [1041, 228] on span at bounding box center [1040, 229] width 23 height 27
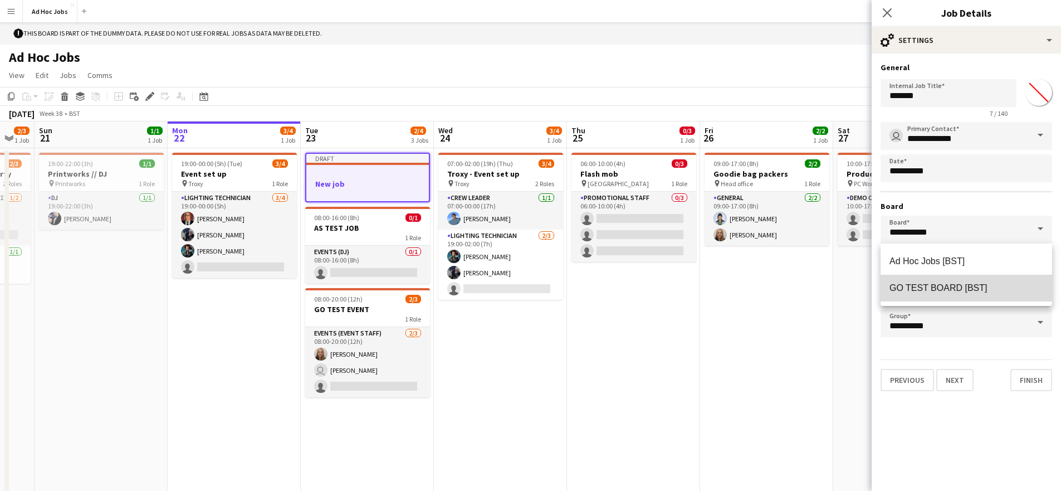
click at [982, 287] on span "GO TEST BOARD [BST]" at bounding box center [938, 287] width 97 height 9
type input "**********"
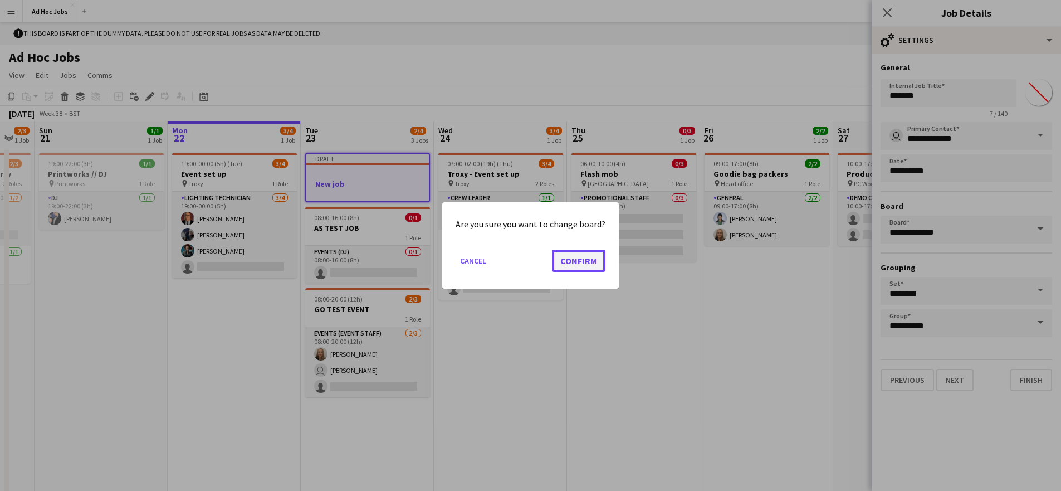
click at [591, 267] on button "Confirm" at bounding box center [578, 261] width 53 height 22
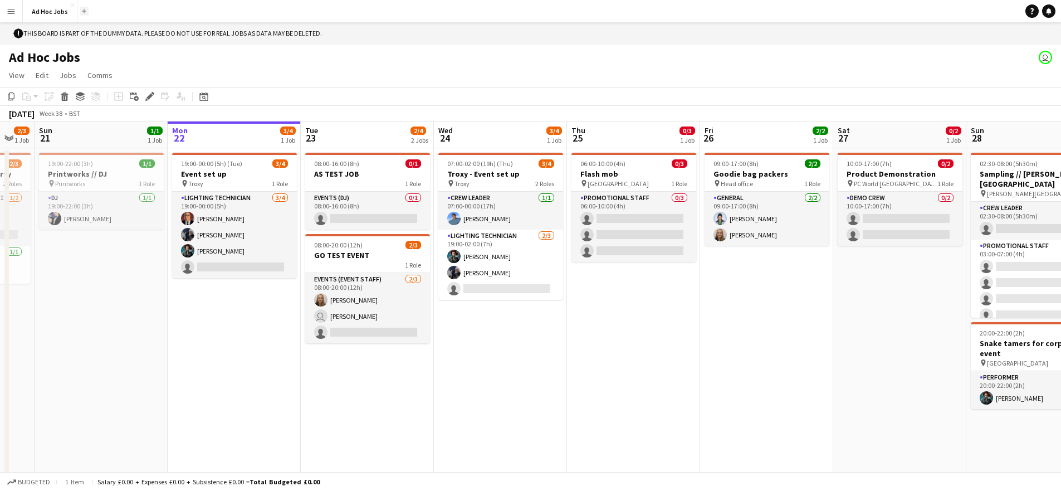
click at [85, 14] on button "Add" at bounding box center [84, 11] width 9 height 9
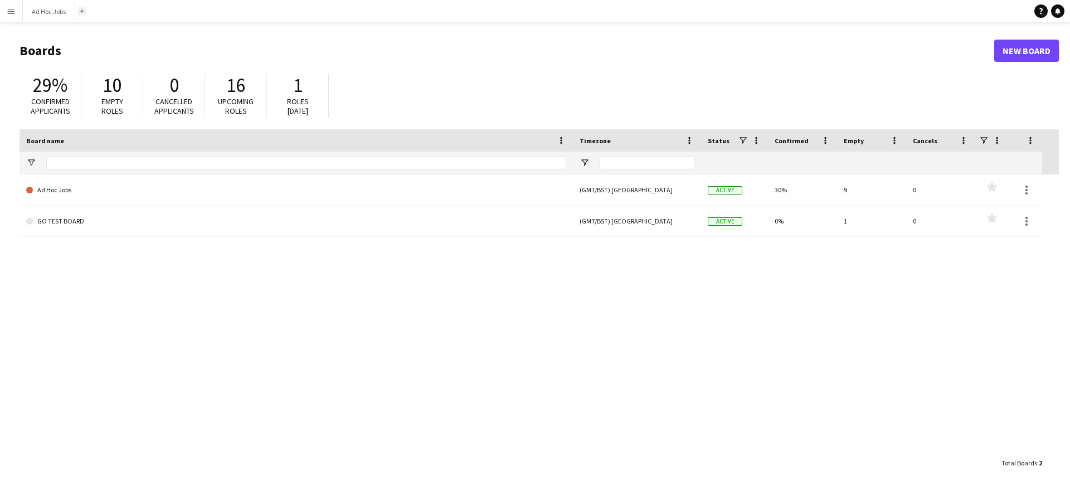
click at [82, 9] on app-icon "Add" at bounding box center [82, 11] width 4 height 4
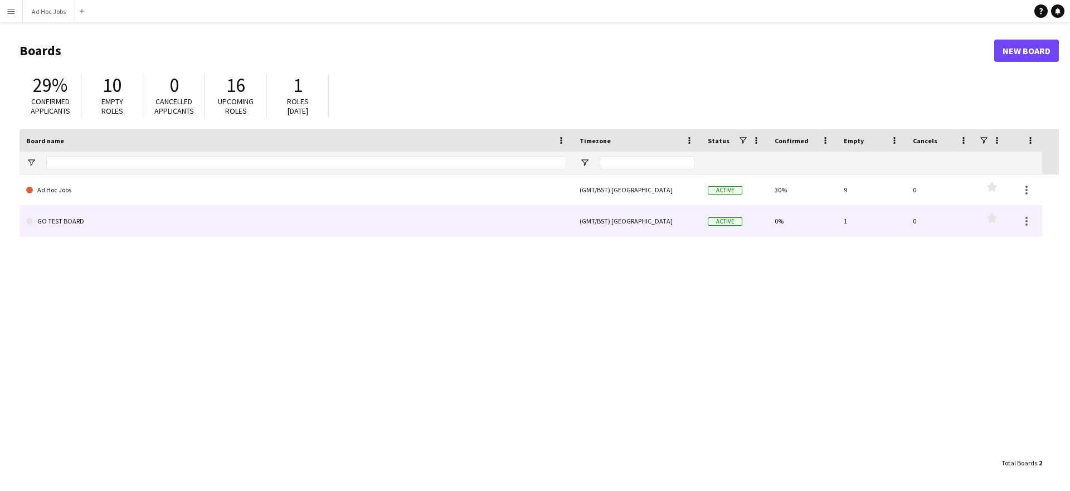
click at [152, 225] on link "GO TEST BOARD" at bounding box center [296, 221] width 540 height 31
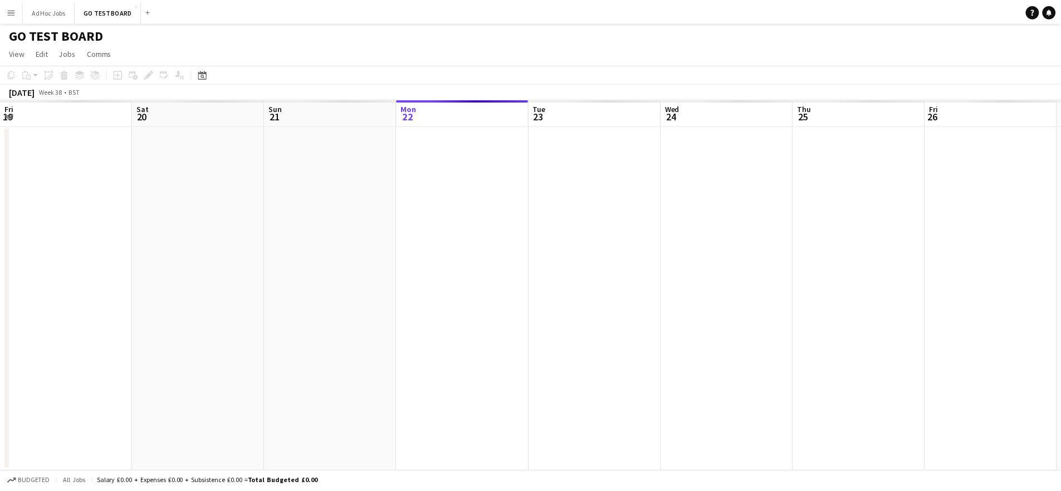
scroll to position [0, 266]
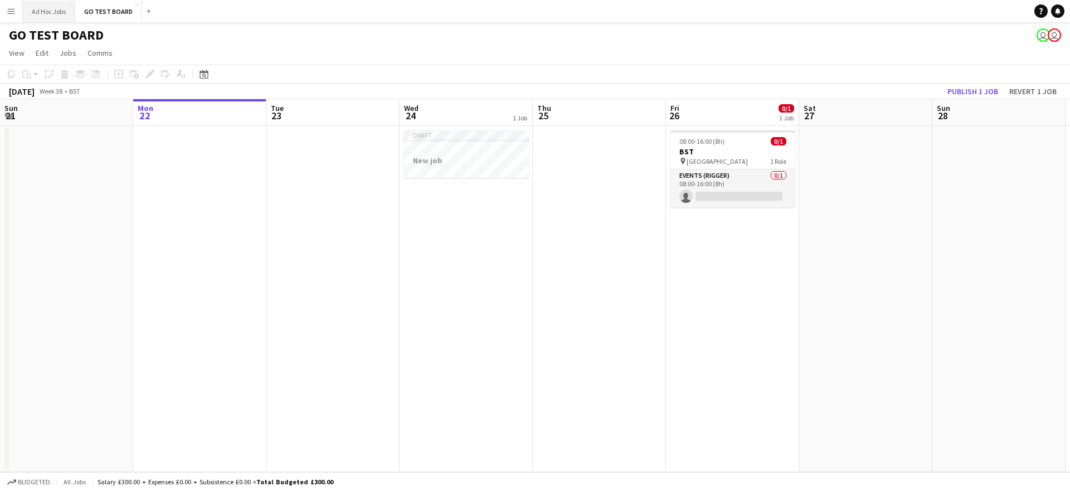
click at [40, 15] on button "Ad Hoc Jobs Close" at bounding box center [49, 12] width 52 height 22
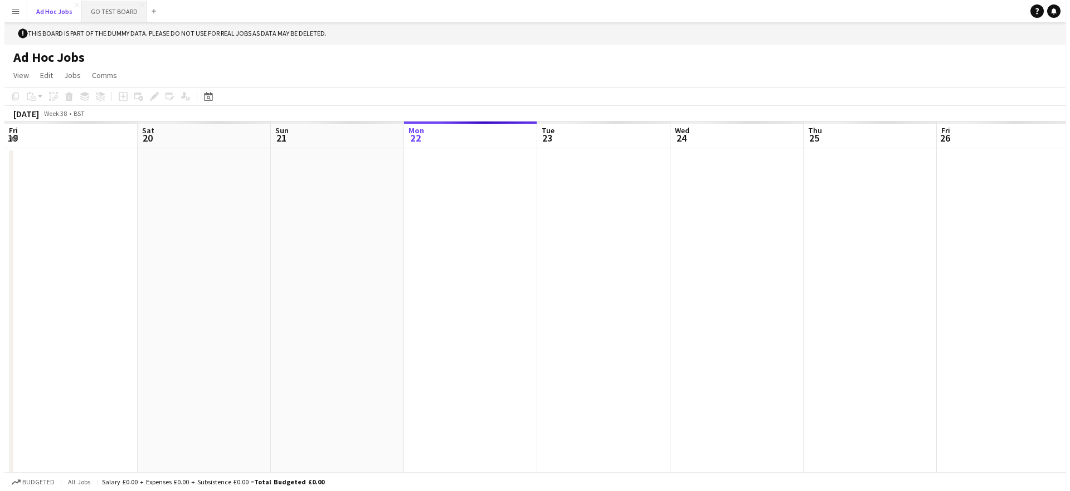
scroll to position [0, 266]
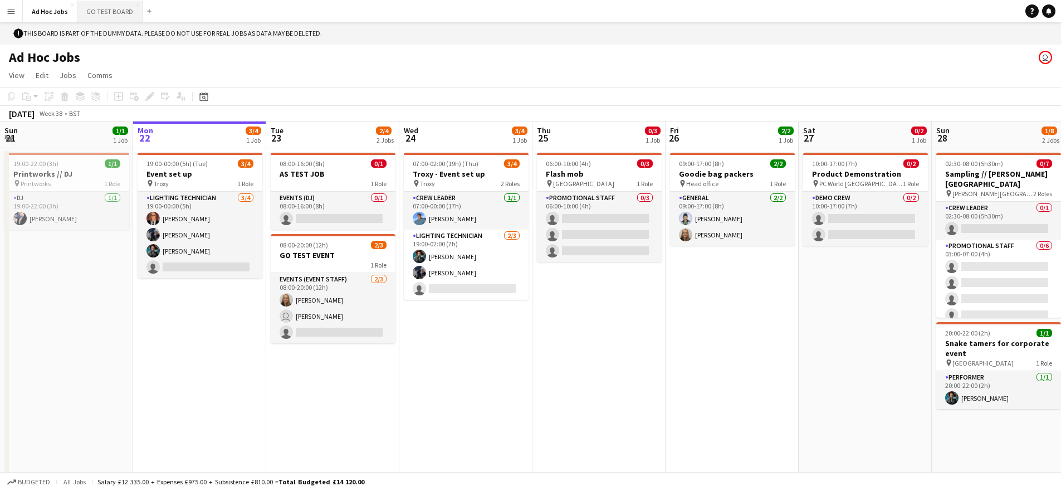
click at [104, 12] on button "GO TEST BOARD Close" at bounding box center [109, 12] width 65 height 22
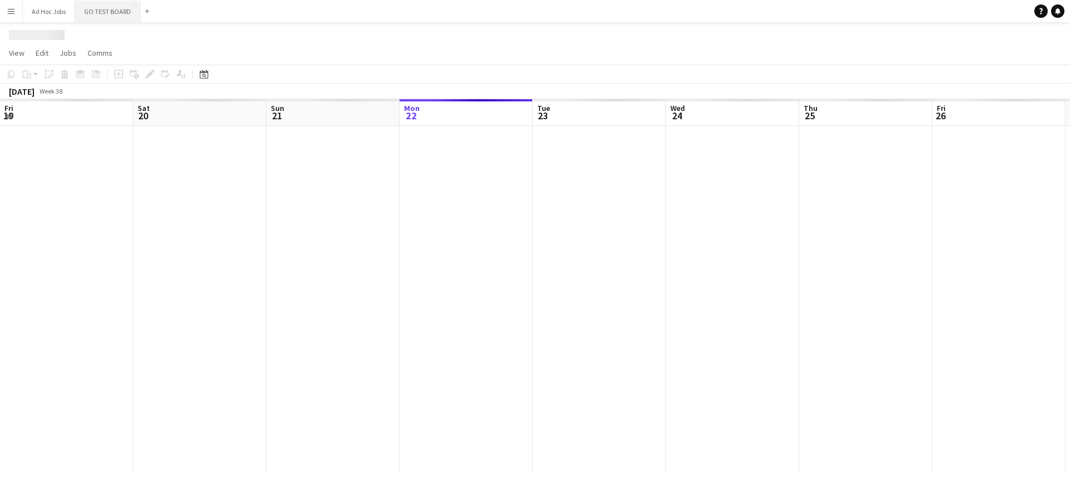
scroll to position [0, 266]
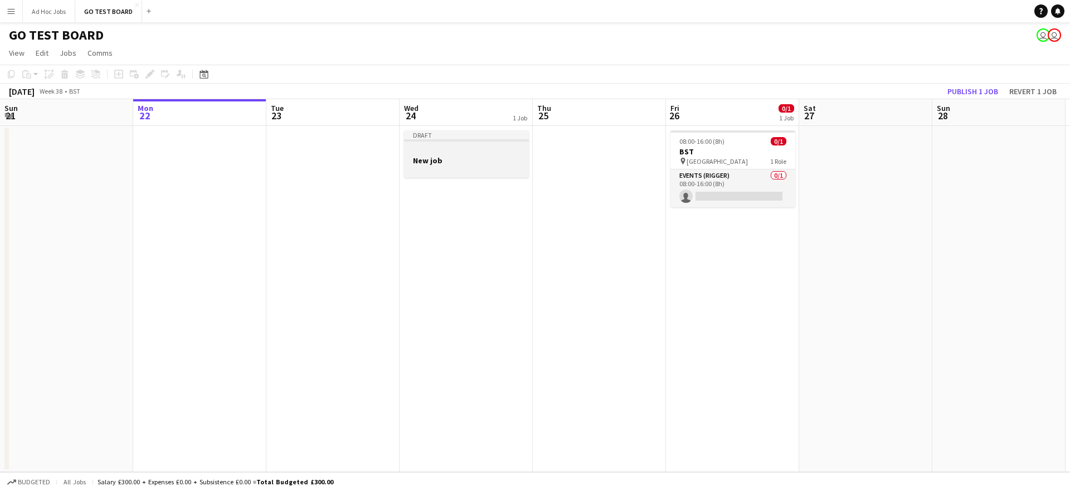
click at [475, 171] on div at bounding box center [466, 169] width 125 height 9
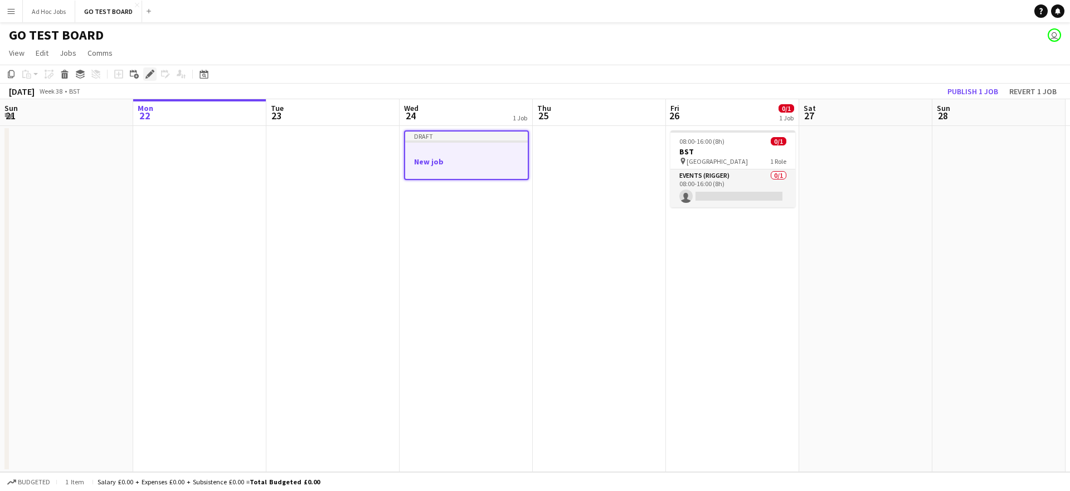
click at [144, 72] on div "Edit" at bounding box center [149, 73] width 13 height 13
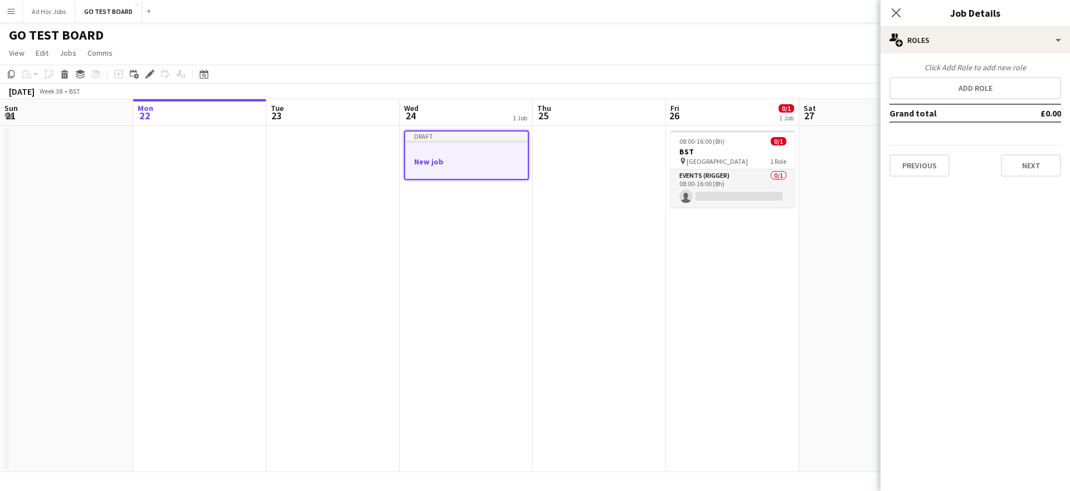
click at [896, 16] on icon "Close pop-in" at bounding box center [895, 12] width 9 height 9
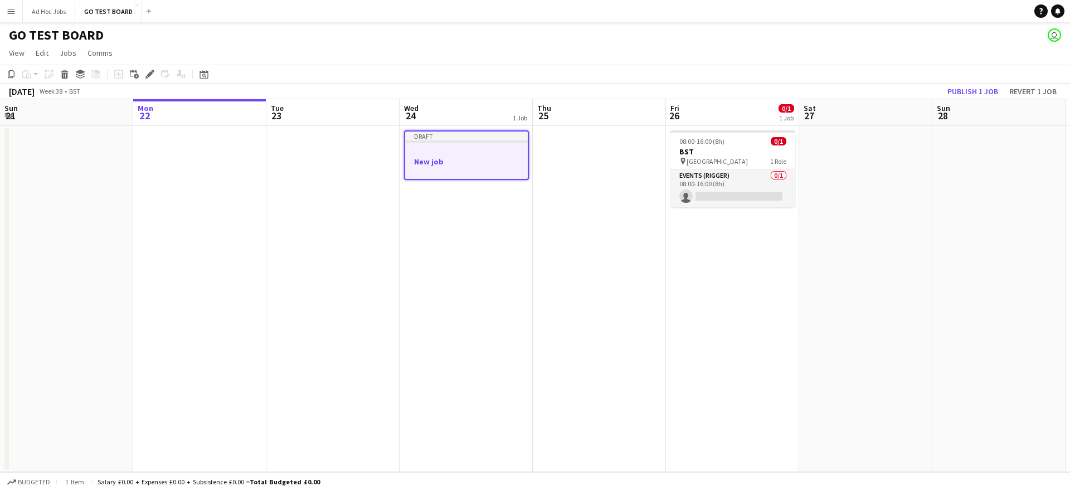
click at [486, 155] on app-job-card "Draft New job" at bounding box center [466, 155] width 125 height 50
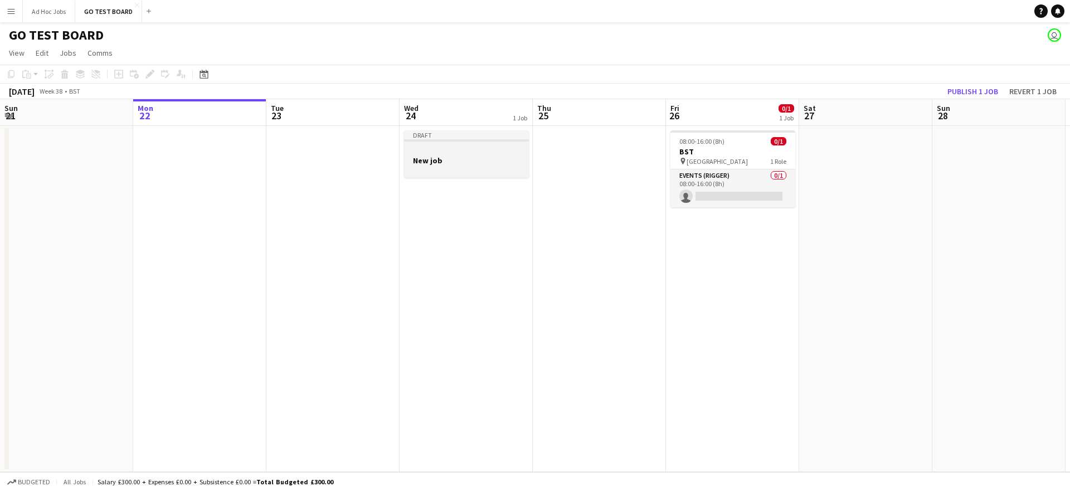
click at [486, 155] on h3 "New job" at bounding box center [466, 160] width 125 height 10
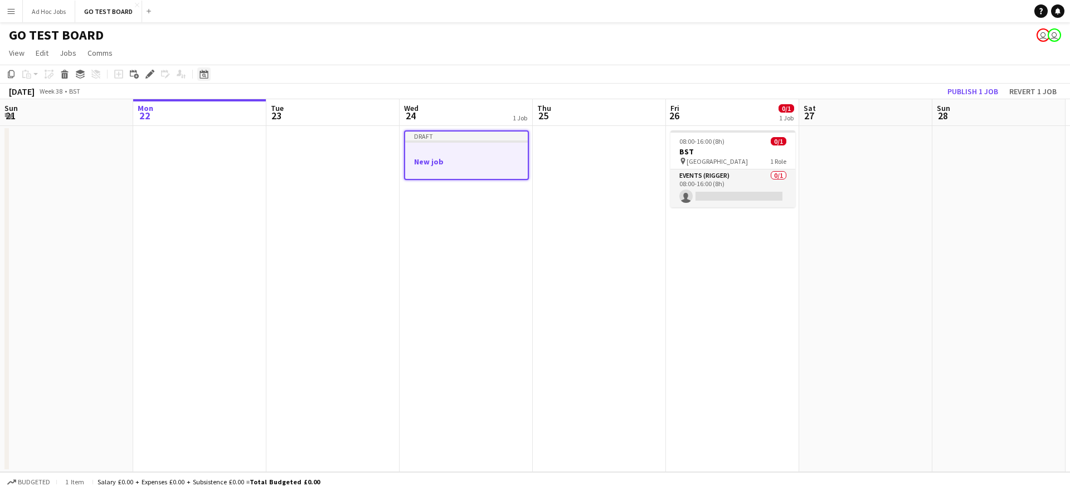
click at [204, 75] on icon at bounding box center [204, 76] width 4 height 4
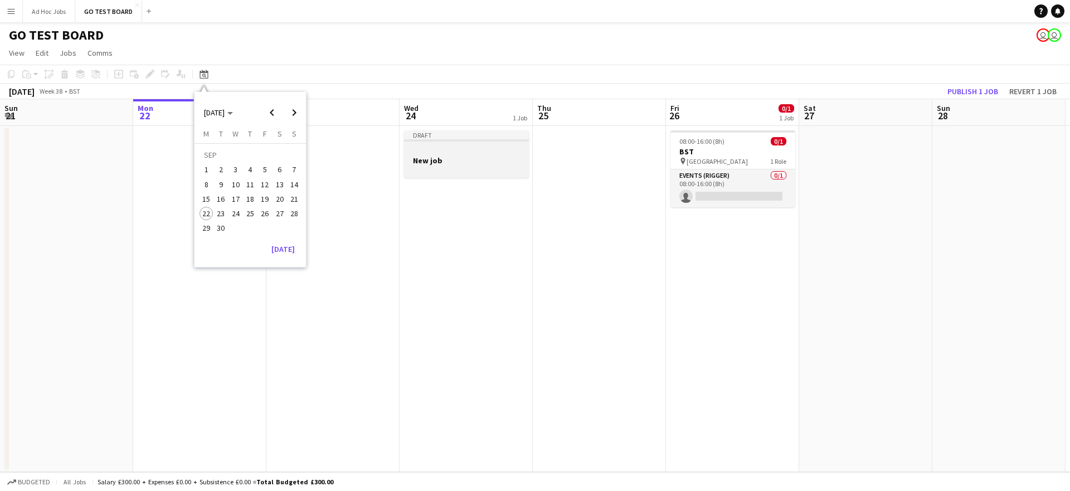
click at [447, 143] on app-job-card "Draft New job" at bounding box center [466, 153] width 125 height 47
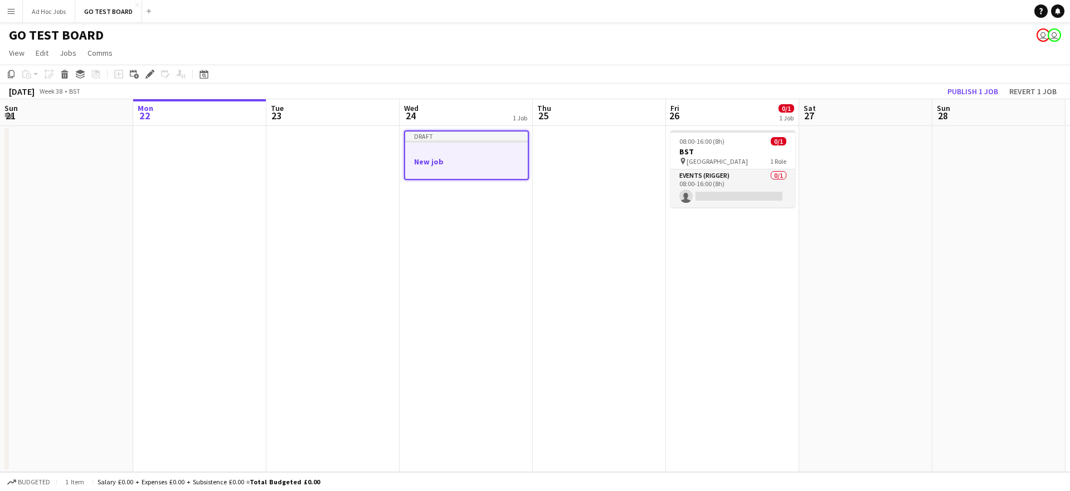
click at [469, 152] on div at bounding box center [466, 151] width 123 height 8
click at [447, 149] on div at bounding box center [466, 151] width 123 height 8
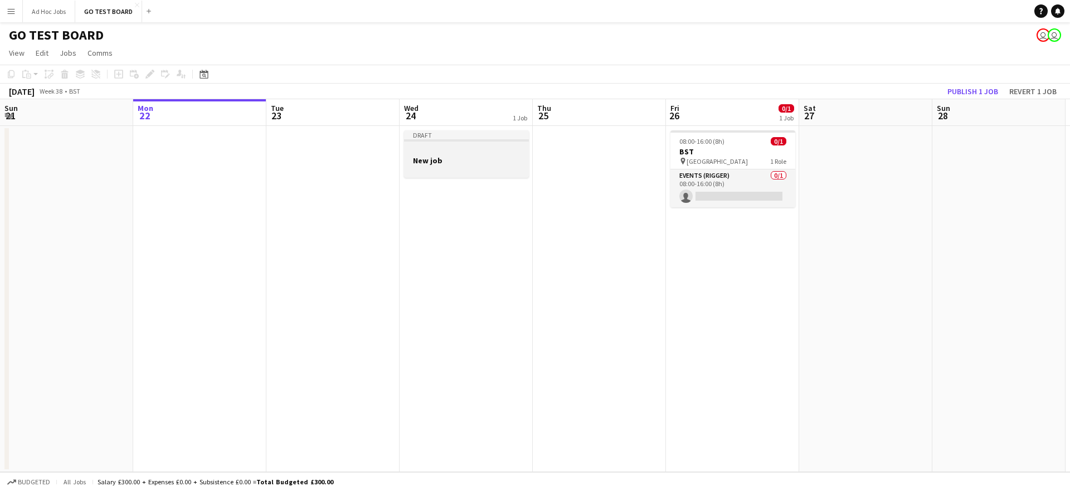
click at [447, 149] on div at bounding box center [466, 150] width 125 height 8
click at [148, 76] on icon at bounding box center [150, 74] width 6 height 6
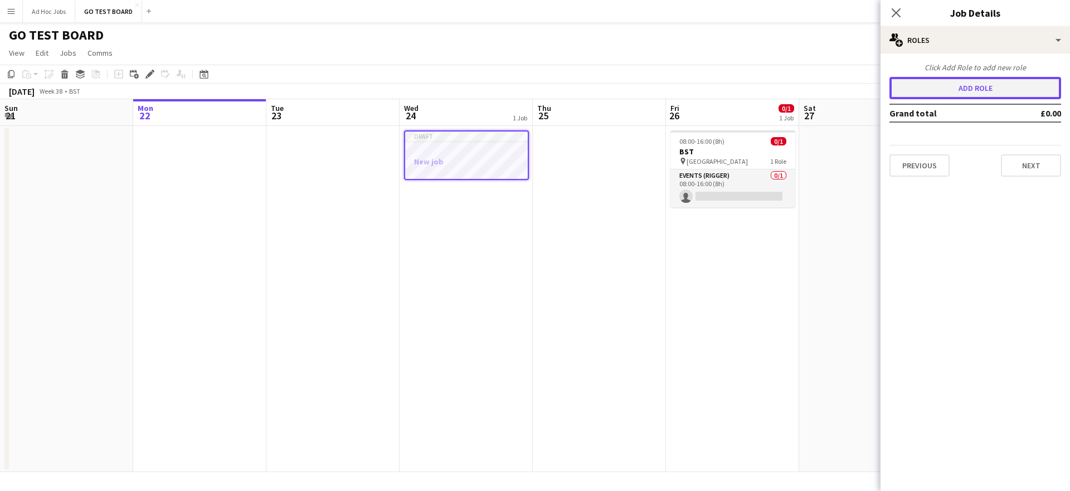
click at [980, 92] on button "Add role" at bounding box center [975, 88] width 172 height 22
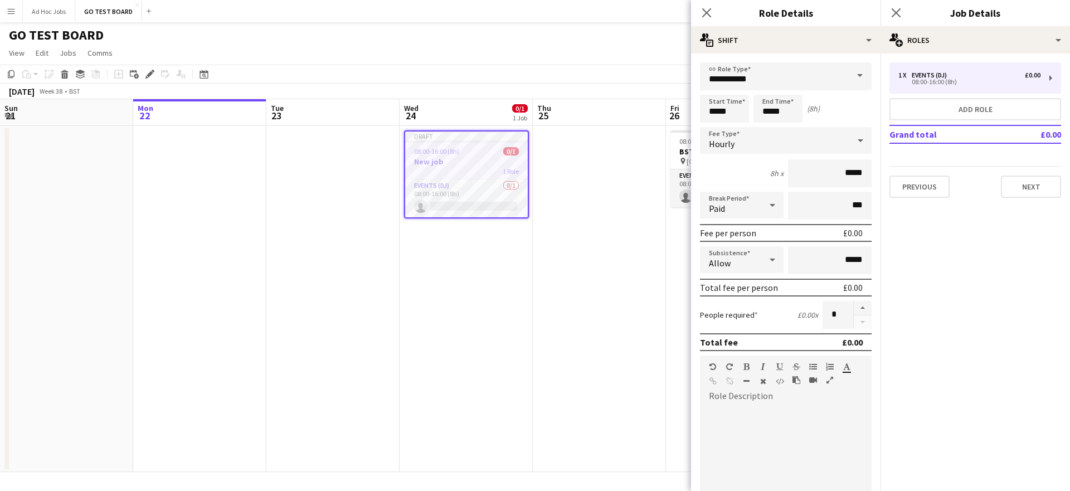
click at [854, 76] on span at bounding box center [859, 75] width 23 height 27
click at [758, 108] on span "Events (DJ)" at bounding box center [781, 108] width 145 height 11
click at [853, 141] on icon at bounding box center [859, 140] width 13 height 22
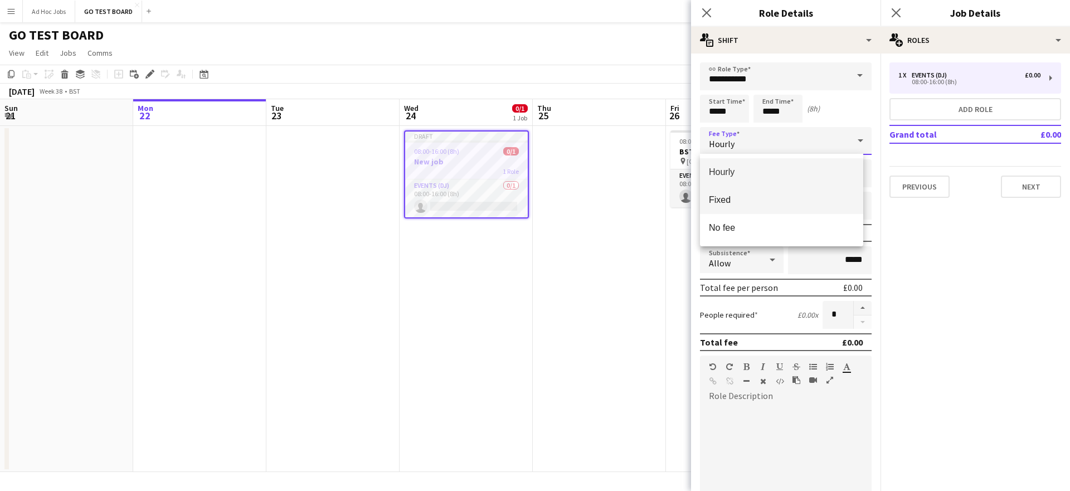
click at [729, 202] on span "Fixed" at bounding box center [781, 199] width 145 height 11
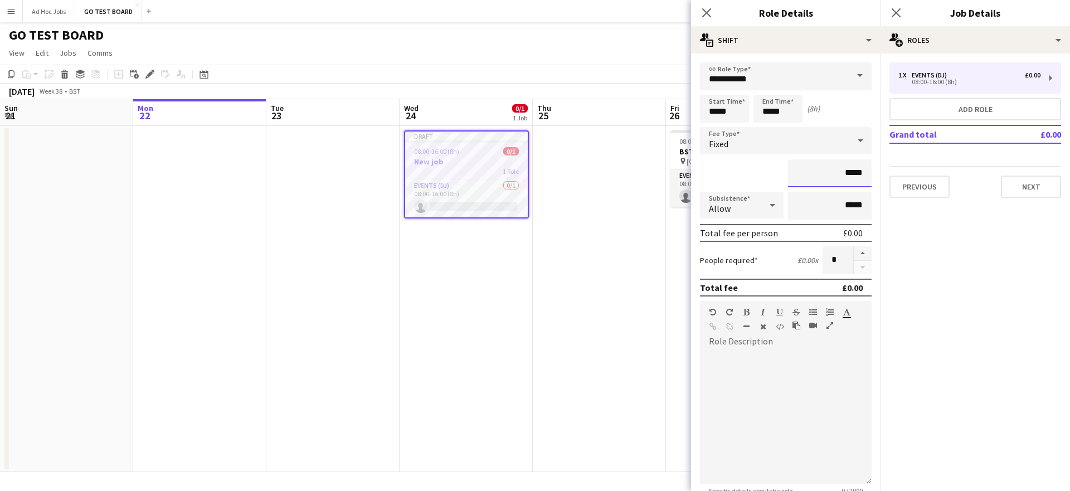
click at [835, 173] on input "*****" at bounding box center [830, 173] width 84 height 28
type input "*******"
click at [818, 207] on input "*****" at bounding box center [830, 206] width 84 height 28
click at [765, 205] on icon at bounding box center [771, 205] width 13 height 22
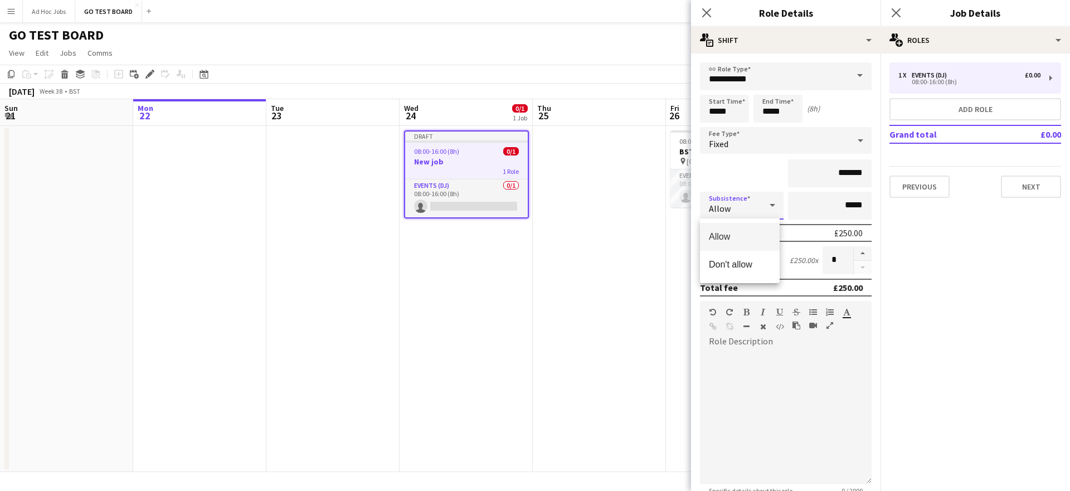
click at [732, 241] on span "Allow" at bounding box center [740, 236] width 62 height 11
click at [838, 206] on input "*****" at bounding box center [830, 206] width 84 height 28
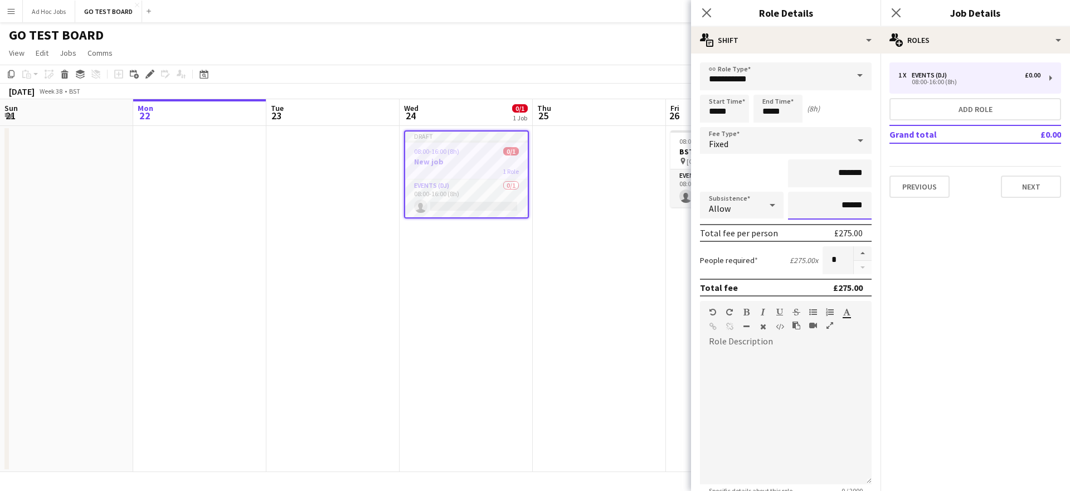
type input "******"
click at [764, 401] on div at bounding box center [786, 417] width 172 height 134
click at [967, 236] on mat-expansion-panel "pencil3 General details 1 x Events (DJ) £0.00 08:00-16:00 (8h) Add role Grand t…" at bounding box center [974, 271] width 189 height 437
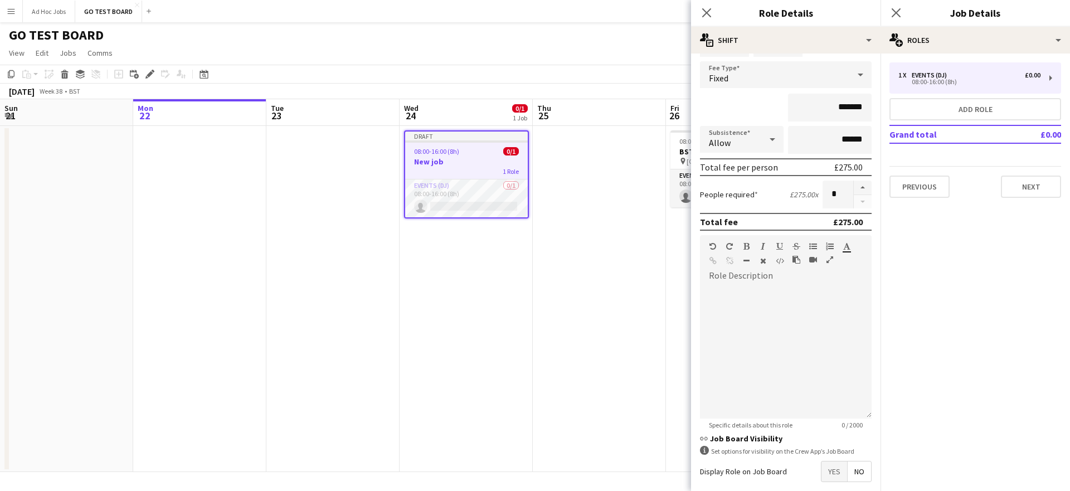
scroll to position [120, 0]
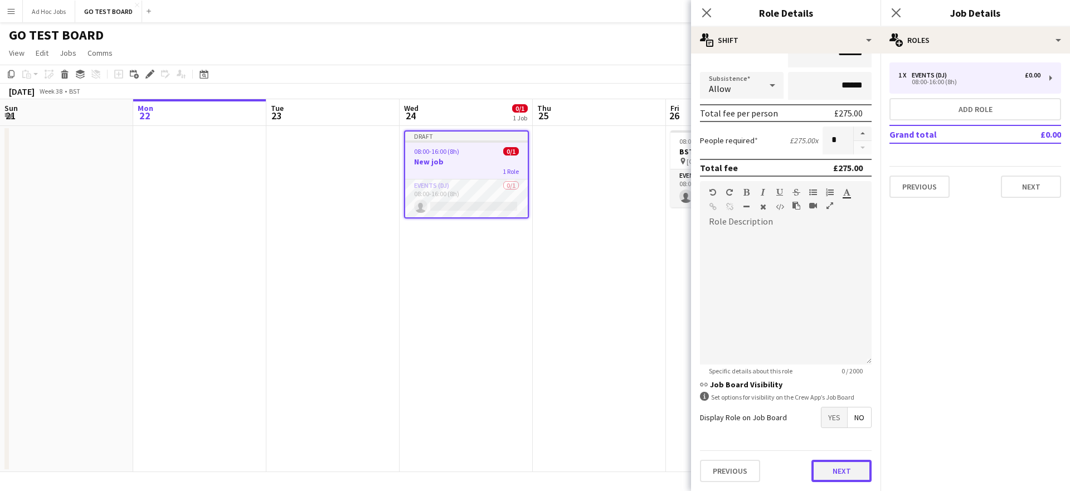
click at [834, 469] on button "Next" at bounding box center [841, 471] width 60 height 22
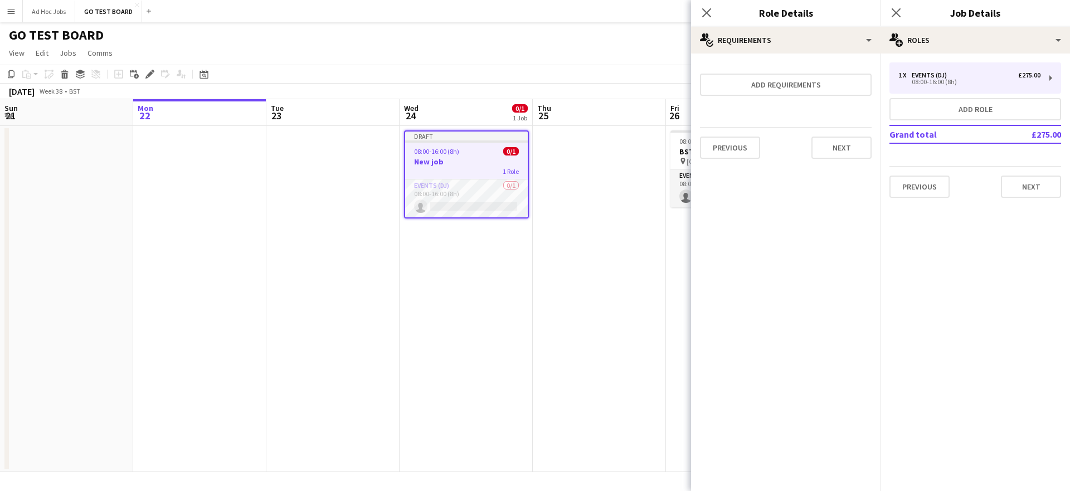
scroll to position [0, 0]
click at [818, 74] on button "Add requirements" at bounding box center [786, 85] width 172 height 22
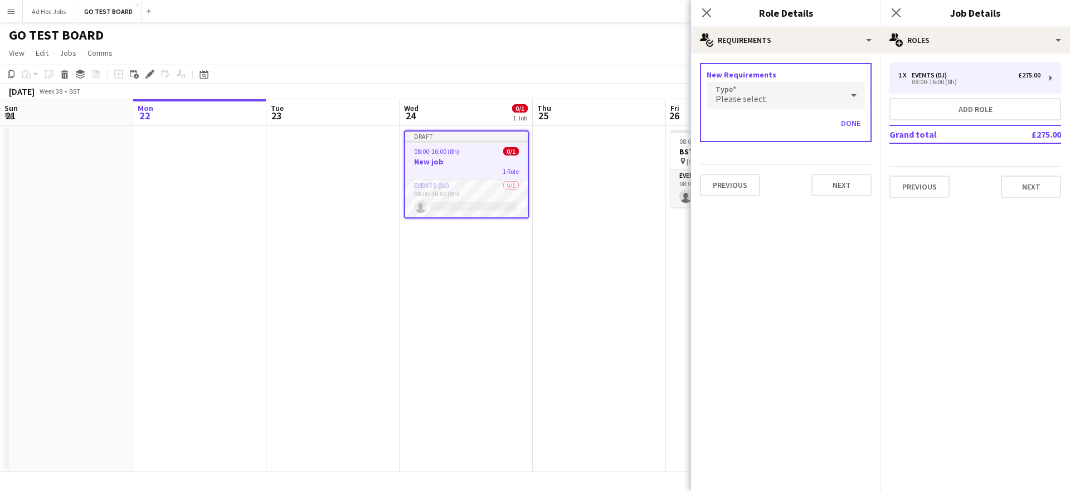
click at [834, 96] on div "Please select" at bounding box center [774, 95] width 136 height 27
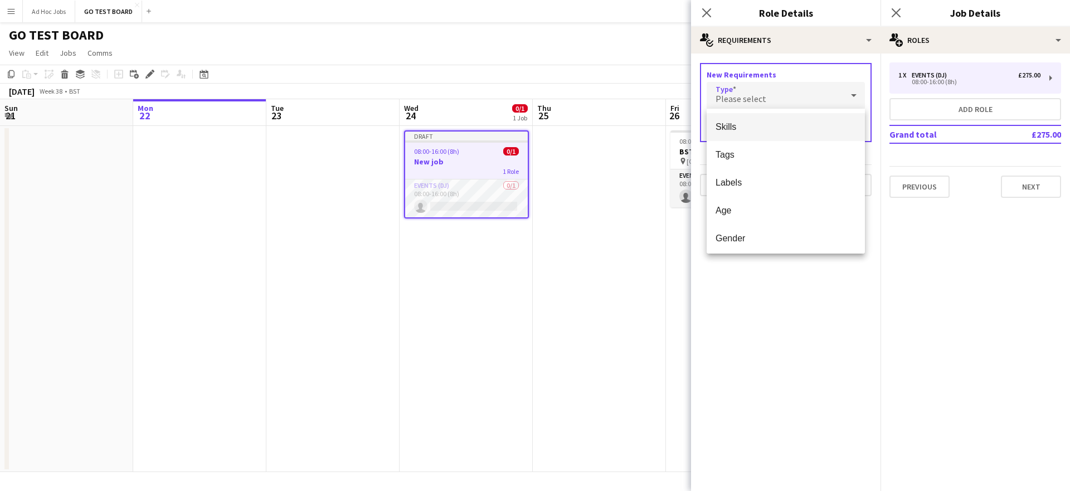
click at [739, 126] on span "Skills" at bounding box center [785, 126] width 140 height 11
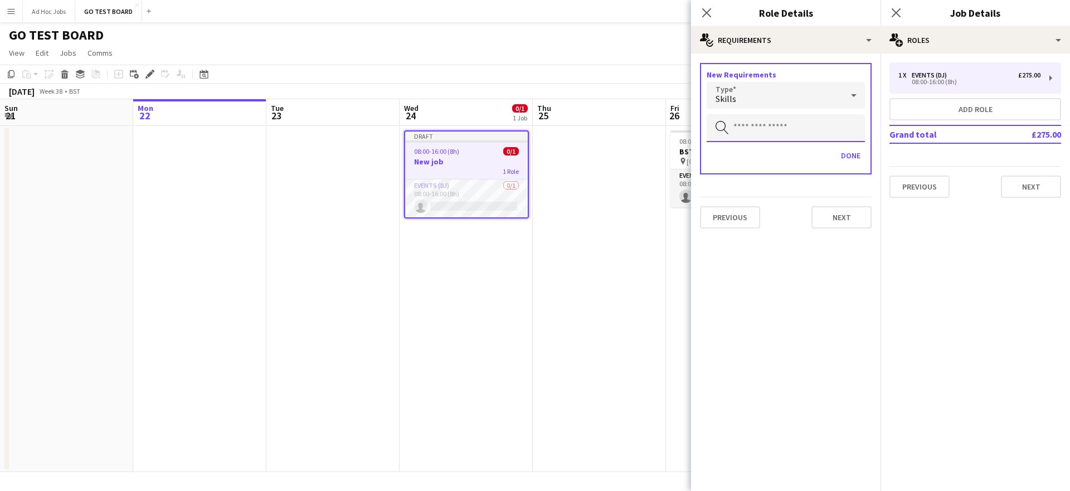
click at [785, 131] on input "text" at bounding box center [785, 128] width 158 height 28
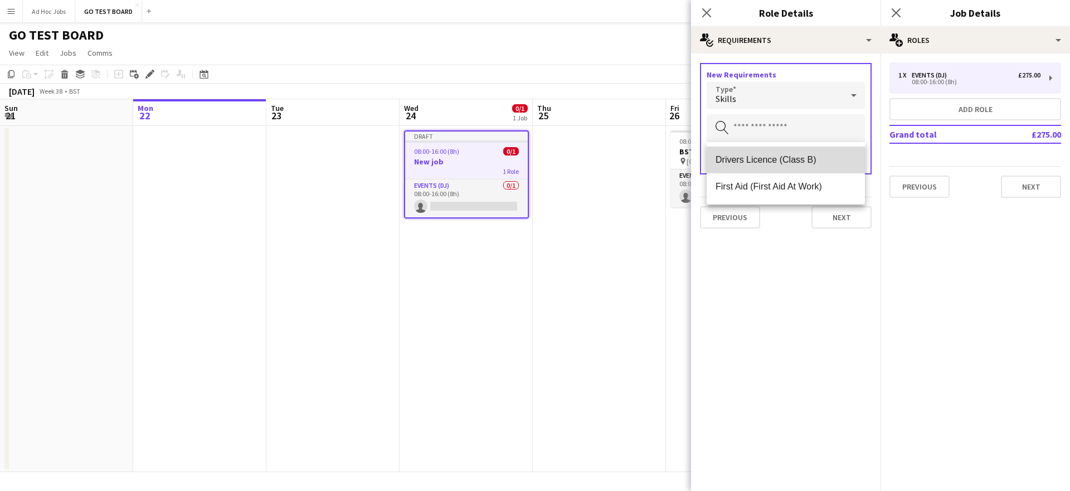
click at [780, 163] on span "Drivers Licence (Class B)" at bounding box center [785, 159] width 140 height 11
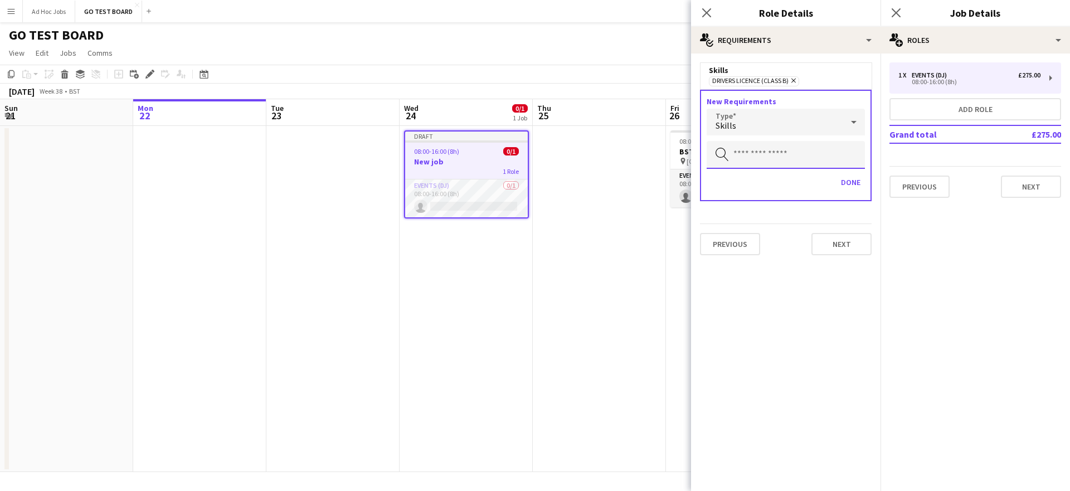
click at [786, 160] on input "text" at bounding box center [785, 155] width 158 height 28
click at [781, 186] on span "First Aid (First Aid At Work)" at bounding box center [785, 187] width 140 height 11
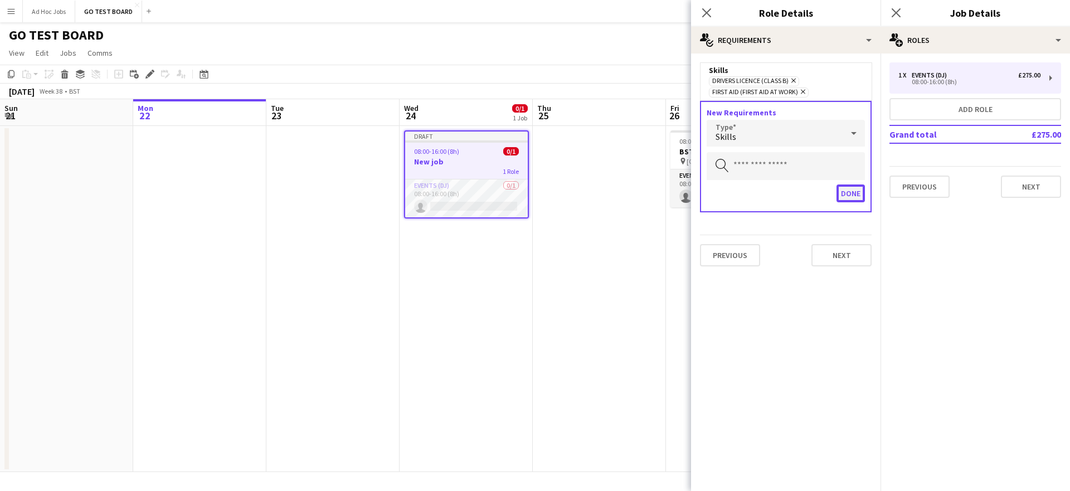
click at [852, 194] on button "Done" at bounding box center [850, 193] width 28 height 18
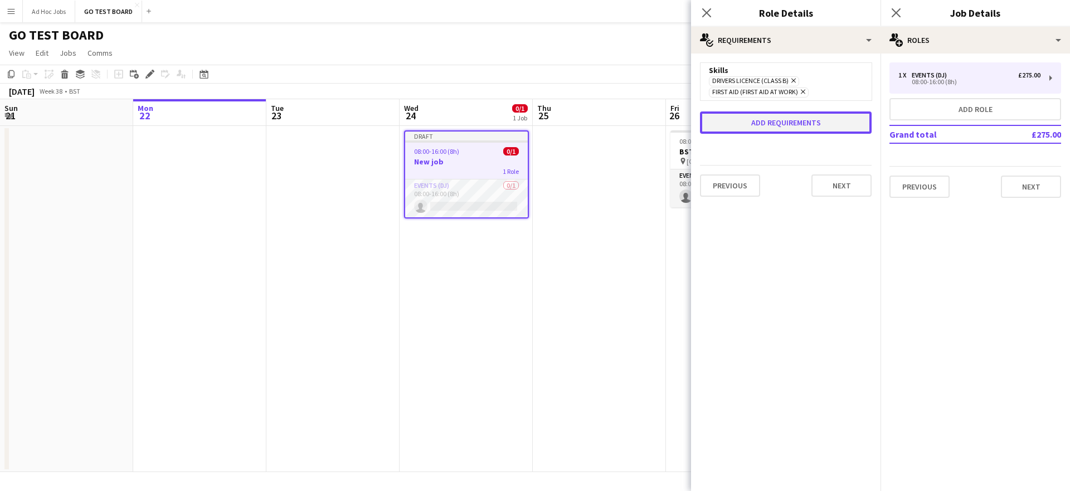
click at [815, 125] on button "Add requirements" at bounding box center [786, 122] width 172 height 22
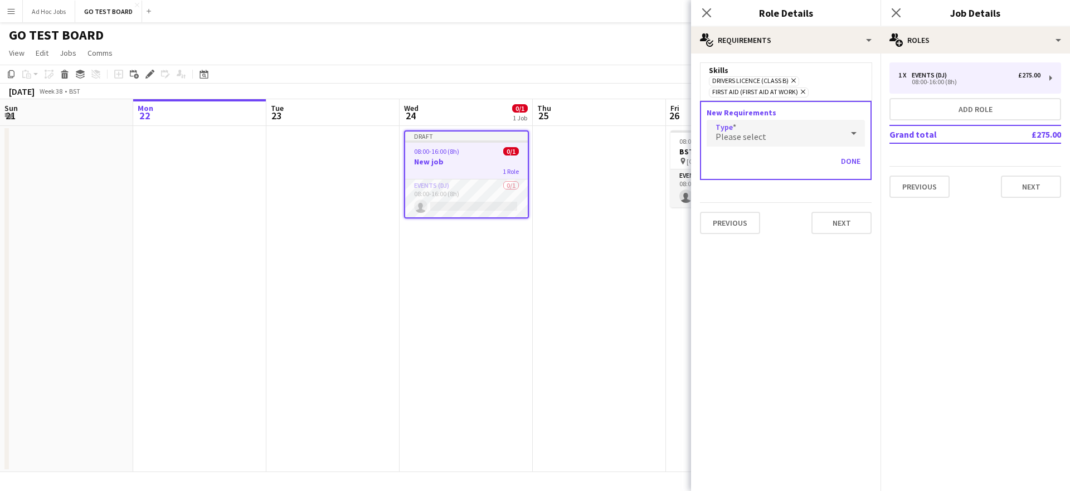
click at [753, 134] on span "Please select" at bounding box center [740, 136] width 51 height 11
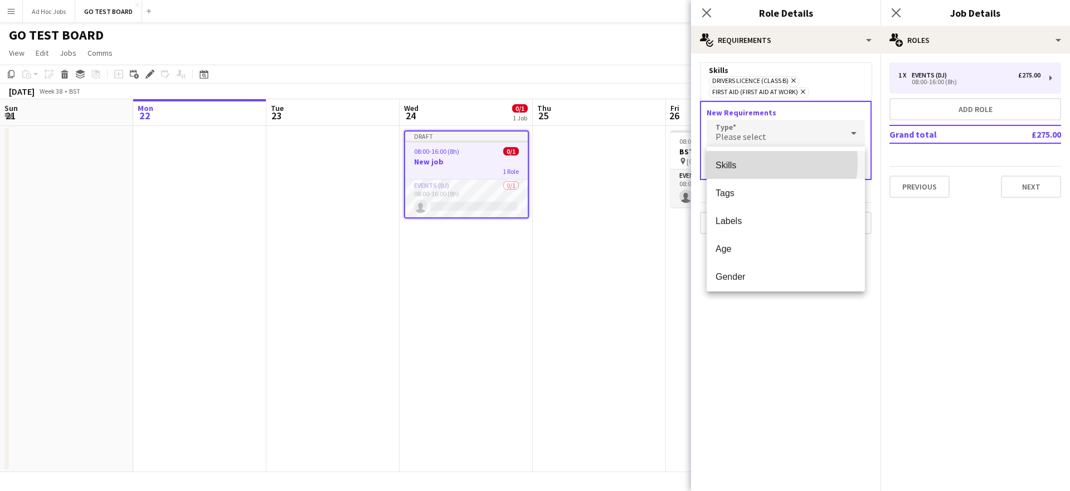
click at [745, 162] on span "Skills" at bounding box center [785, 165] width 140 height 11
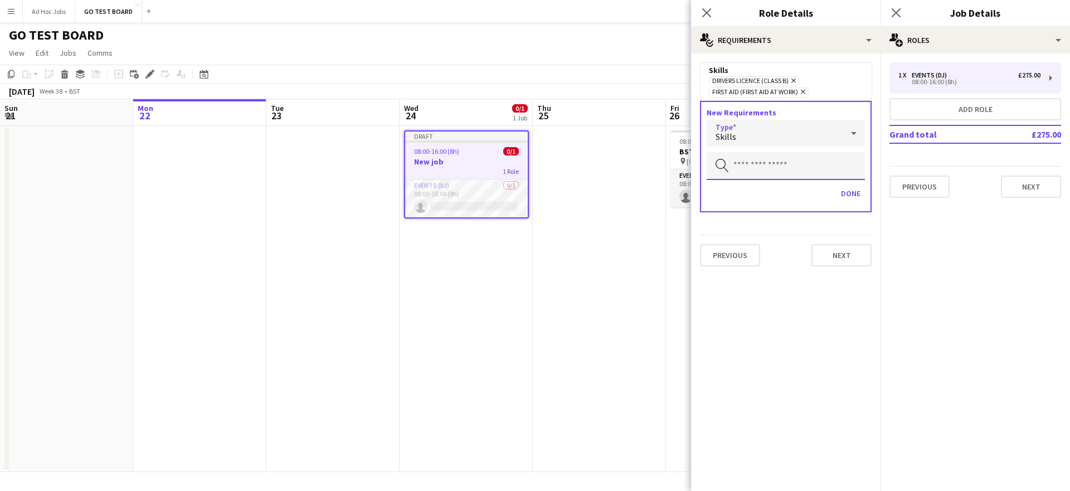
click at [746, 169] on input "text" at bounding box center [785, 166] width 158 height 28
click at [750, 163] on input "text" at bounding box center [785, 166] width 158 height 28
click at [852, 133] on icon at bounding box center [853, 133] width 13 height 22
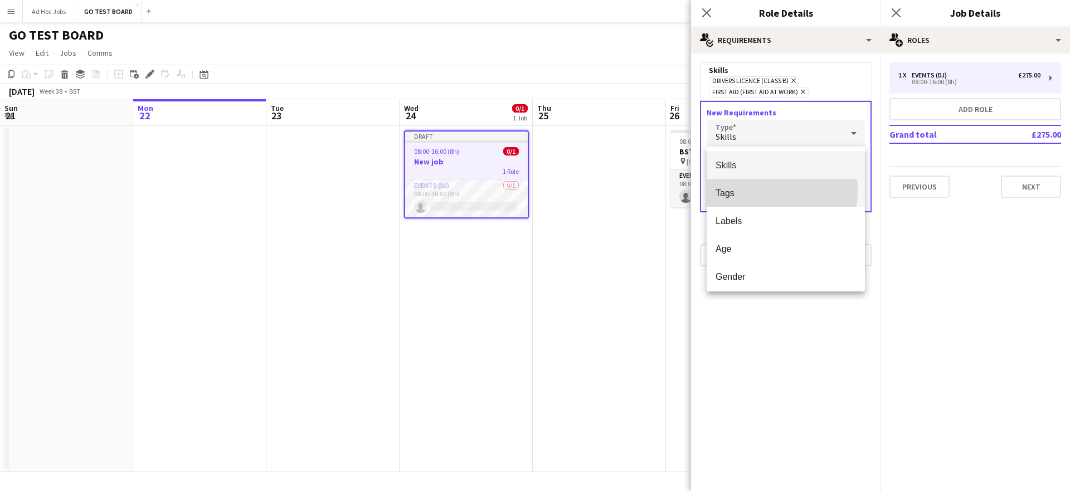
click at [740, 190] on span "Tags" at bounding box center [785, 193] width 140 height 11
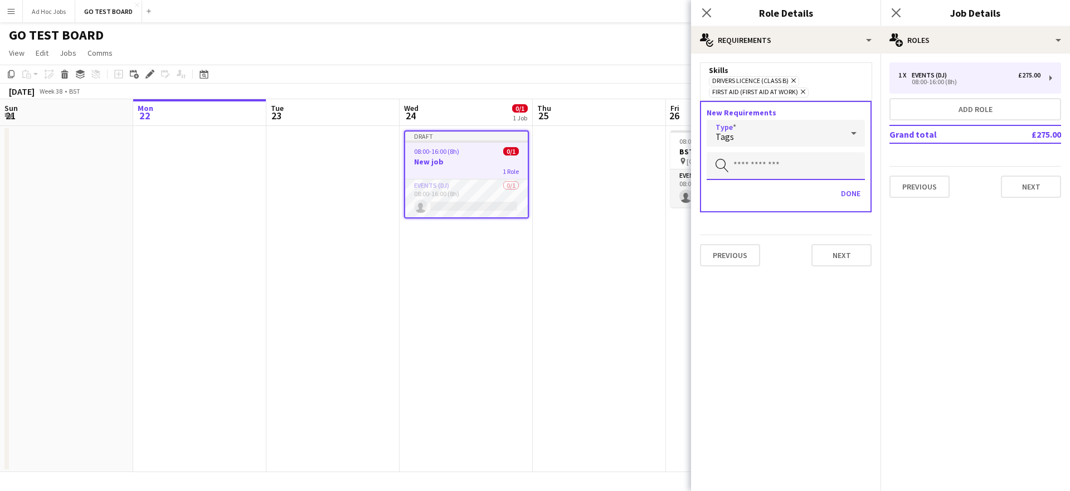
click at [755, 164] on input "text" at bounding box center [785, 166] width 158 height 28
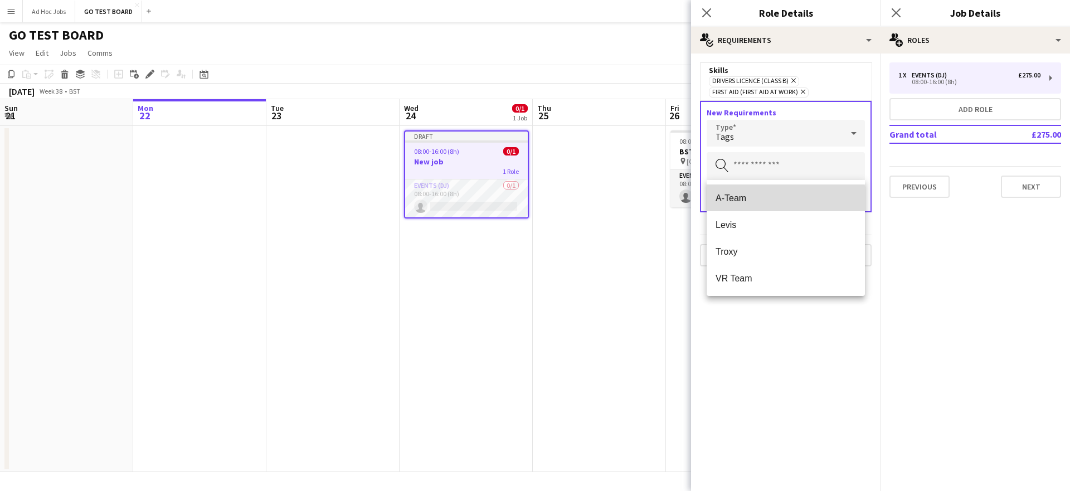
click at [745, 202] on span "A-Team" at bounding box center [785, 198] width 140 height 11
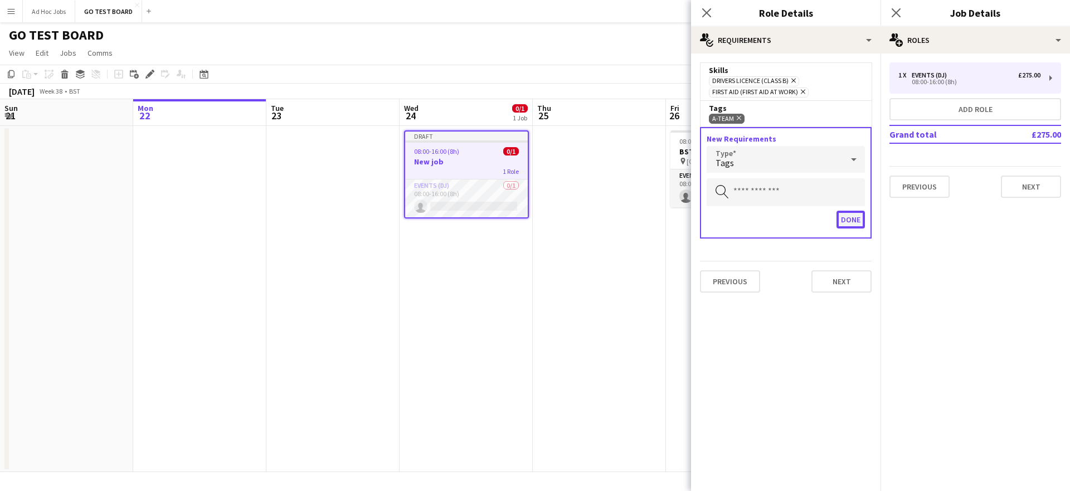
click at [852, 222] on button "Done" at bounding box center [850, 220] width 28 height 18
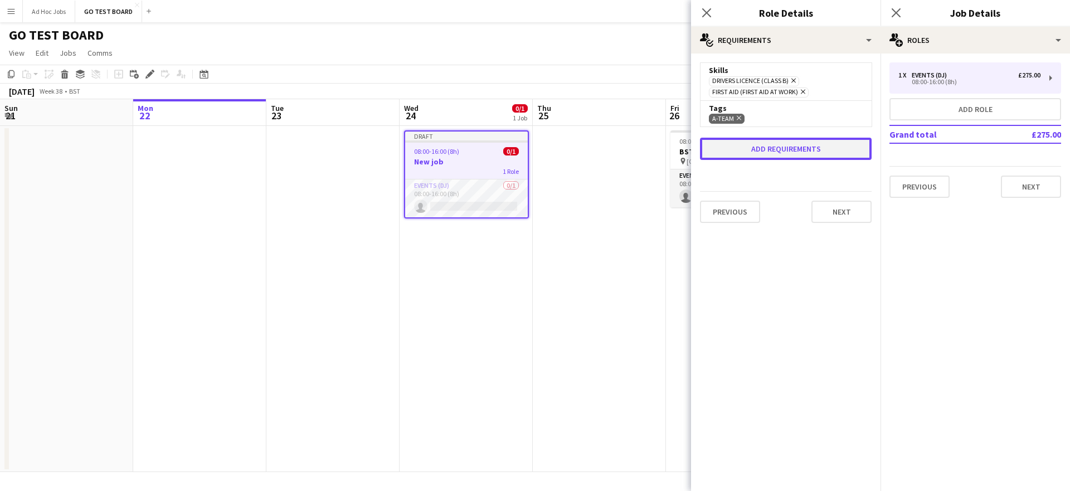
click at [754, 152] on button "Add requirements" at bounding box center [786, 149] width 172 height 22
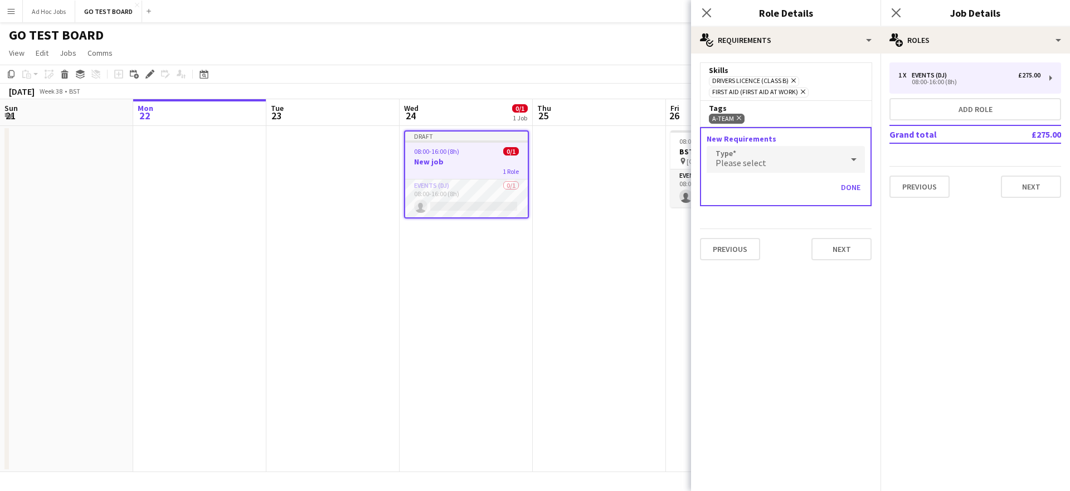
click at [747, 159] on span "Please select" at bounding box center [740, 162] width 51 height 11
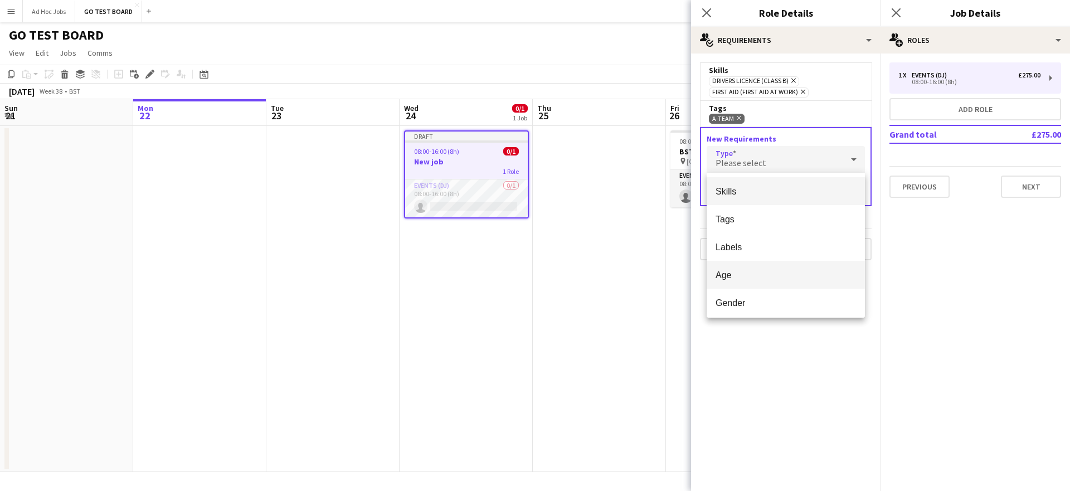
click at [766, 280] on mat-option "Age" at bounding box center [785, 275] width 158 height 28
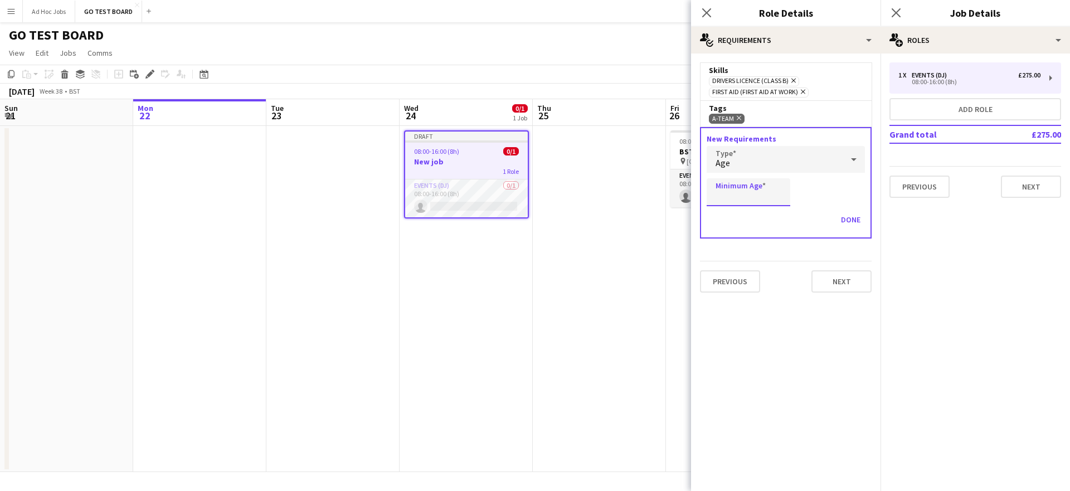
click at [776, 198] on input "Minimum Age" at bounding box center [748, 192] width 84 height 28
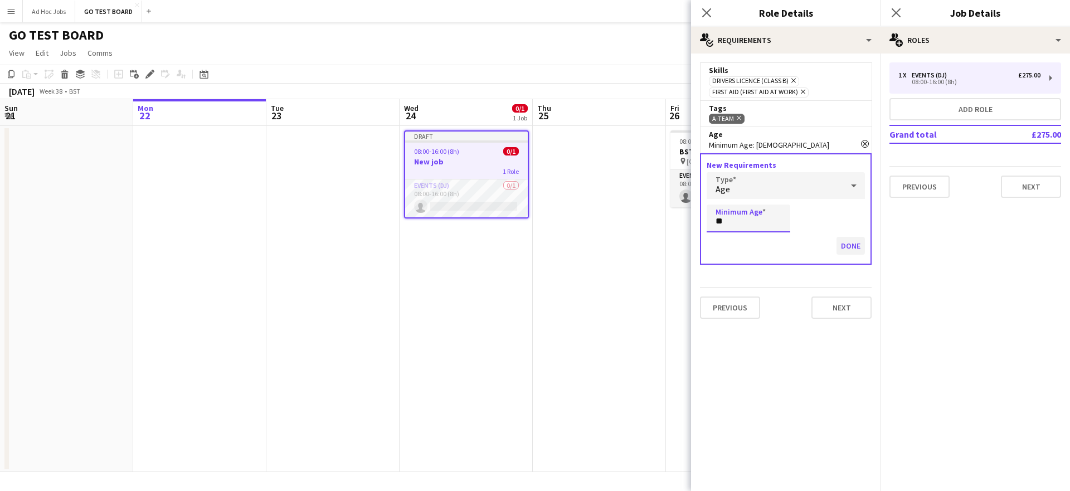
type input "**"
click at [850, 247] on button "Done" at bounding box center [850, 246] width 28 height 18
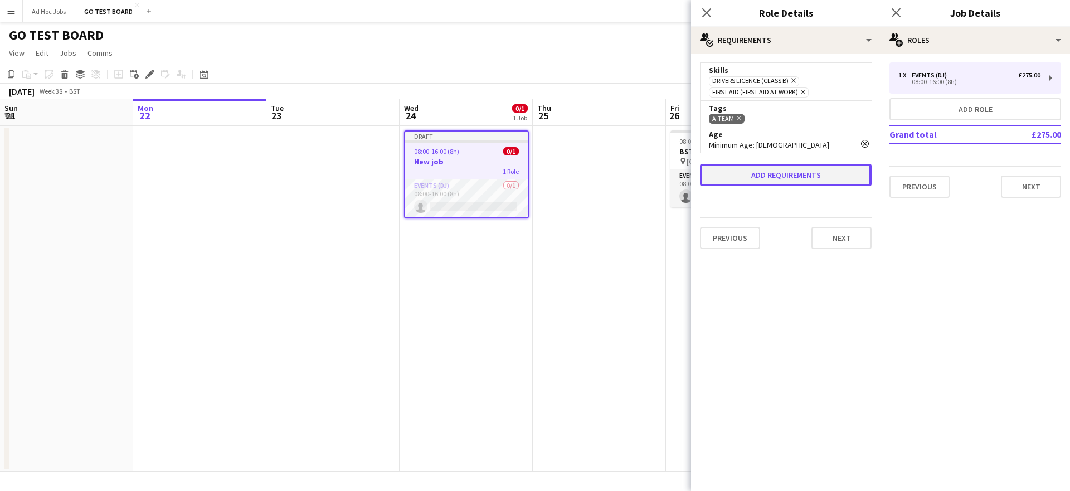
click at [798, 169] on button "Add requirements" at bounding box center [786, 175] width 172 height 22
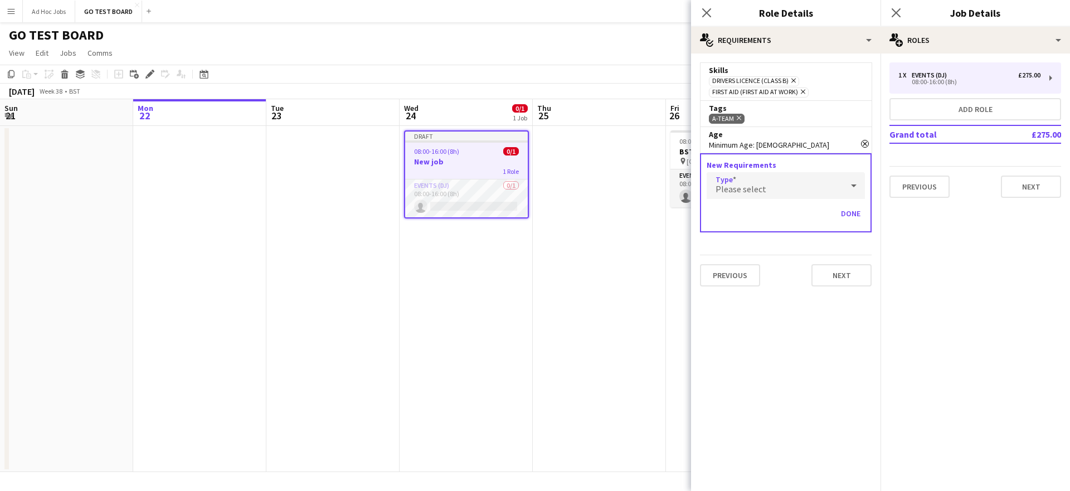
click at [766, 186] on div "Please select" at bounding box center [774, 185] width 136 height 27
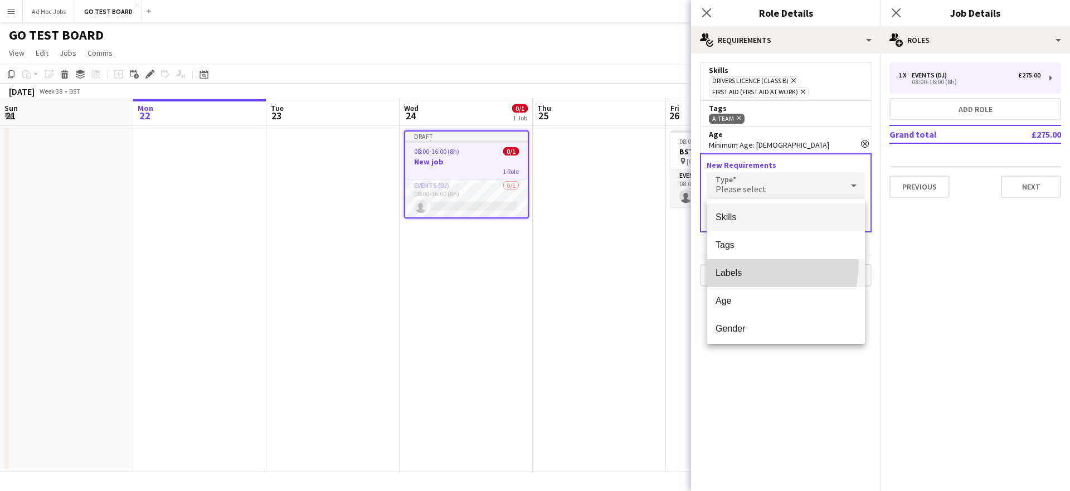
click at [735, 262] on mat-option "Labels" at bounding box center [785, 273] width 158 height 28
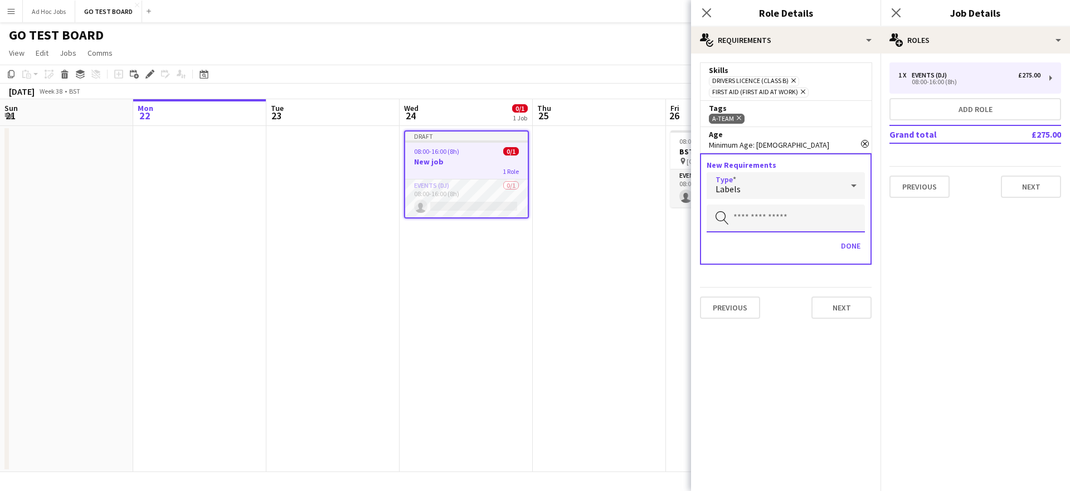
click at [745, 221] on input "text" at bounding box center [785, 218] width 158 height 28
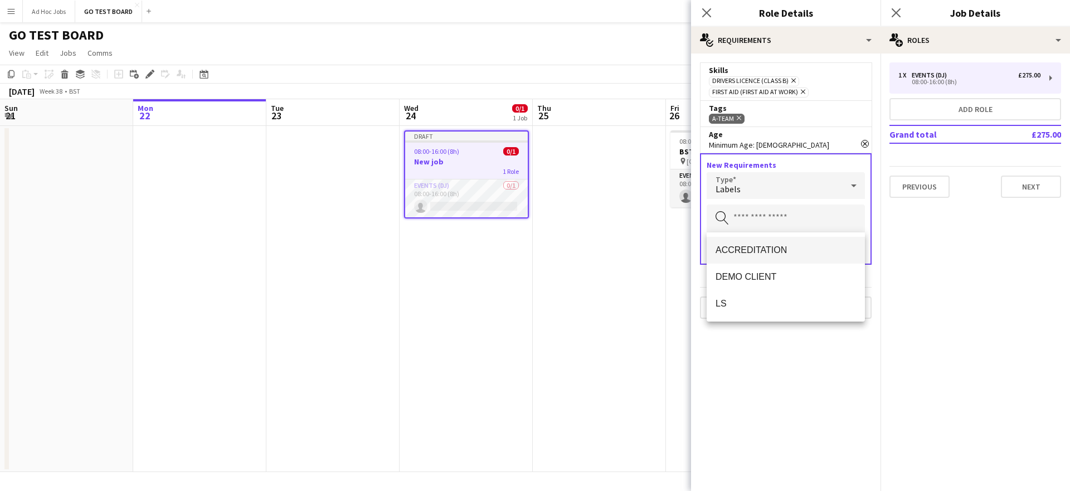
click at [753, 255] on span "ACCREDITATION" at bounding box center [785, 250] width 140 height 11
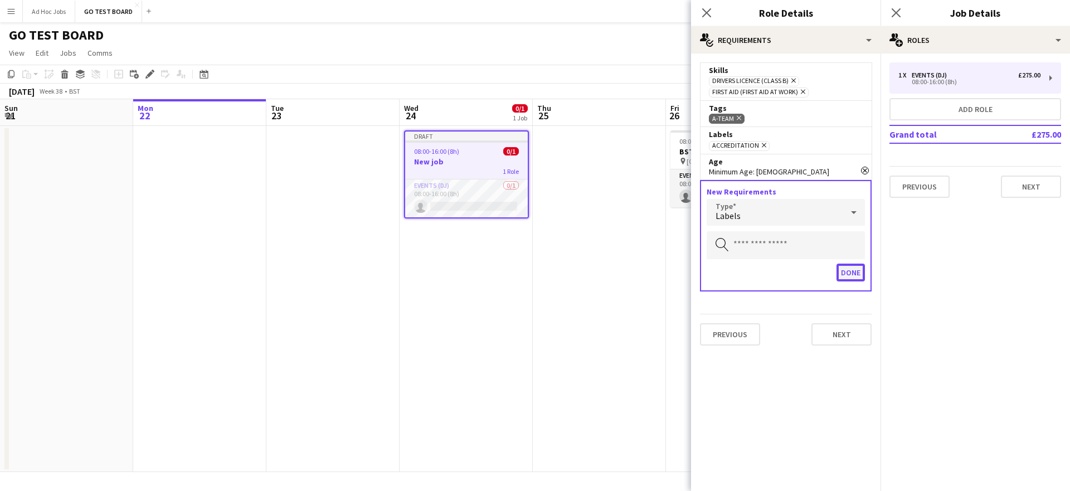
click at [853, 271] on button "Done" at bounding box center [850, 272] width 28 height 18
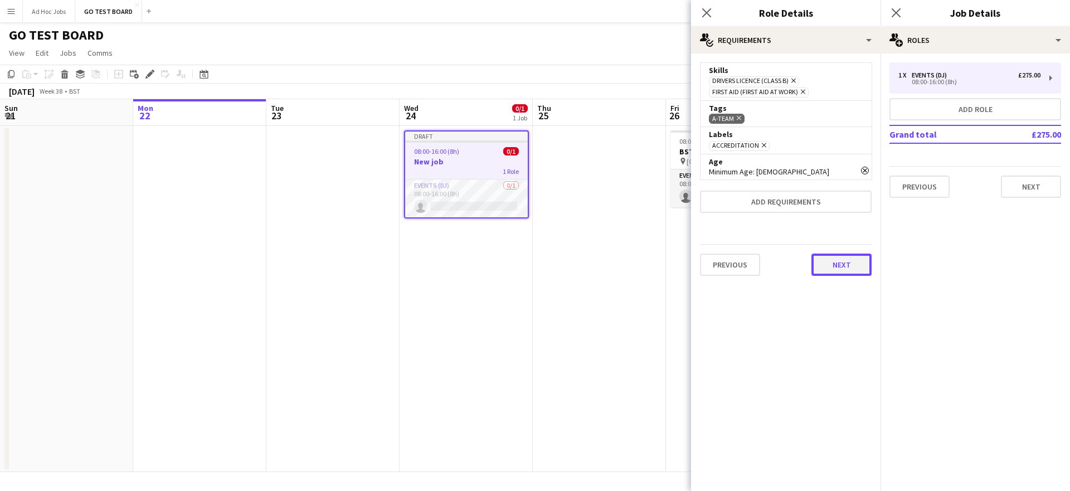
click at [853, 269] on button "Next" at bounding box center [841, 264] width 60 height 22
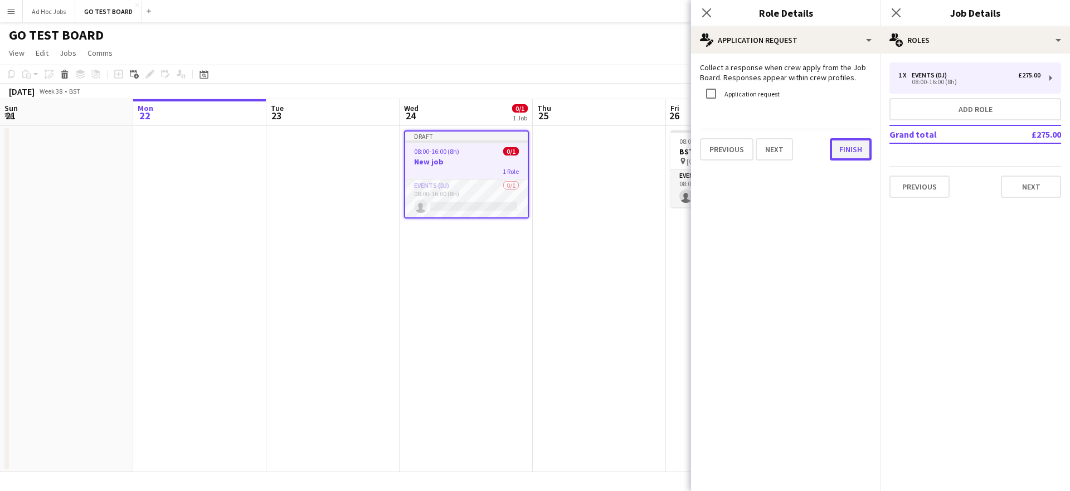
click at [850, 154] on button "Finish" at bounding box center [850, 149] width 42 height 22
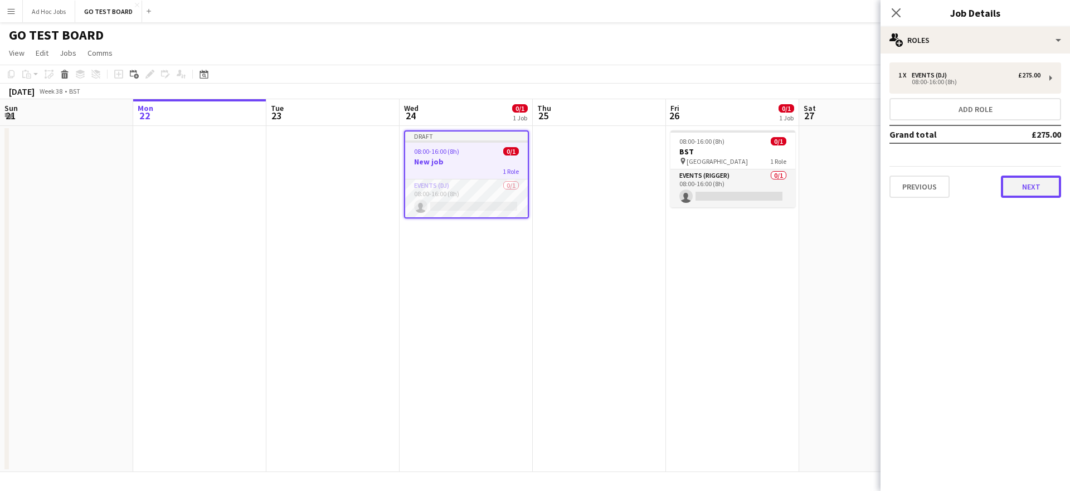
click at [1014, 184] on button "Next" at bounding box center [1030, 186] width 60 height 22
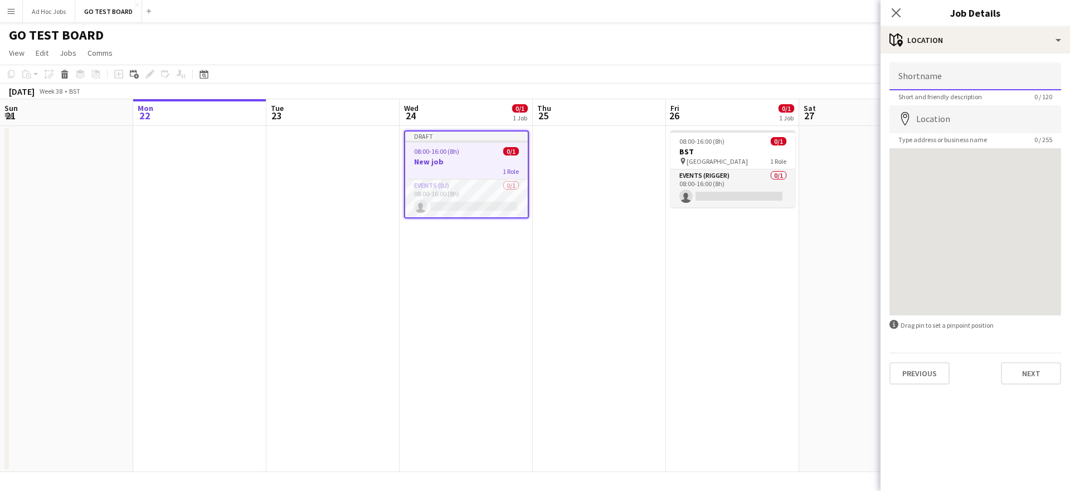
click at [933, 80] on input "Shortname" at bounding box center [975, 76] width 172 height 28
type input "***"
click at [975, 120] on input "Location" at bounding box center [975, 119] width 172 height 28
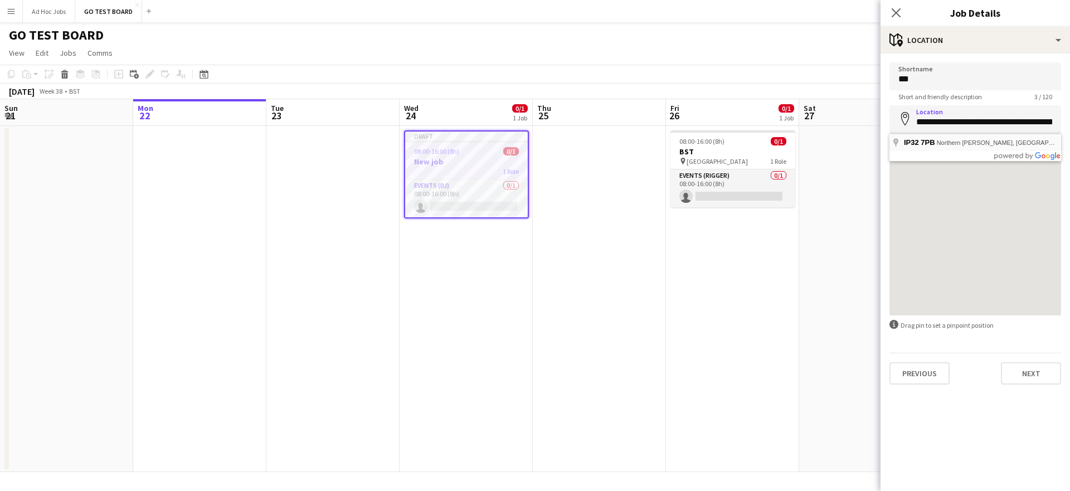
type input "**********"
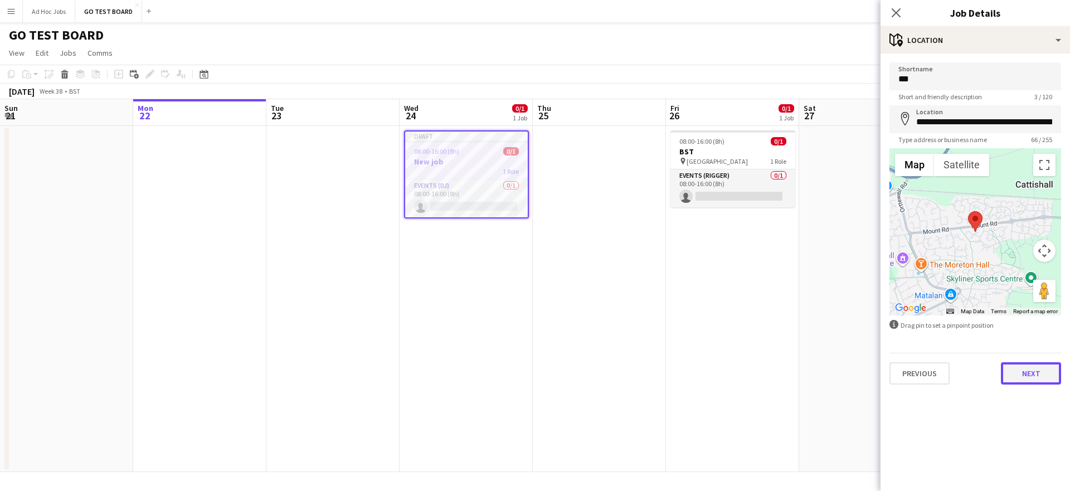
click at [1045, 379] on button "Next" at bounding box center [1030, 373] width 60 height 22
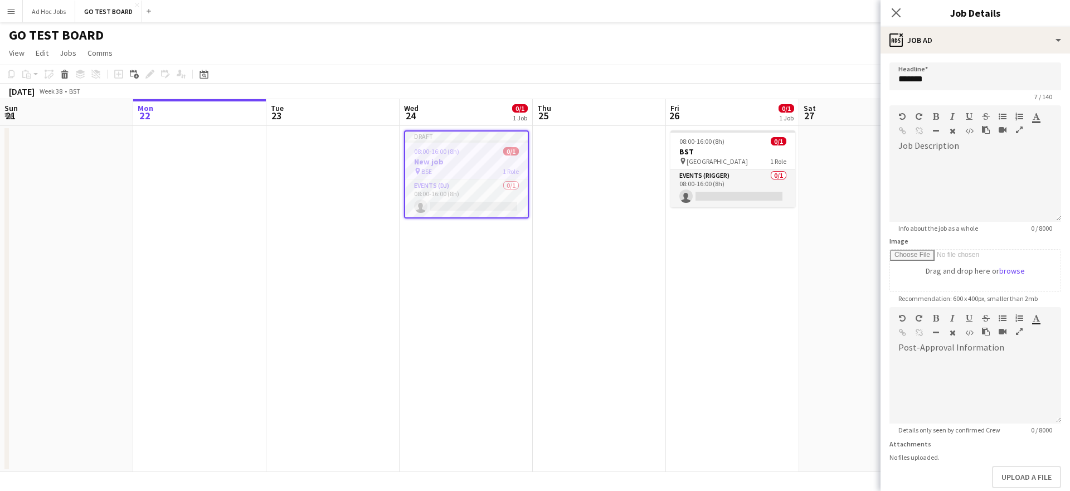
click at [955, 131] on icon "button" at bounding box center [952, 131] width 6 height 8
click at [956, 149] on div at bounding box center [975, 184] width 172 height 75
click at [909, 166] on div at bounding box center [975, 188] width 172 height 67
click at [951, 162] on div "**********" at bounding box center [970, 188] width 163 height 67
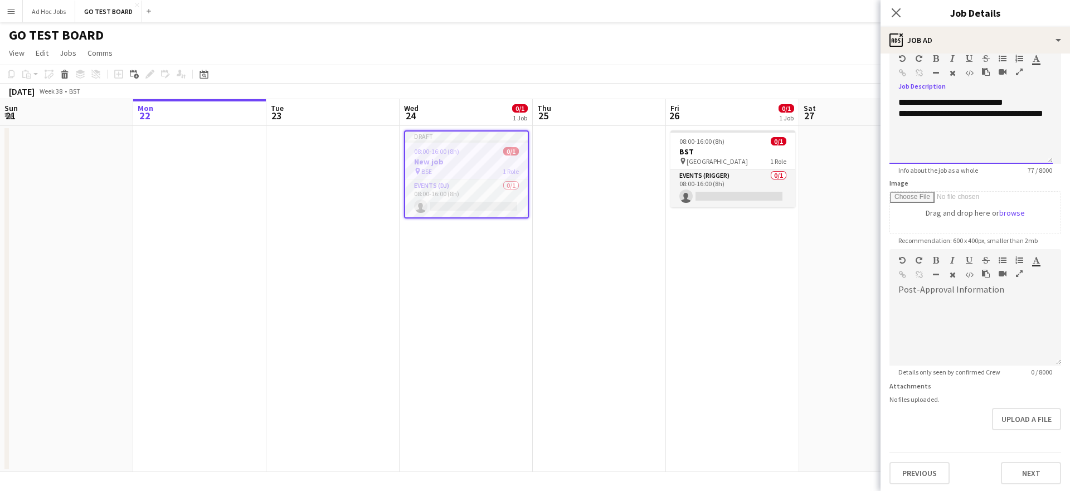
scroll to position [60, 0]
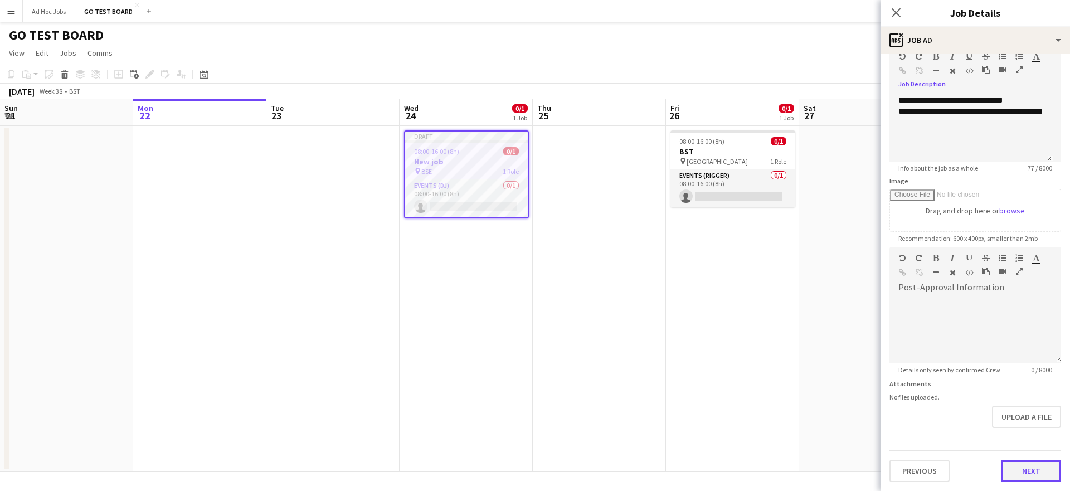
click at [1038, 467] on button "Next" at bounding box center [1030, 471] width 60 height 22
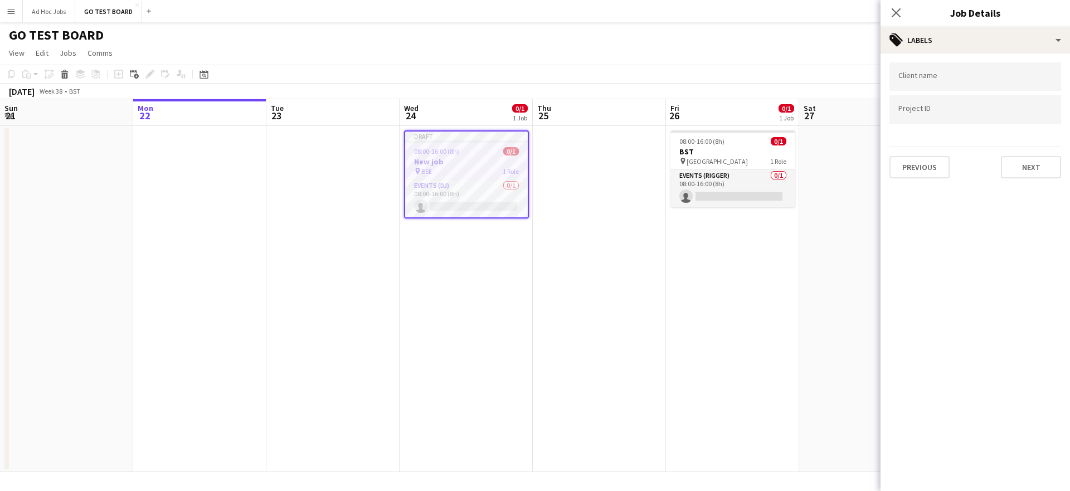
click at [924, 85] on div at bounding box center [975, 76] width 172 height 28
click at [959, 116] on div at bounding box center [975, 109] width 172 height 28
click at [1034, 164] on button "Next" at bounding box center [1030, 167] width 60 height 22
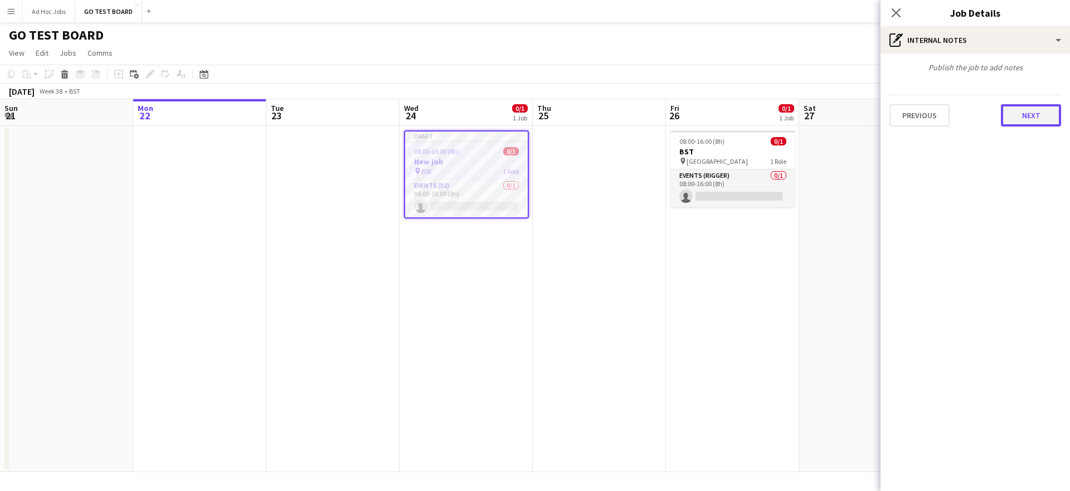
click at [1048, 115] on button "Next" at bounding box center [1030, 115] width 60 height 22
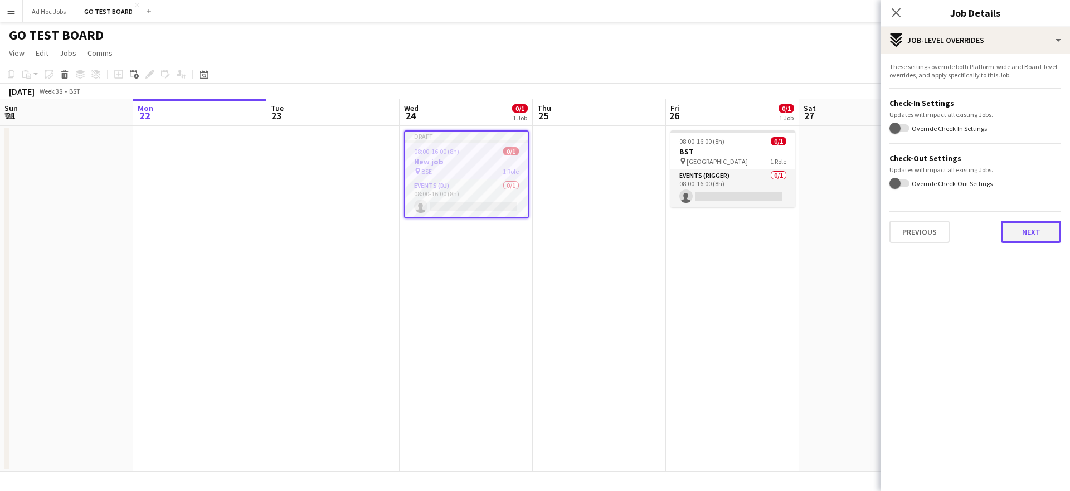
click at [1043, 236] on button "Next" at bounding box center [1030, 232] width 60 height 22
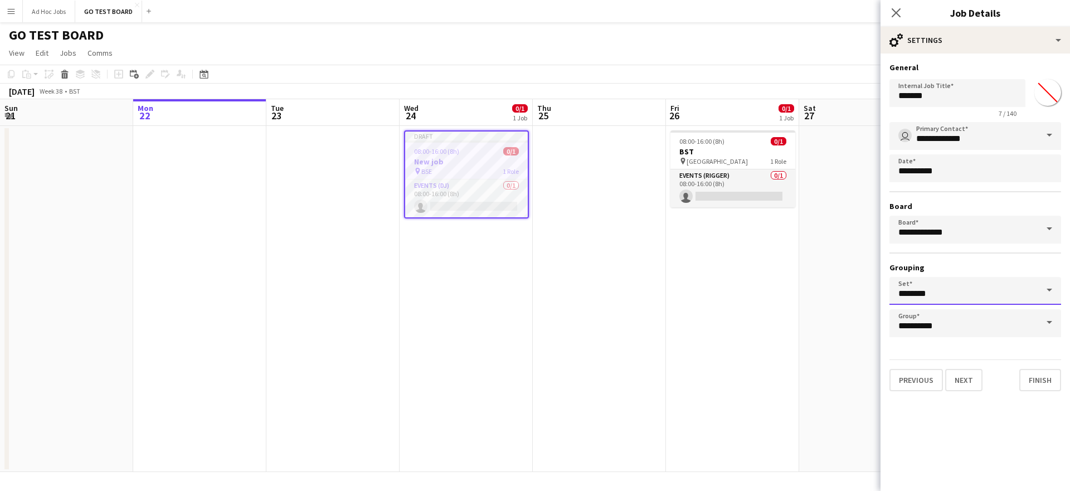
click at [1016, 295] on input "********" at bounding box center [975, 291] width 172 height 28
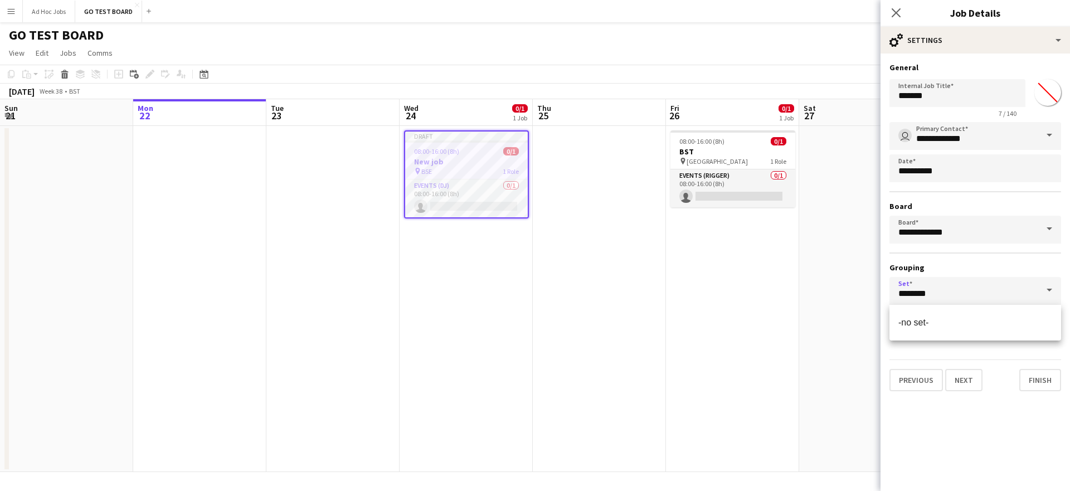
click at [1050, 288] on span at bounding box center [1048, 290] width 23 height 27
click at [1047, 254] on div "**********" at bounding box center [975, 229] width 172 height 215
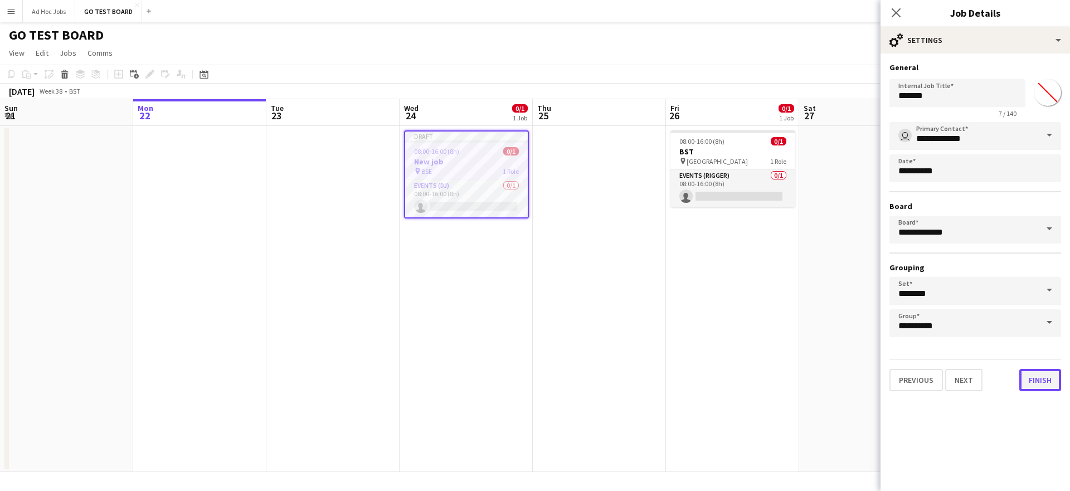
click at [1042, 379] on button "Finish" at bounding box center [1040, 380] width 42 height 22
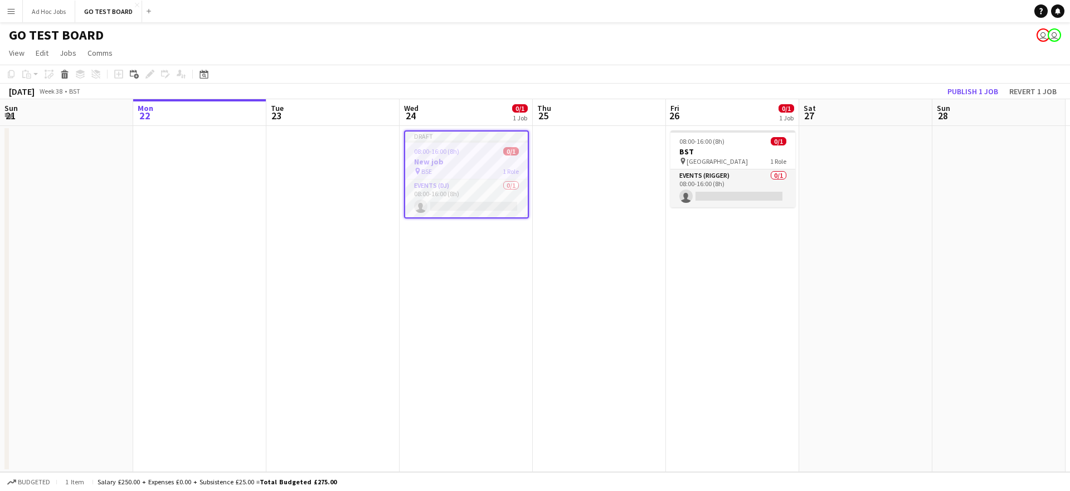
click at [548, 327] on app-date-cell at bounding box center [599, 299] width 133 height 346
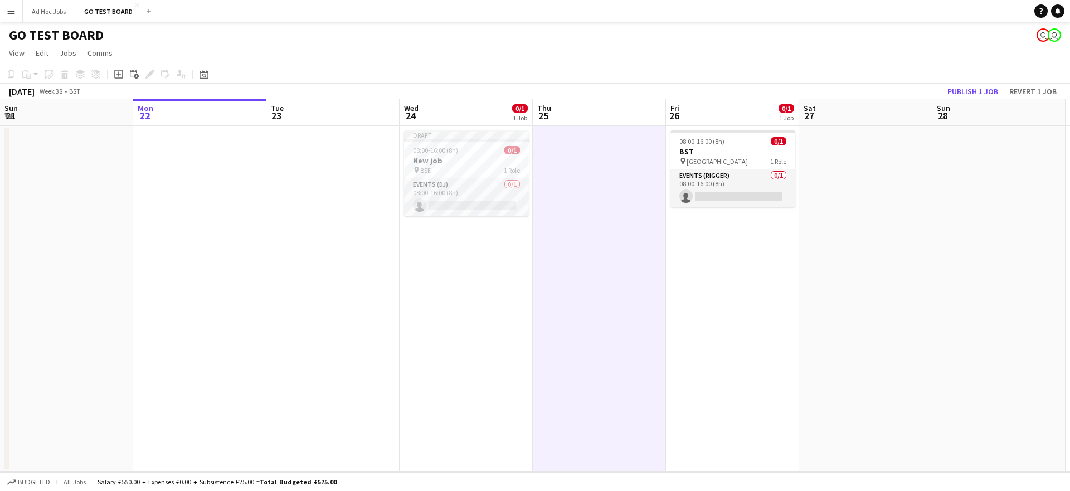
click at [503, 325] on app-date-cell "Draft 08:00-16:00 (8h) 0/1 New job pin BSE 1 Role Events (DJ) 0/1 08:00-16:00 (…" at bounding box center [465, 299] width 133 height 346
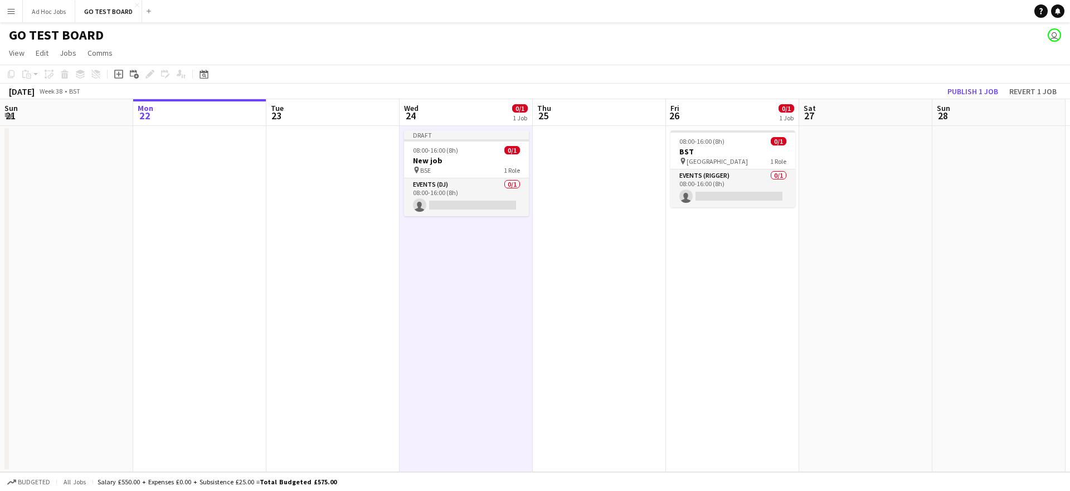
click at [399, 14] on app-navbar "Menu Boards Boards Boards All jobs Status Workforce Workforce My Workforce Recr…" at bounding box center [535, 11] width 1070 height 22
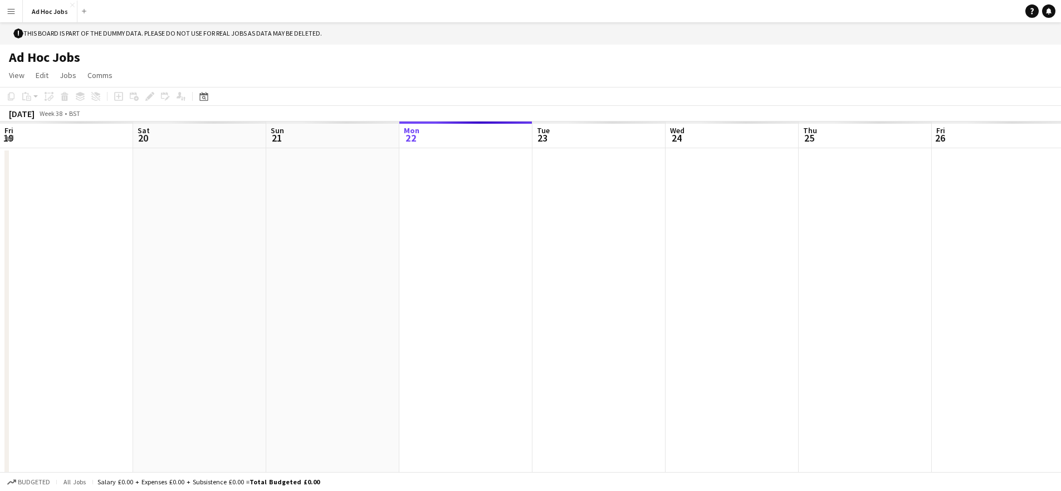
scroll to position [0, 266]
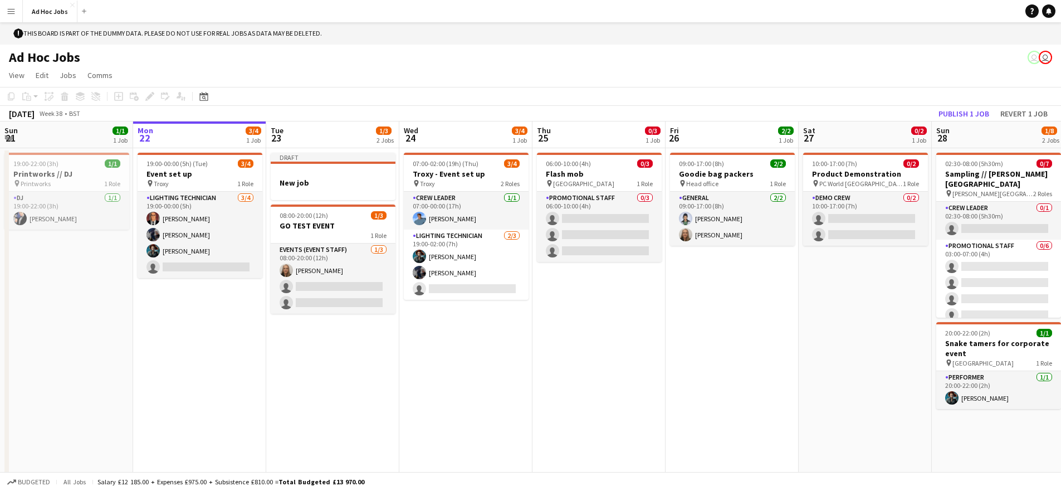
click at [9, 12] on app-icon "Menu" at bounding box center [11, 11] width 9 height 9
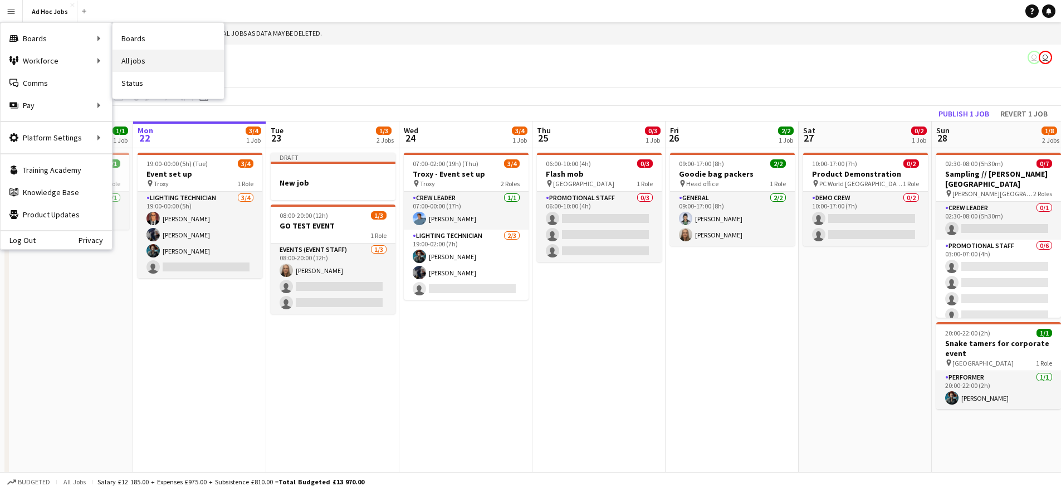
click at [154, 58] on link "All jobs" at bounding box center [168, 61] width 111 height 22
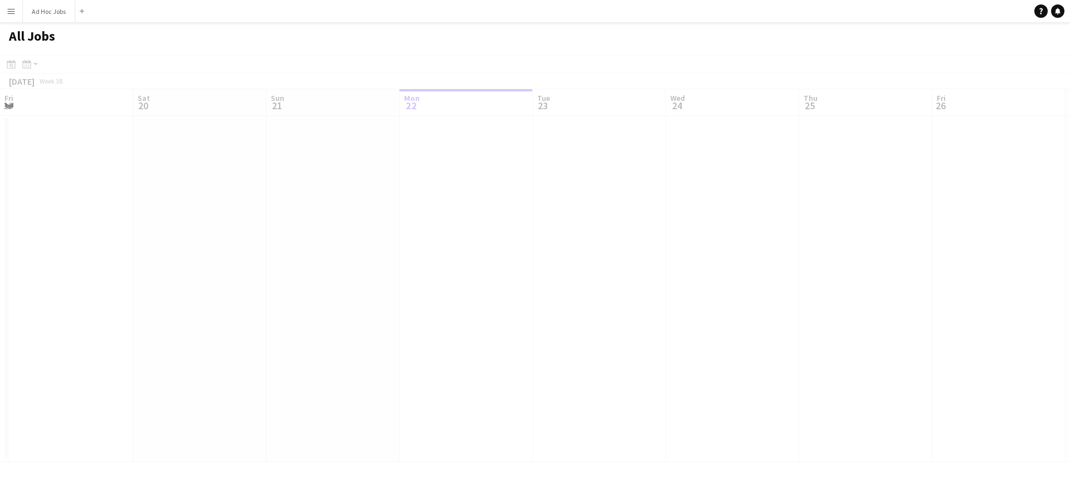
scroll to position [0, 266]
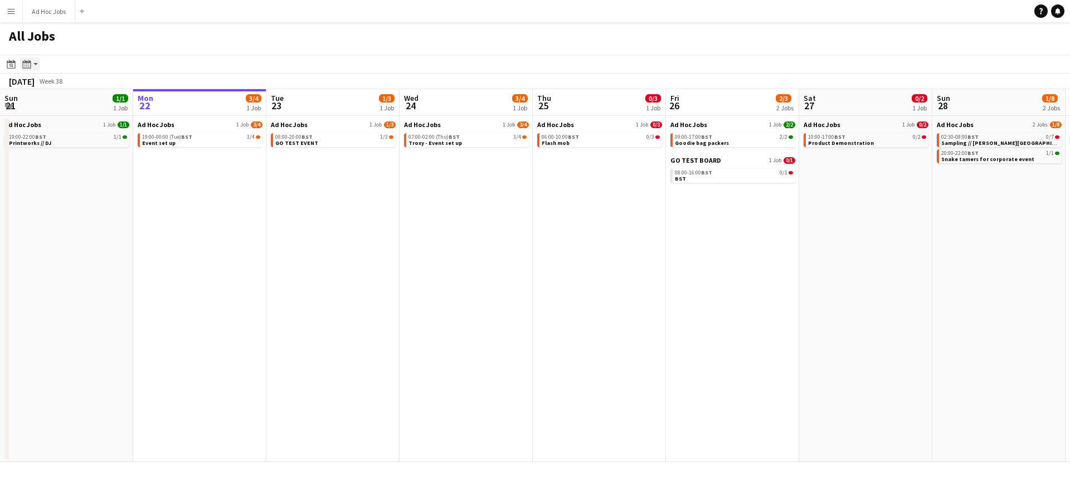
click at [34, 65] on app-action-btn "Month view / Day view" at bounding box center [30, 63] width 20 height 13
click at [14, 64] on icon "Date picker" at bounding box center [11, 64] width 9 height 9
click at [126, 48] on div "All Jobs" at bounding box center [535, 38] width 1070 height 32
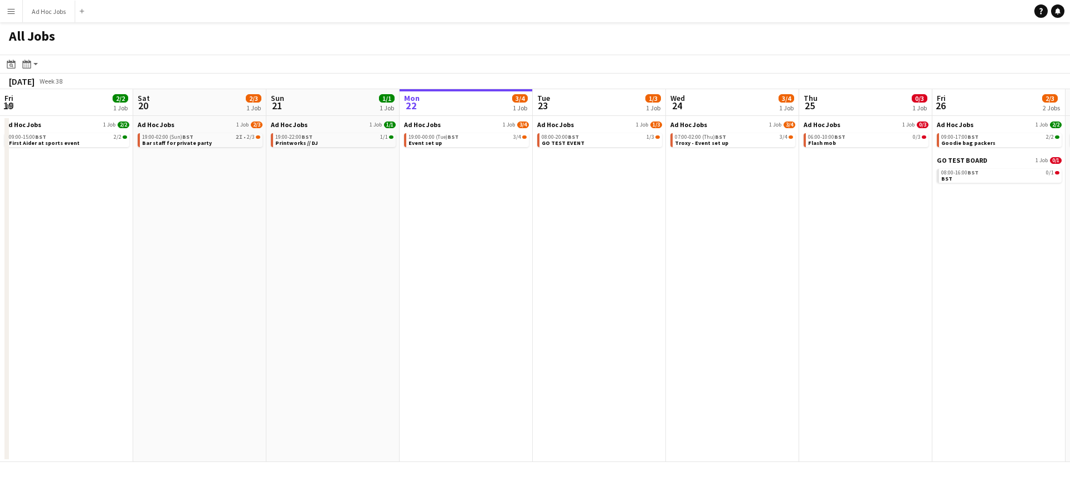
scroll to position [0, 266]
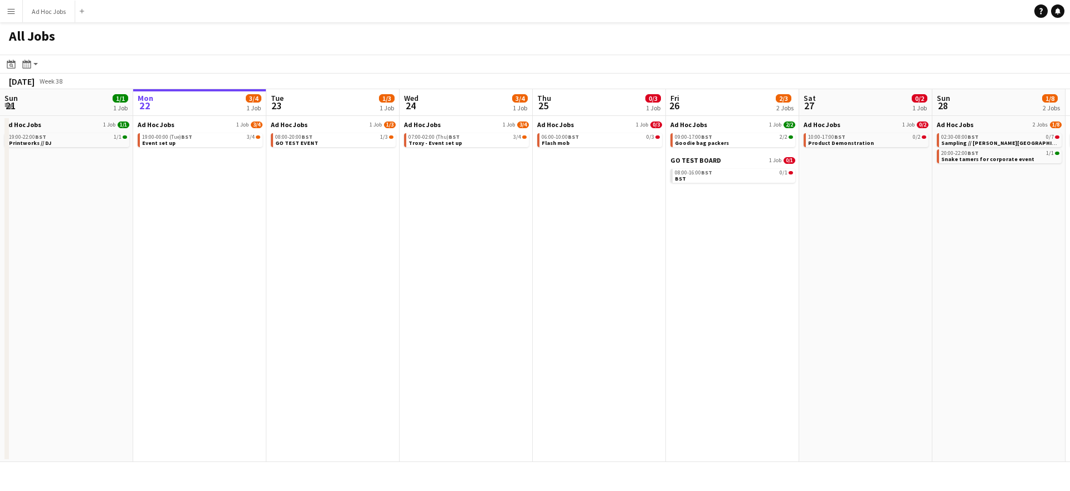
click at [9, 9] on app-icon "Menu" at bounding box center [11, 11] width 9 height 9
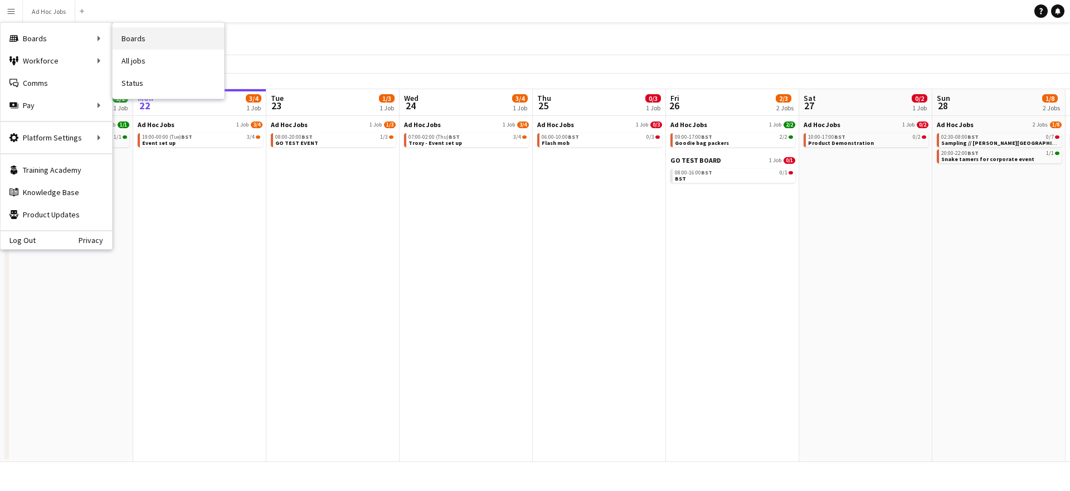
click at [134, 37] on link "Boards" at bounding box center [168, 38] width 111 height 22
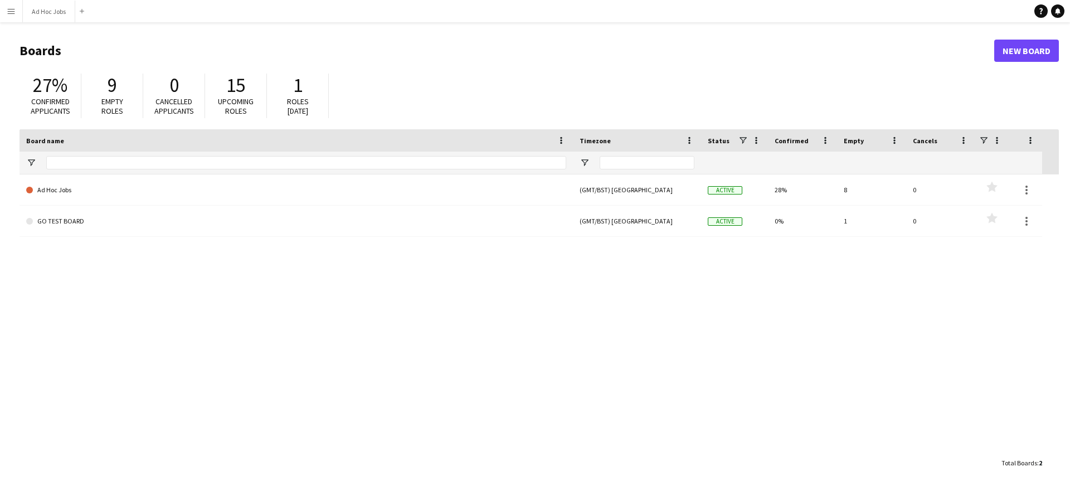
click at [15, 11] on app-icon "Menu" at bounding box center [11, 11] width 9 height 9
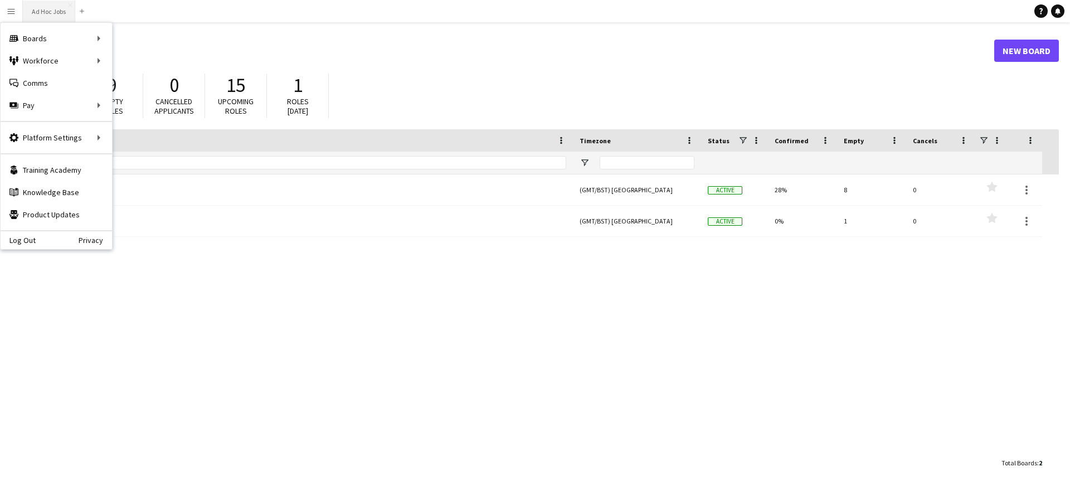
click at [49, 7] on button "Ad Hoc Jobs Close" at bounding box center [49, 12] width 52 height 22
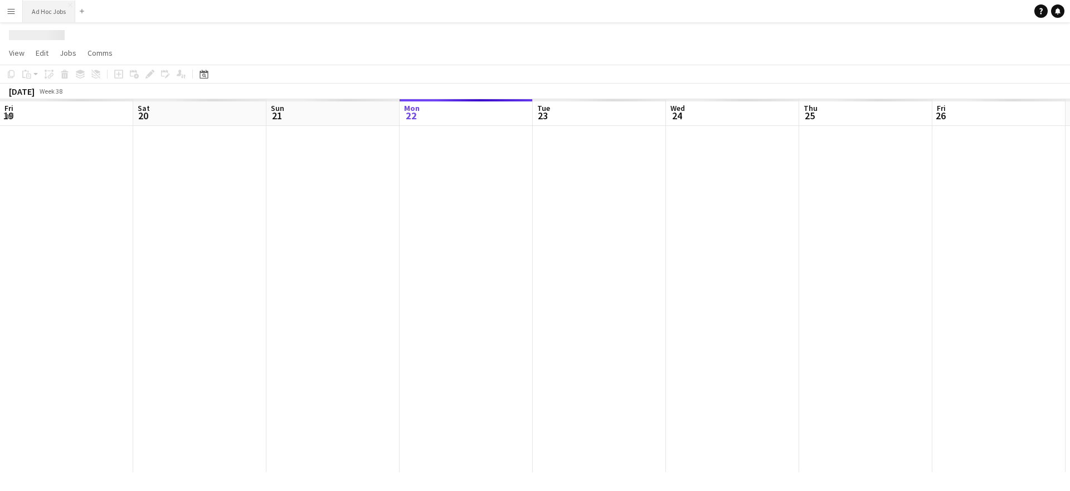
scroll to position [0, 266]
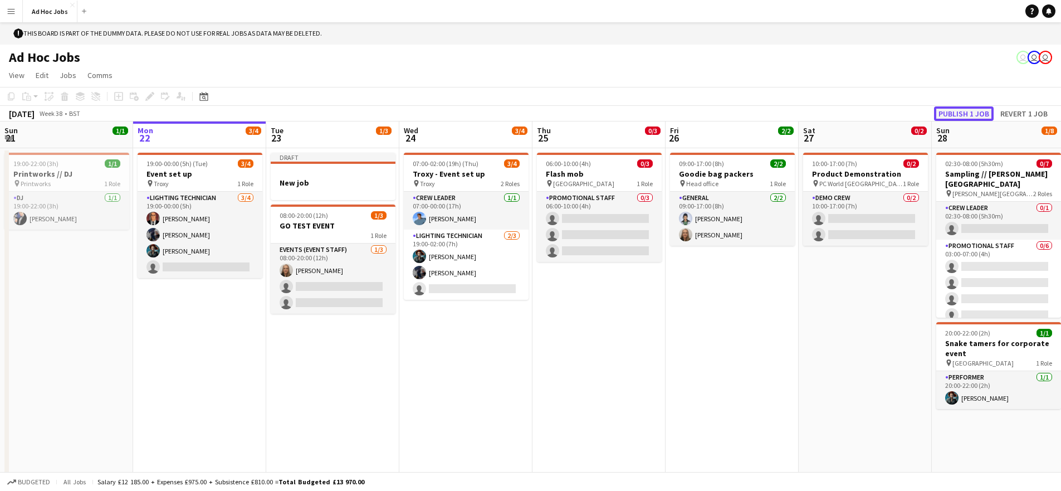
click at [973, 108] on button "Publish 1 job" at bounding box center [964, 113] width 60 height 14
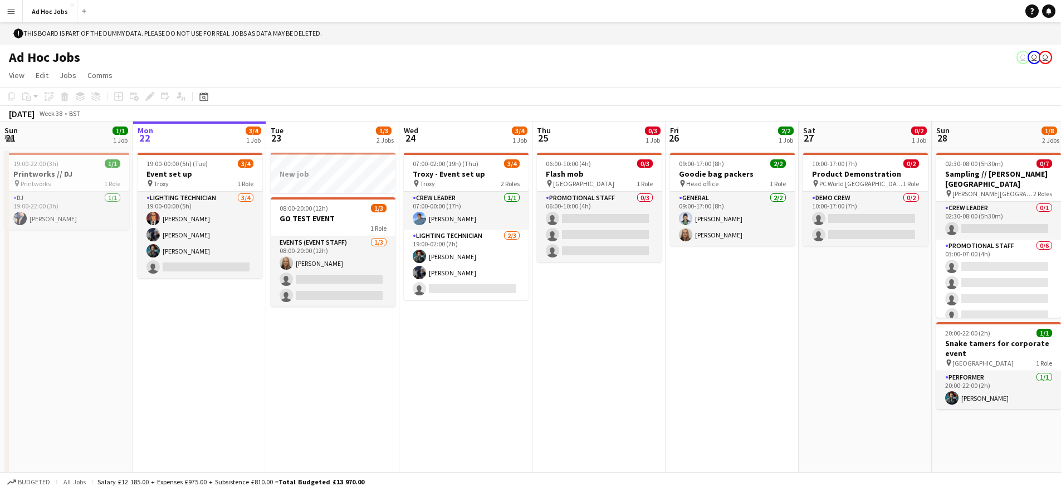
click at [794, 404] on app-date-cell "09:00-17:00 (8h) 2/2 Goodie bag packers pin Head office 1 Role General [DATE] 0…" at bounding box center [732, 321] width 133 height 346
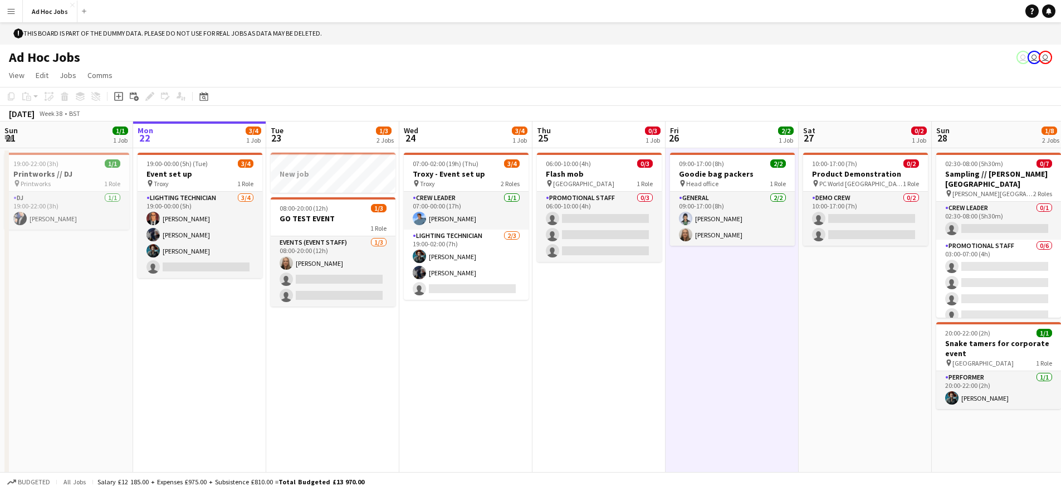
click at [850, 365] on app-date-cell "10:00-17:00 (7h) 0/2 Product Demonstration pin PC World Southampton 1 Role Demo…" at bounding box center [865, 321] width 133 height 346
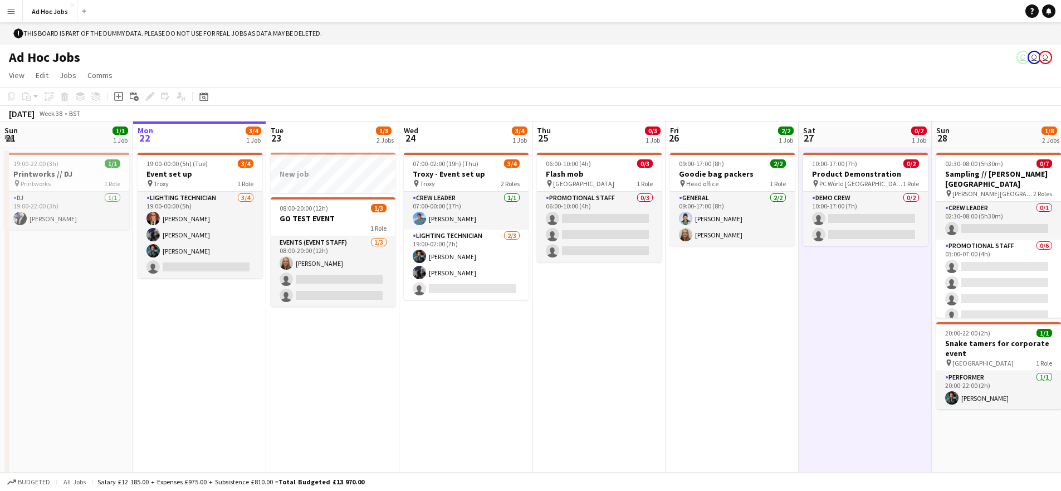
click at [359, 408] on app-date-cell "New job 08:00-20:00 (12h) 1/3 GO TEST EVENT 1 Role Events (Event Staff) [DATE] …" at bounding box center [332, 321] width 133 height 346
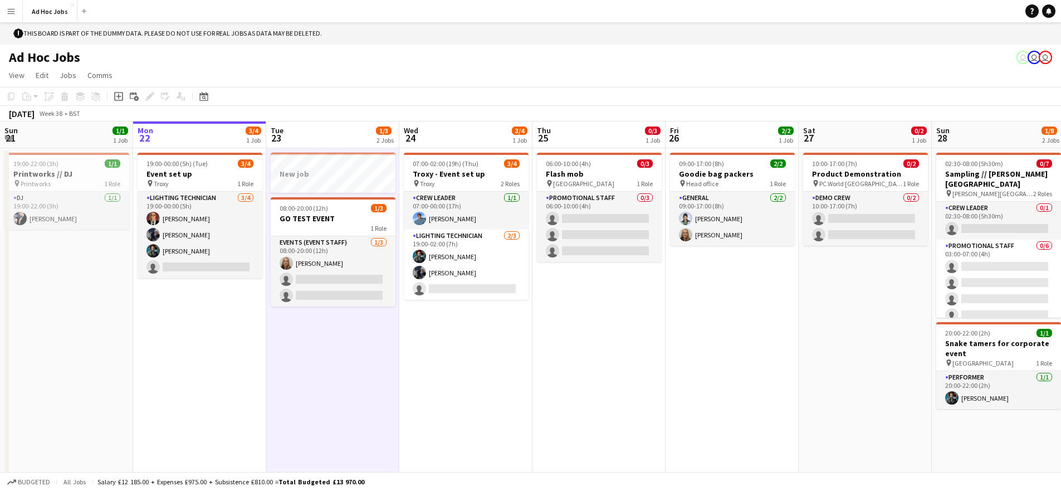
click at [671, 318] on app-date-cell "09:00-17:00 (8h) 2/2 Goodie bag packers pin Head office 1 Role General [DATE] 0…" at bounding box center [732, 321] width 133 height 346
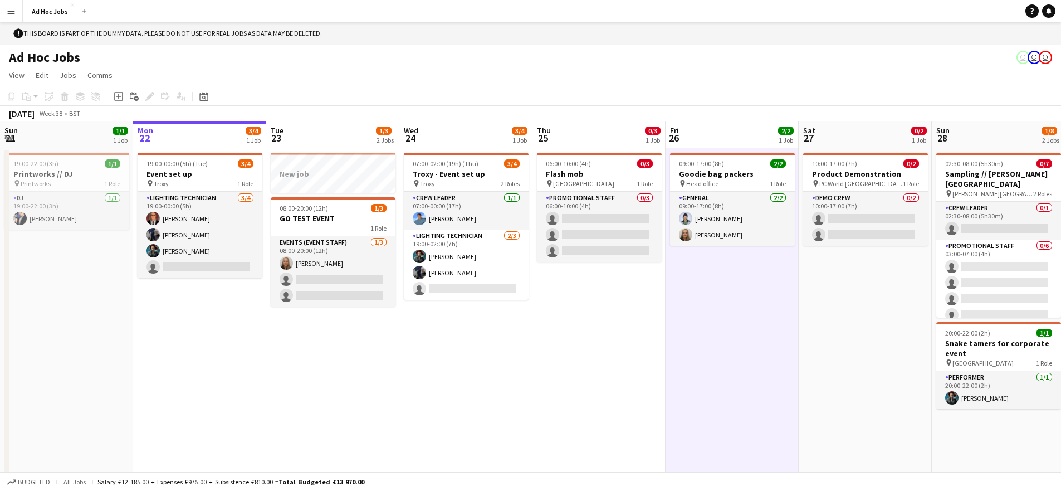
click at [886, 333] on app-date-cell "10:00-17:00 (7h) 0/2 Product Demonstration pin PC World Southampton 1 Role Demo…" at bounding box center [865, 321] width 133 height 346
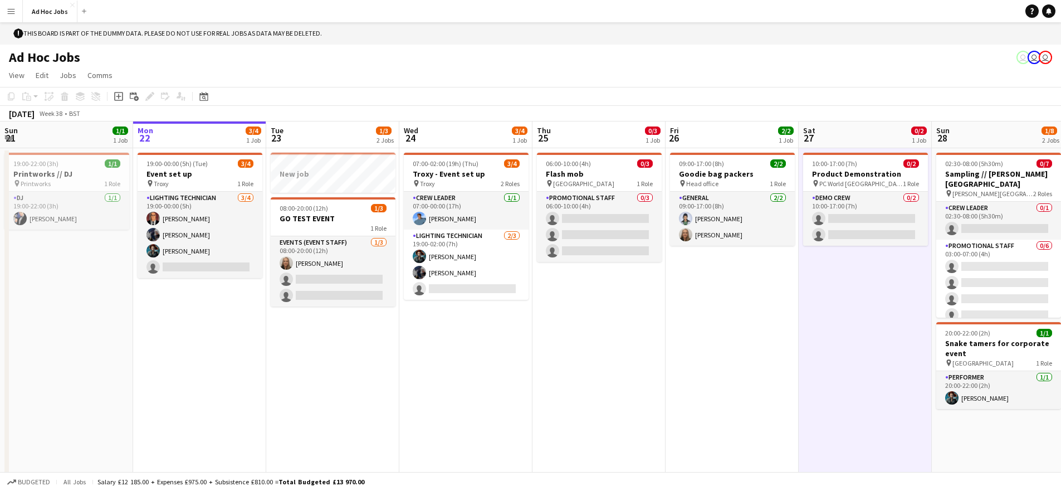
click at [12, 10] on app-icon "Menu" at bounding box center [11, 11] width 9 height 9
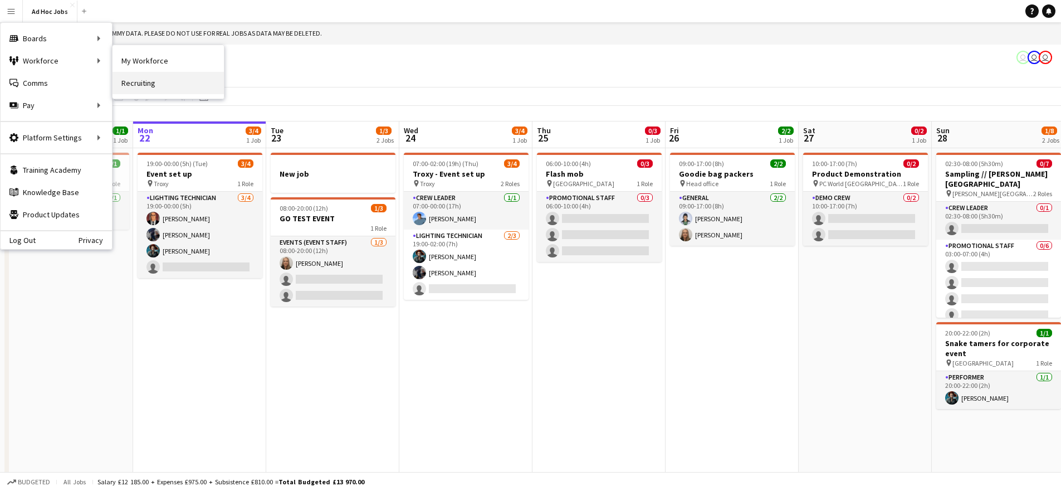
click at [157, 86] on link "Recruiting" at bounding box center [168, 83] width 111 height 22
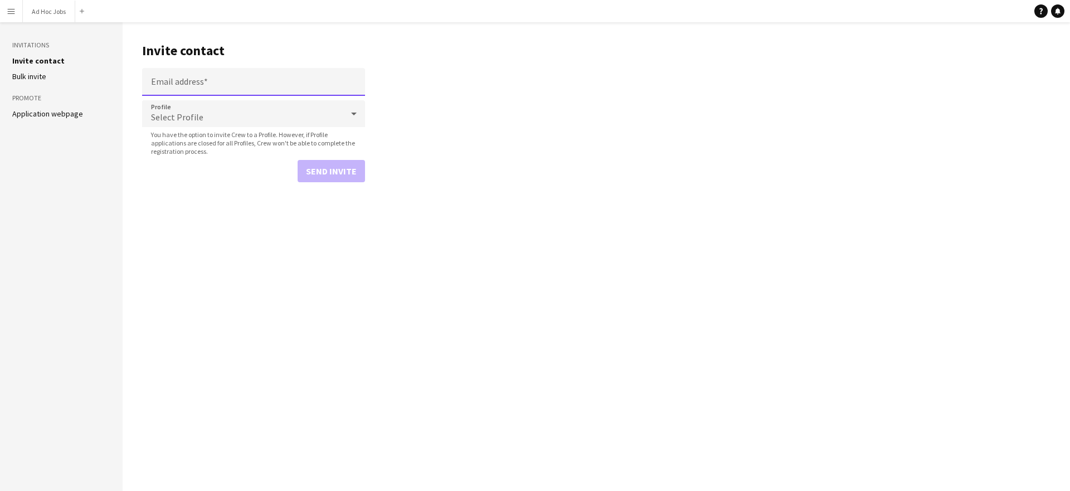
click at [280, 83] on input "Email address" at bounding box center [253, 82] width 223 height 28
type input "**********"
click at [197, 122] on span "Select Profile" at bounding box center [177, 116] width 52 height 11
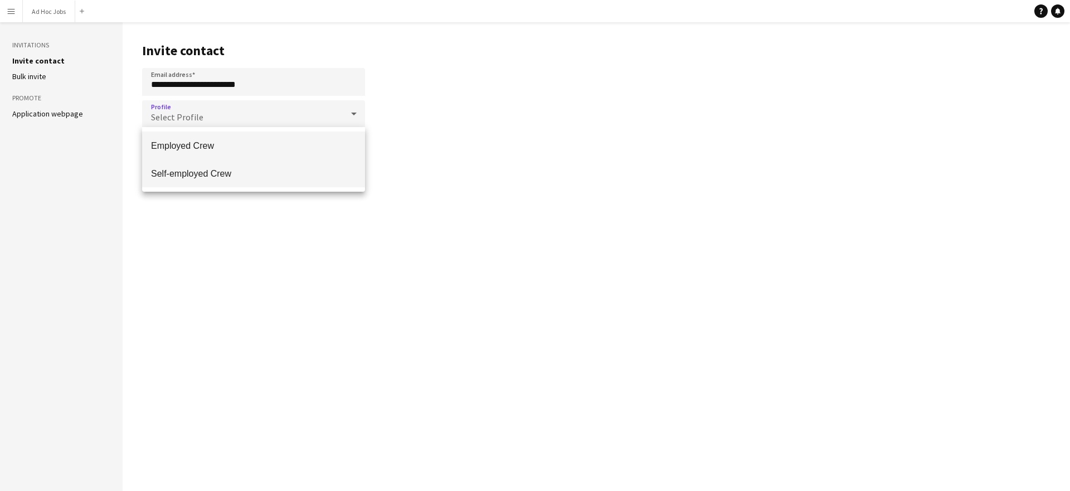
click at [203, 174] on span "Self-employed Crew" at bounding box center [253, 173] width 205 height 11
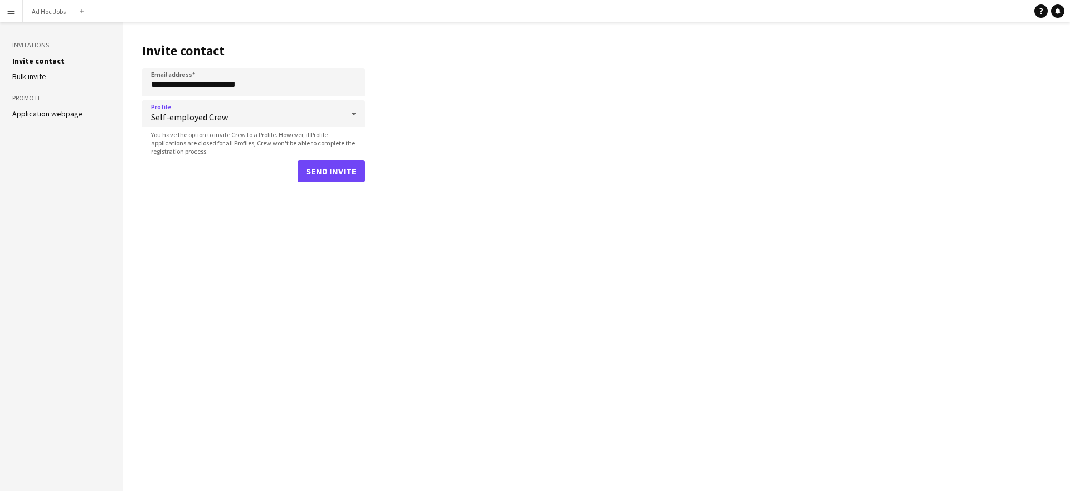
click at [352, 109] on icon at bounding box center [353, 114] width 13 height 22
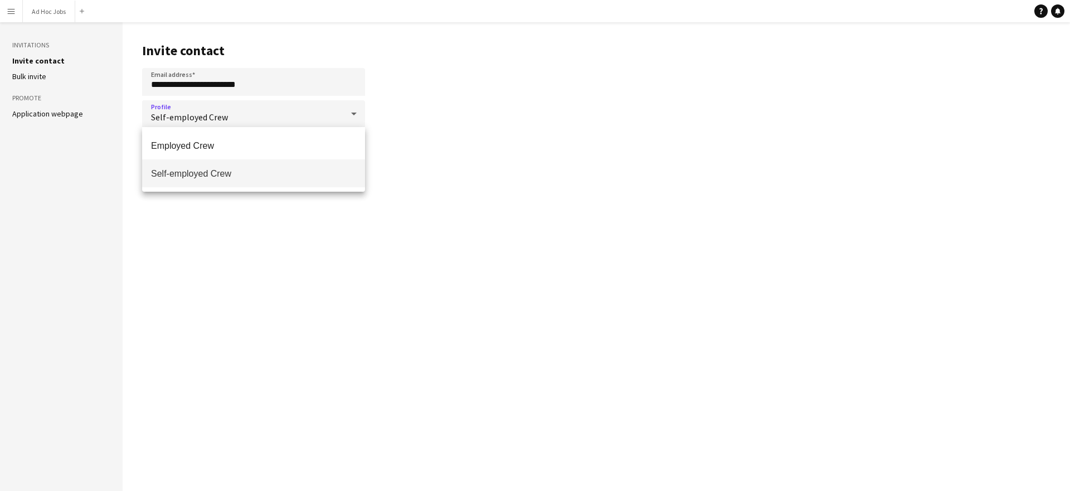
click at [192, 170] on span "Self-employed Crew" at bounding box center [253, 173] width 205 height 11
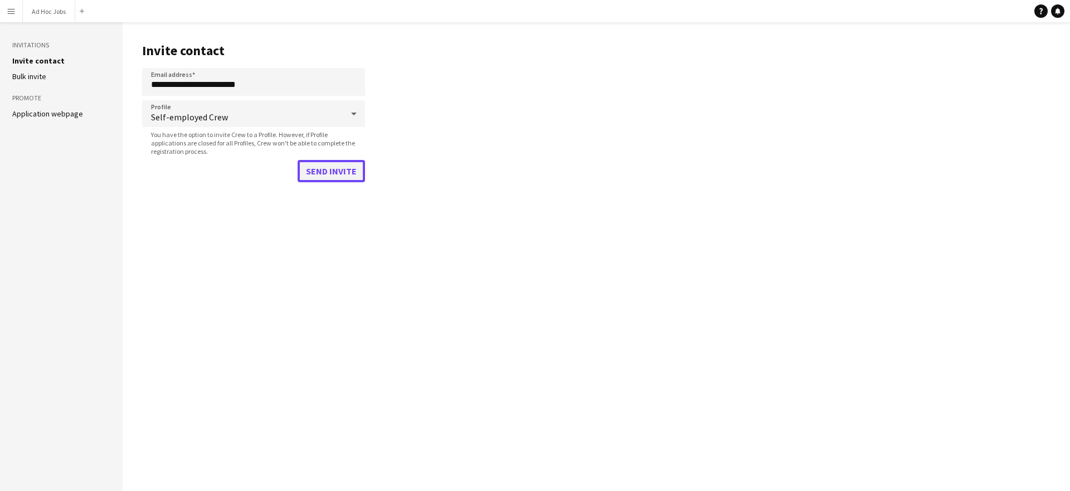
click at [319, 174] on button "Send invite" at bounding box center [330, 171] width 67 height 22
